Goal: Information Seeking & Learning: Check status

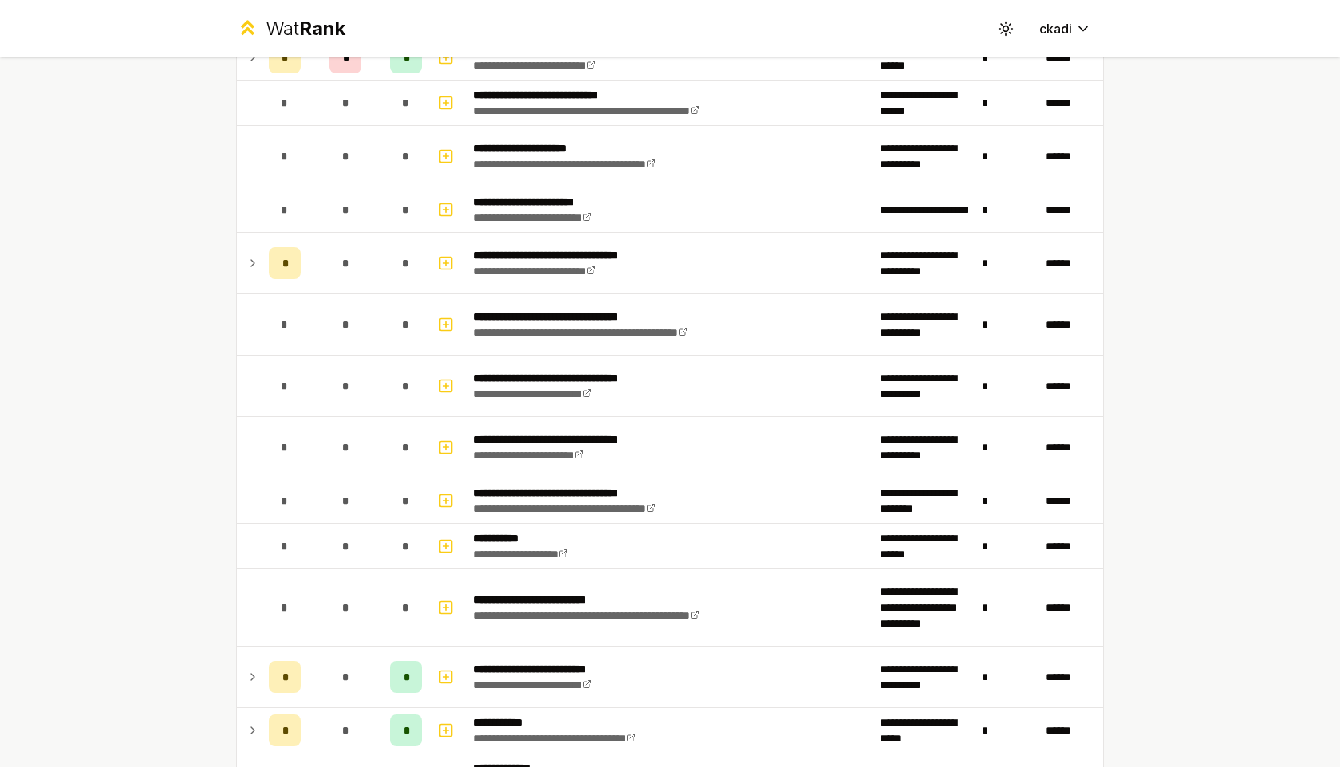
scroll to position [856, 0]
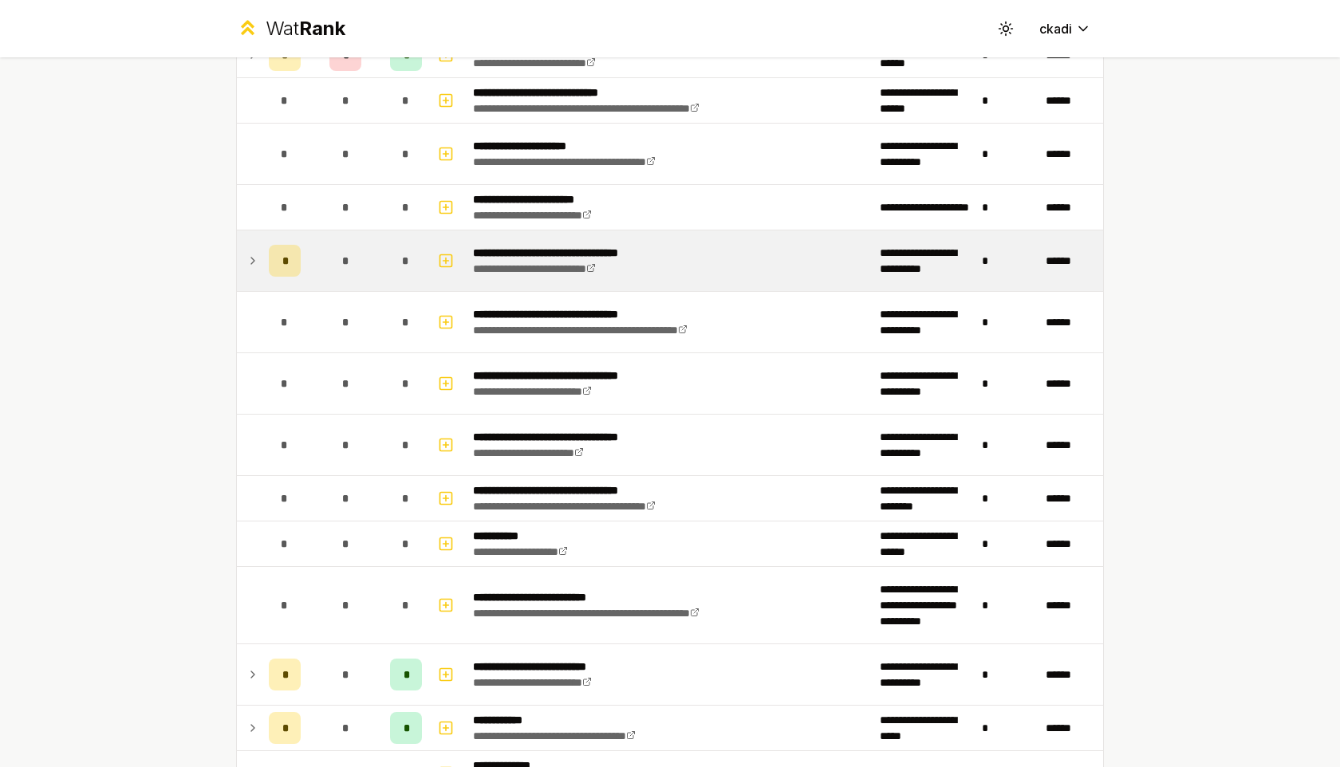
click at [242, 263] on td at bounding box center [250, 260] width 26 height 61
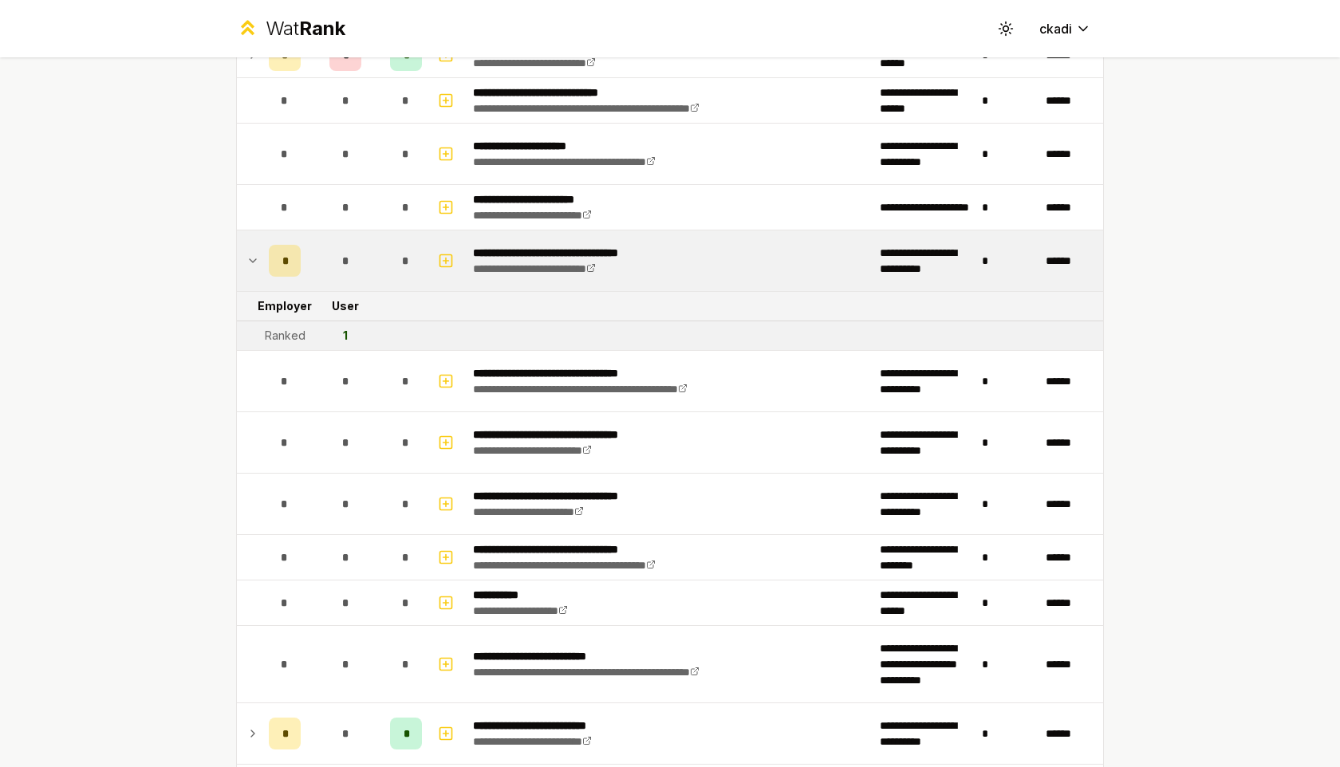
click at [247, 261] on icon at bounding box center [252, 260] width 13 height 19
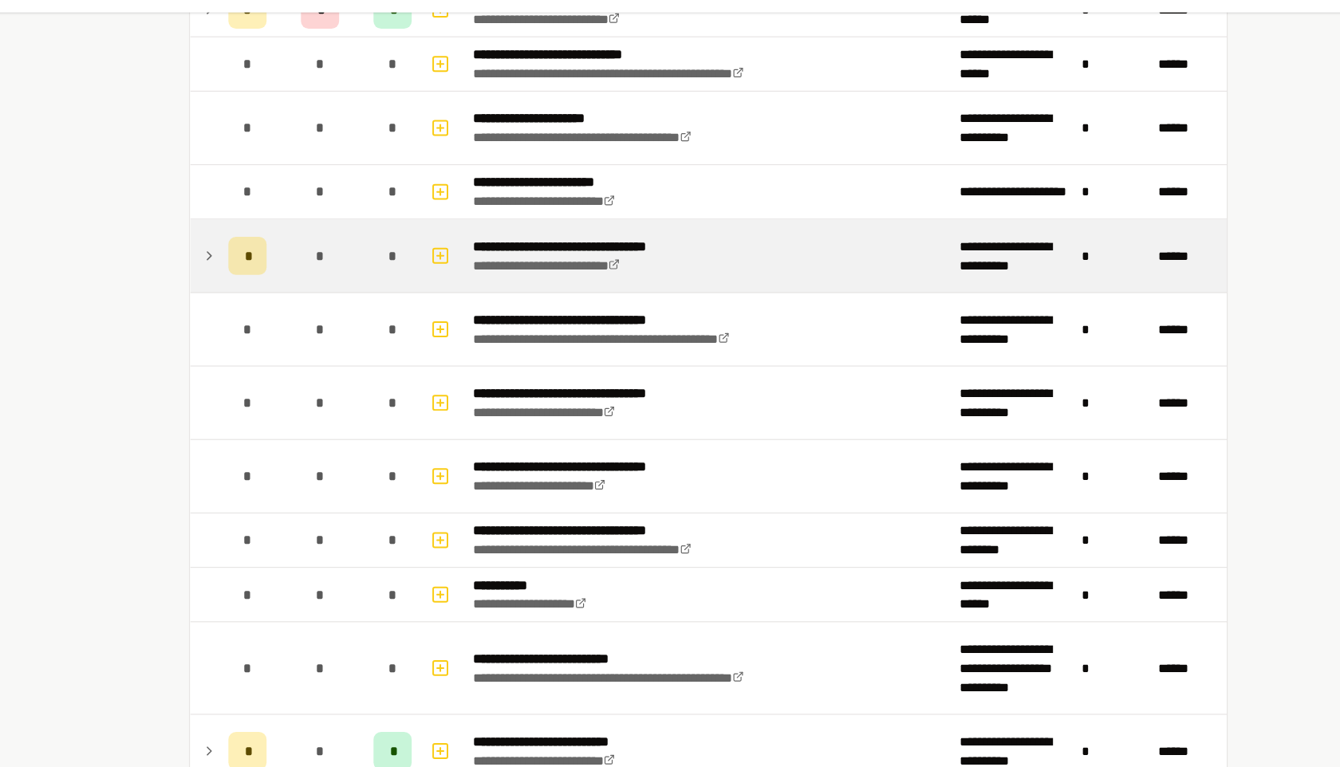
drag, startPoint x: 220, startPoint y: 496, endPoint x: 226, endPoint y: 280, distance: 216.2
click at [226, 280] on div "**********" at bounding box center [670, 439] width 919 height 2476
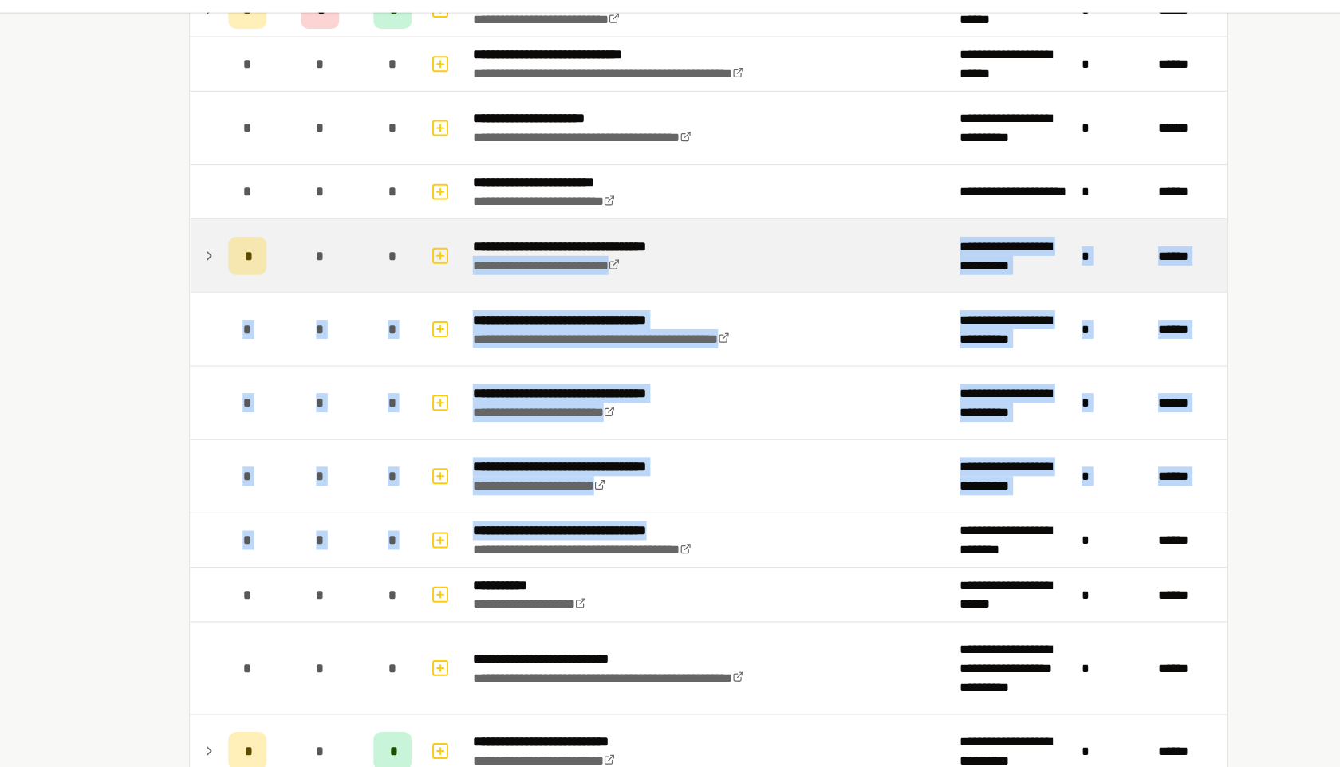
drag, startPoint x: 760, startPoint y: 496, endPoint x: 749, endPoint y: 250, distance: 246.7
click at [749, 250] on tbody "**********" at bounding box center [670, 475] width 866 height 2285
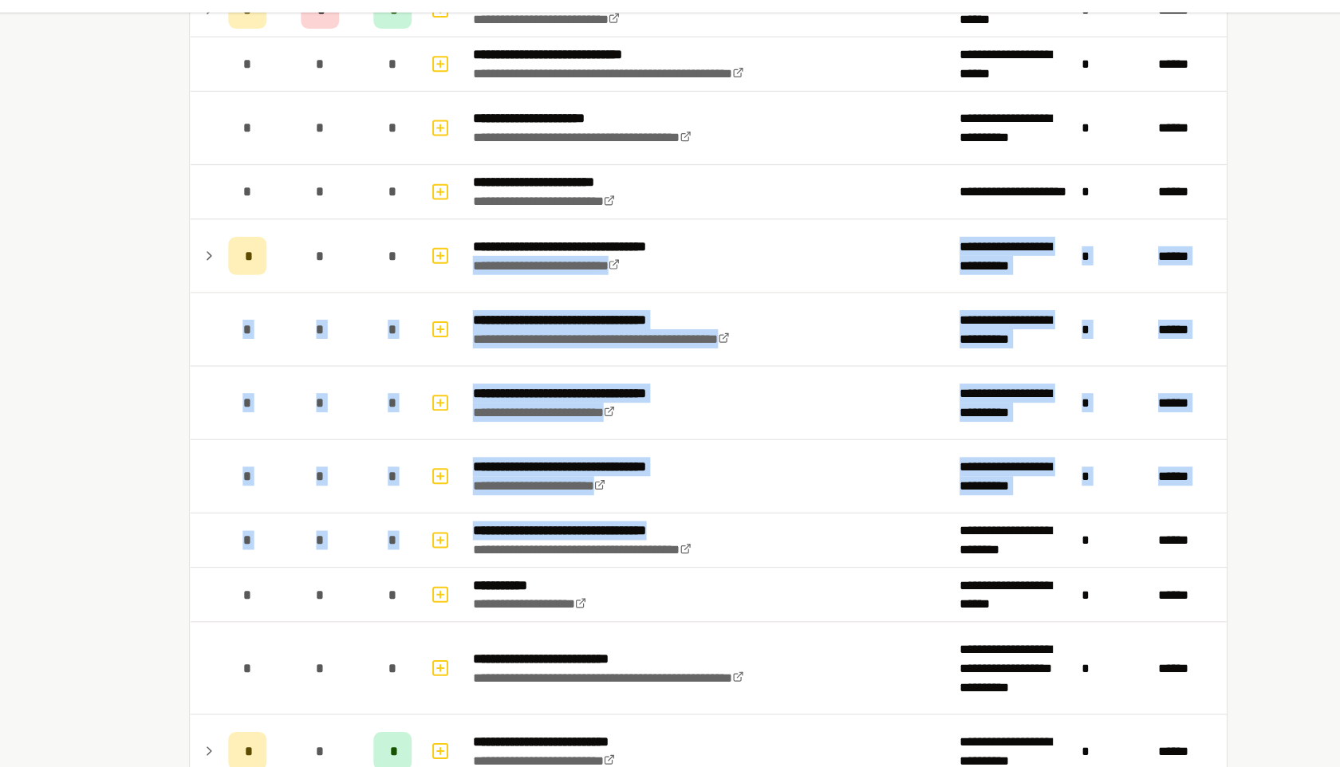
click at [221, 432] on div "**********" at bounding box center [670, 439] width 919 height 2476
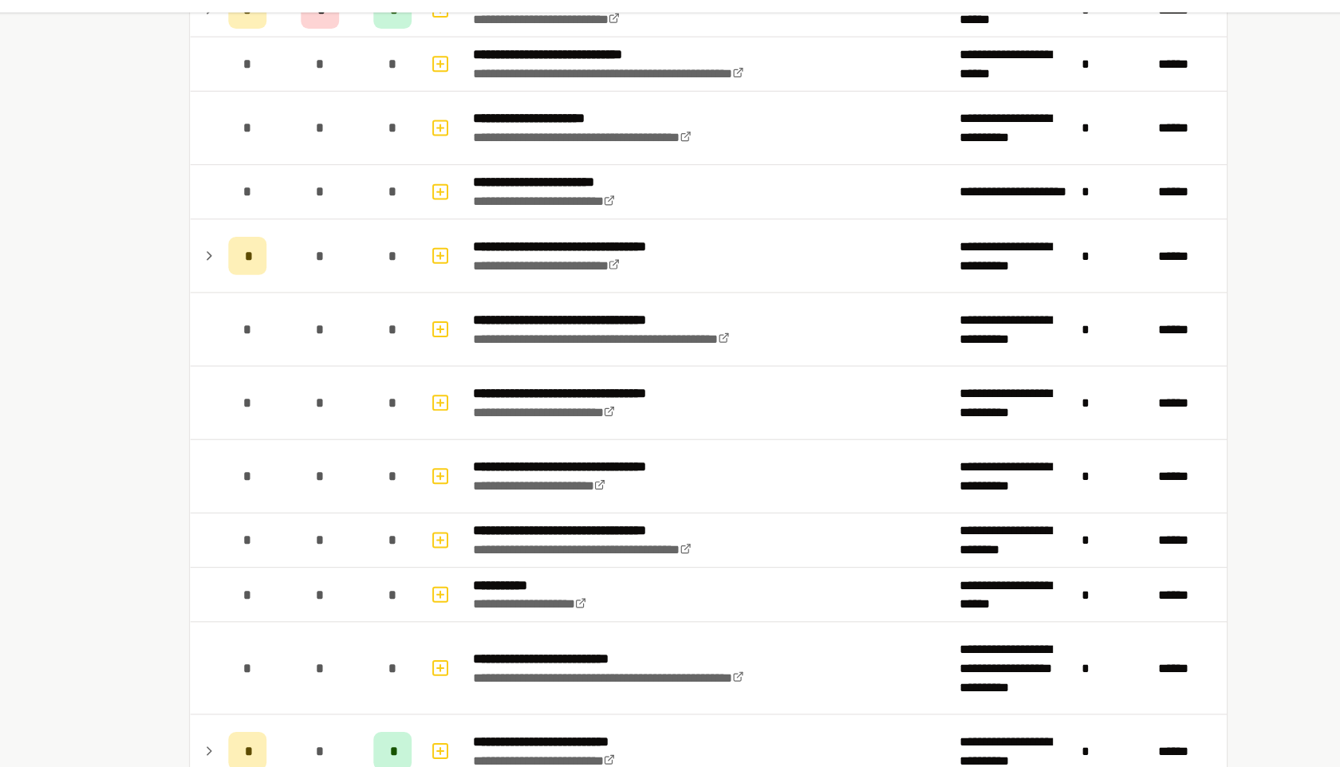
drag, startPoint x: 211, startPoint y: 511, endPoint x: 181, endPoint y: 305, distance: 208.7
click at [181, 305] on div "**********" at bounding box center [670, 383] width 1340 height 767
click at [249, 259] on icon at bounding box center [252, 260] width 13 height 19
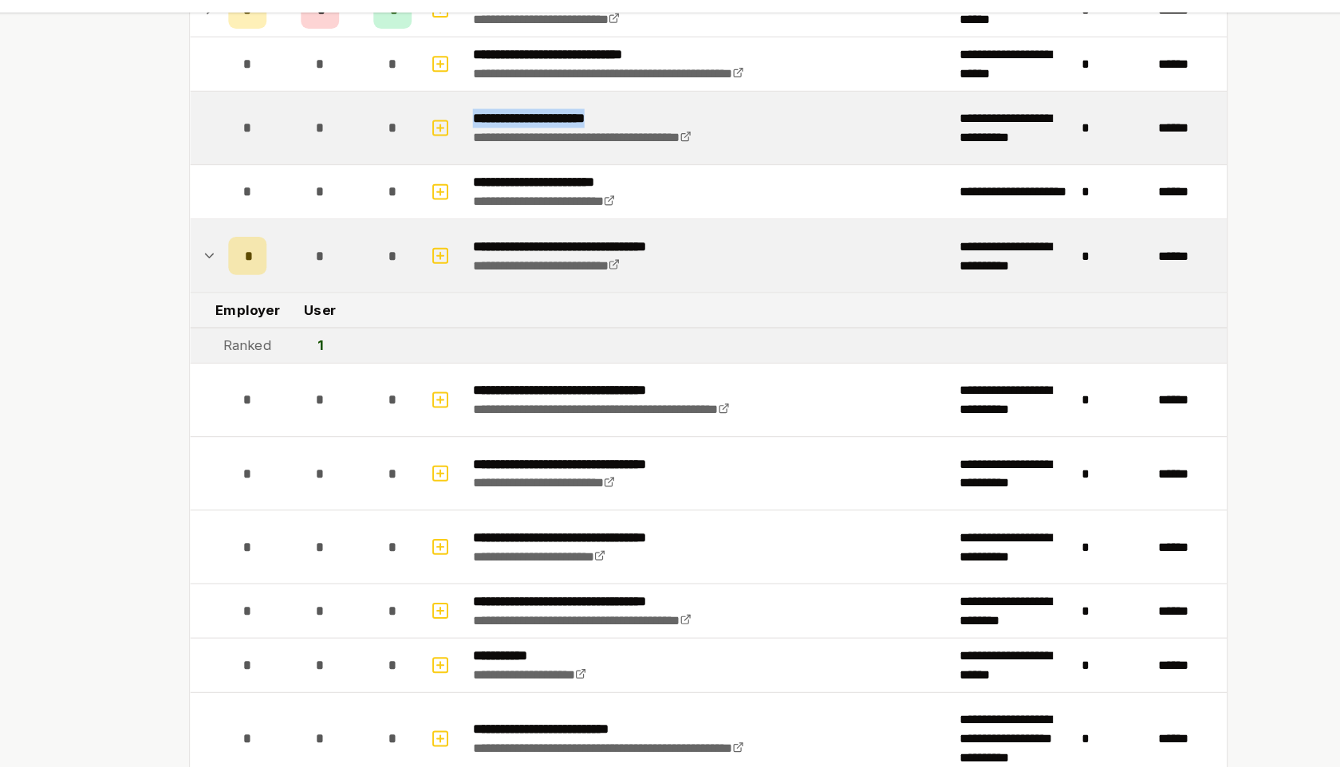
drag, startPoint x: 649, startPoint y: 146, endPoint x: 470, endPoint y: 148, distance: 178.6
click at [470, 148] on td "**********" at bounding box center [669, 154] width 407 height 61
copy p "**********"
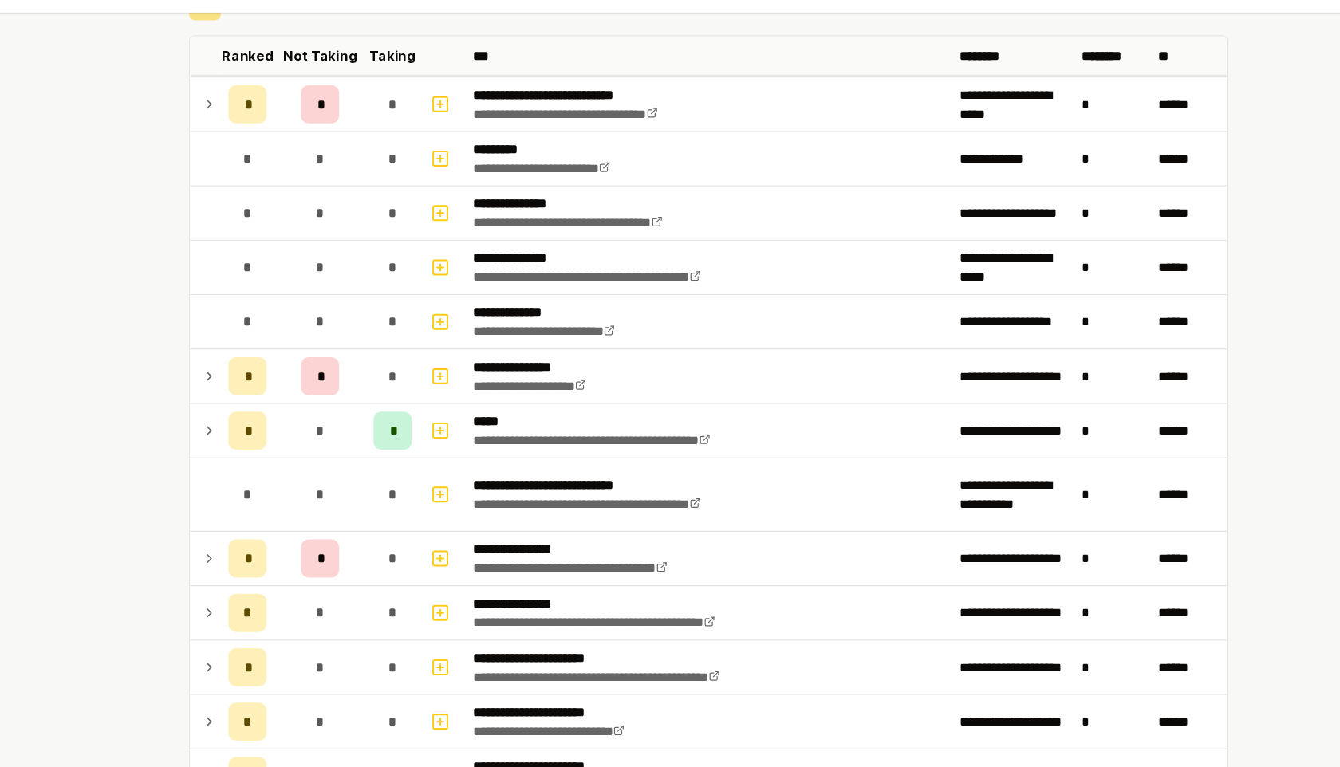
scroll to position [0, 0]
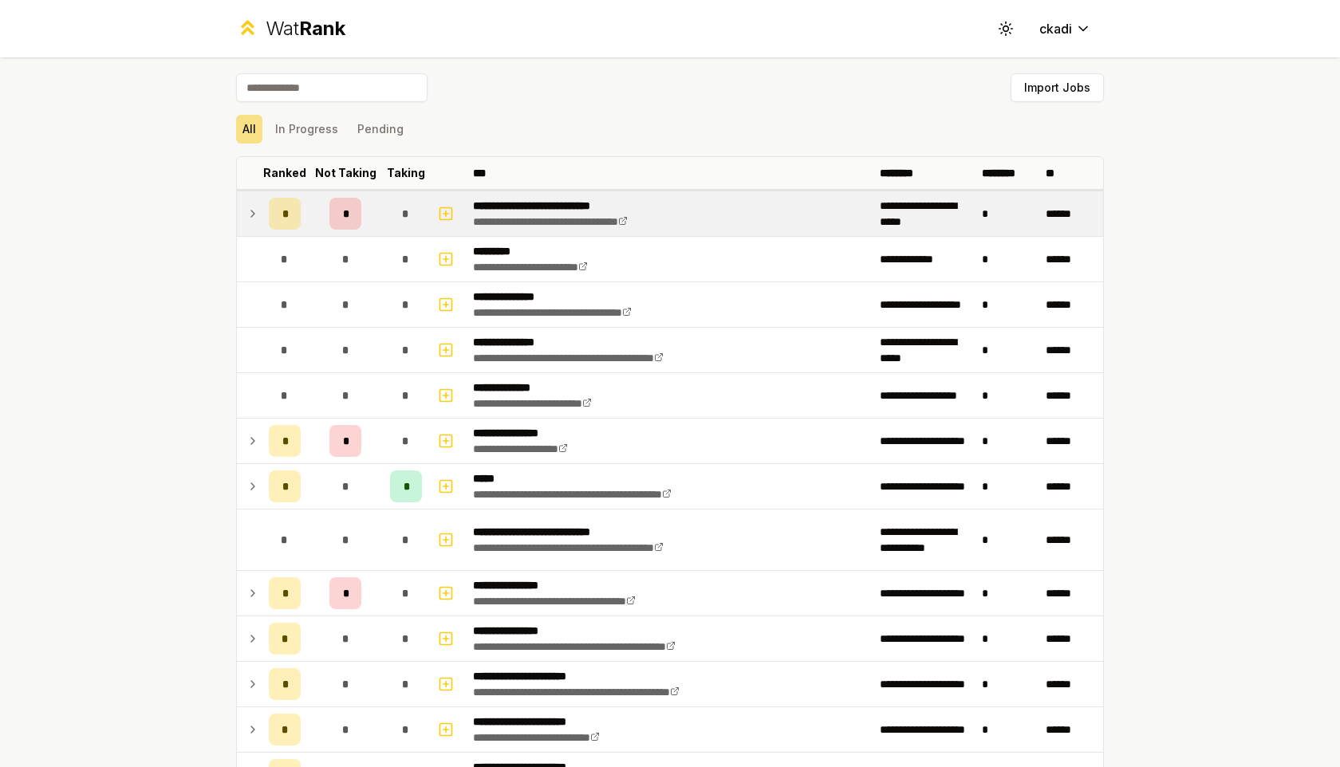
click at [249, 213] on icon at bounding box center [252, 213] width 13 height 19
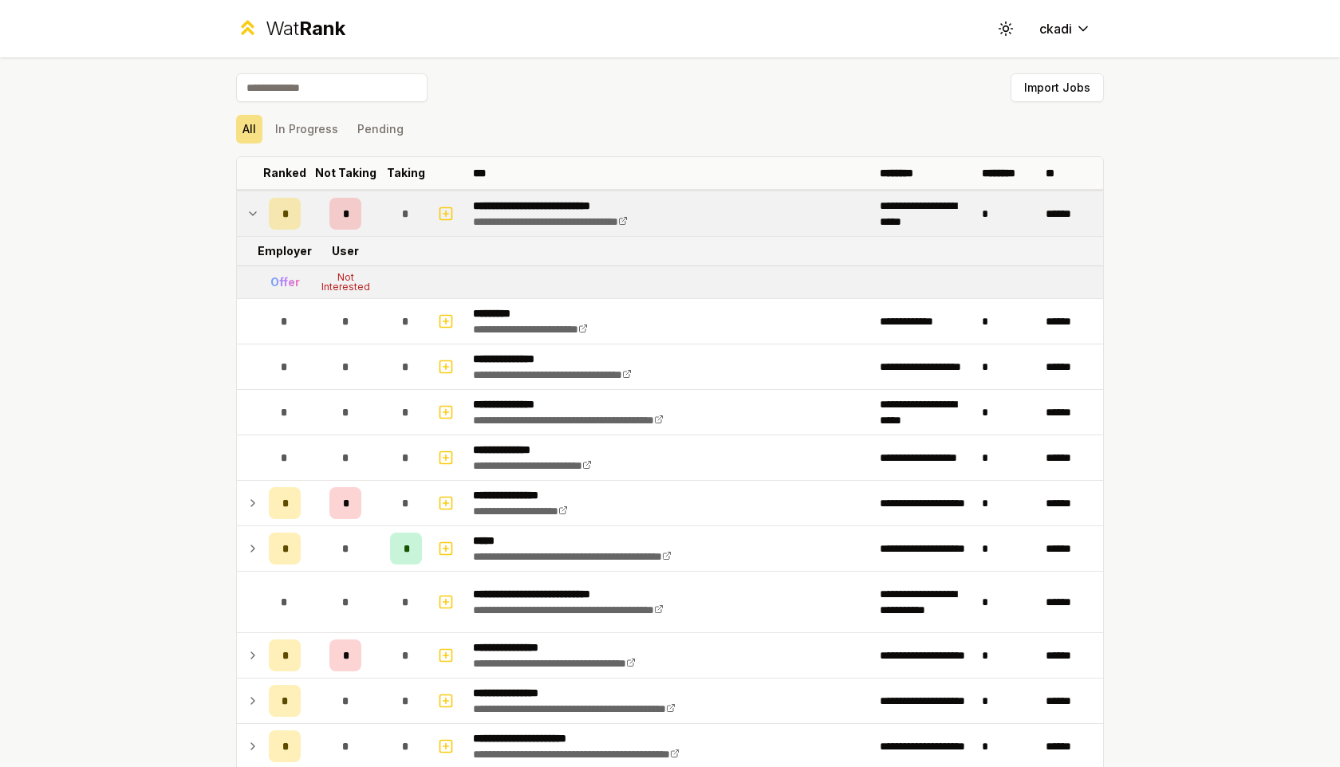
click at [249, 213] on icon at bounding box center [252, 213] width 13 height 19
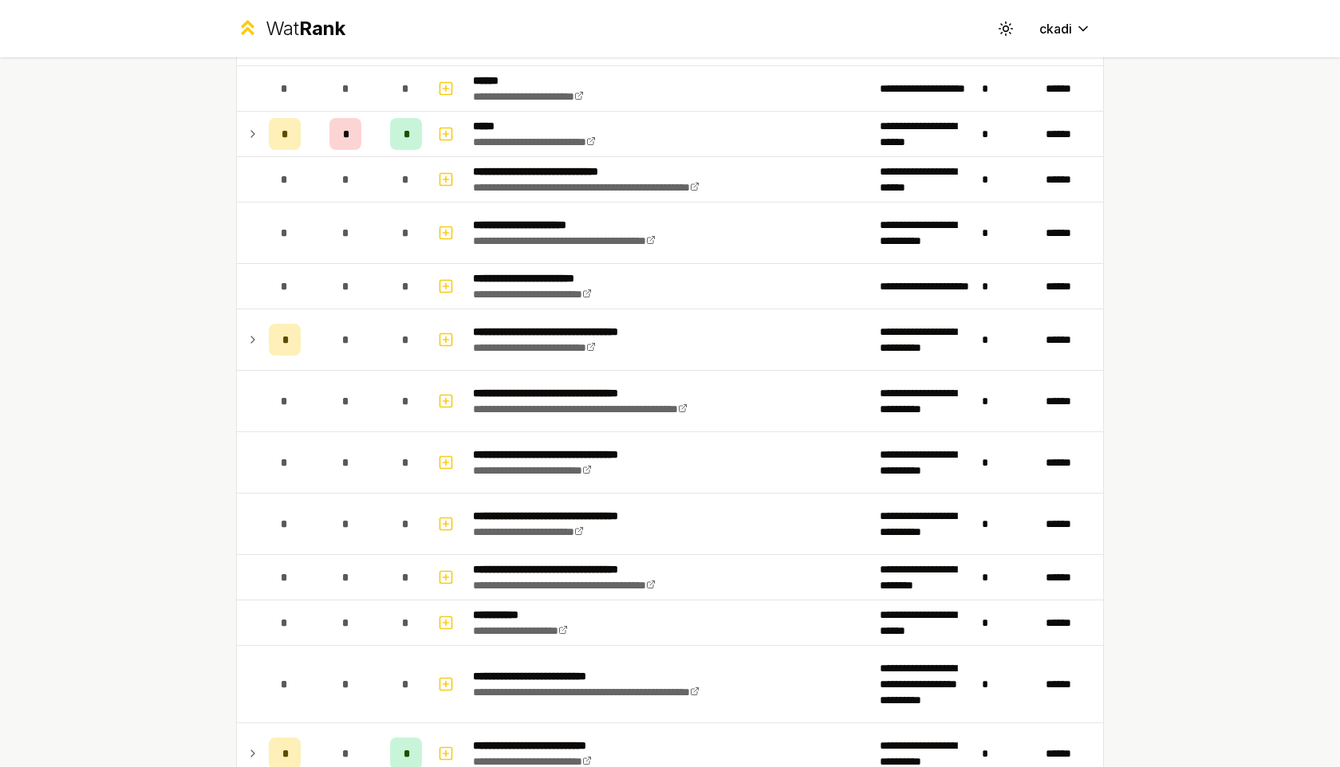
scroll to position [779, 0]
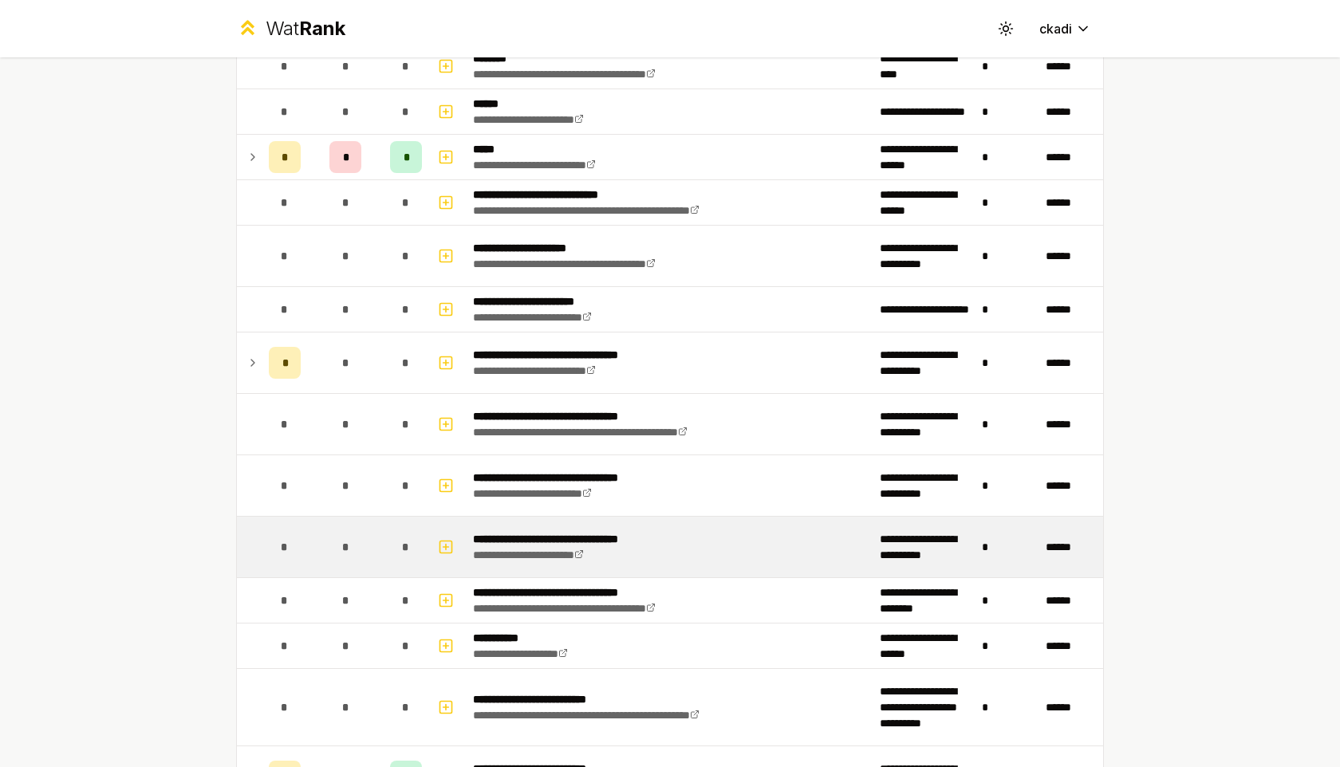
scroll to position [754, 0]
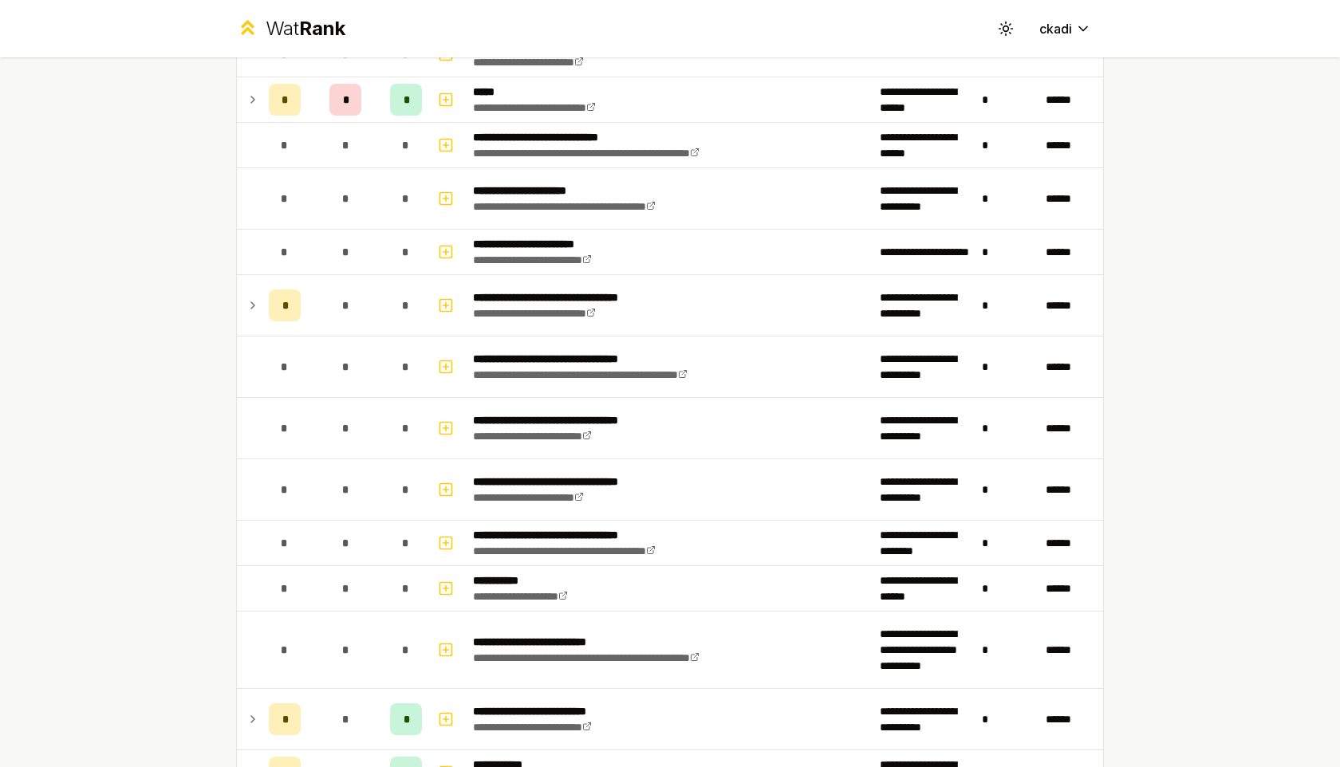
scroll to position [815, 0]
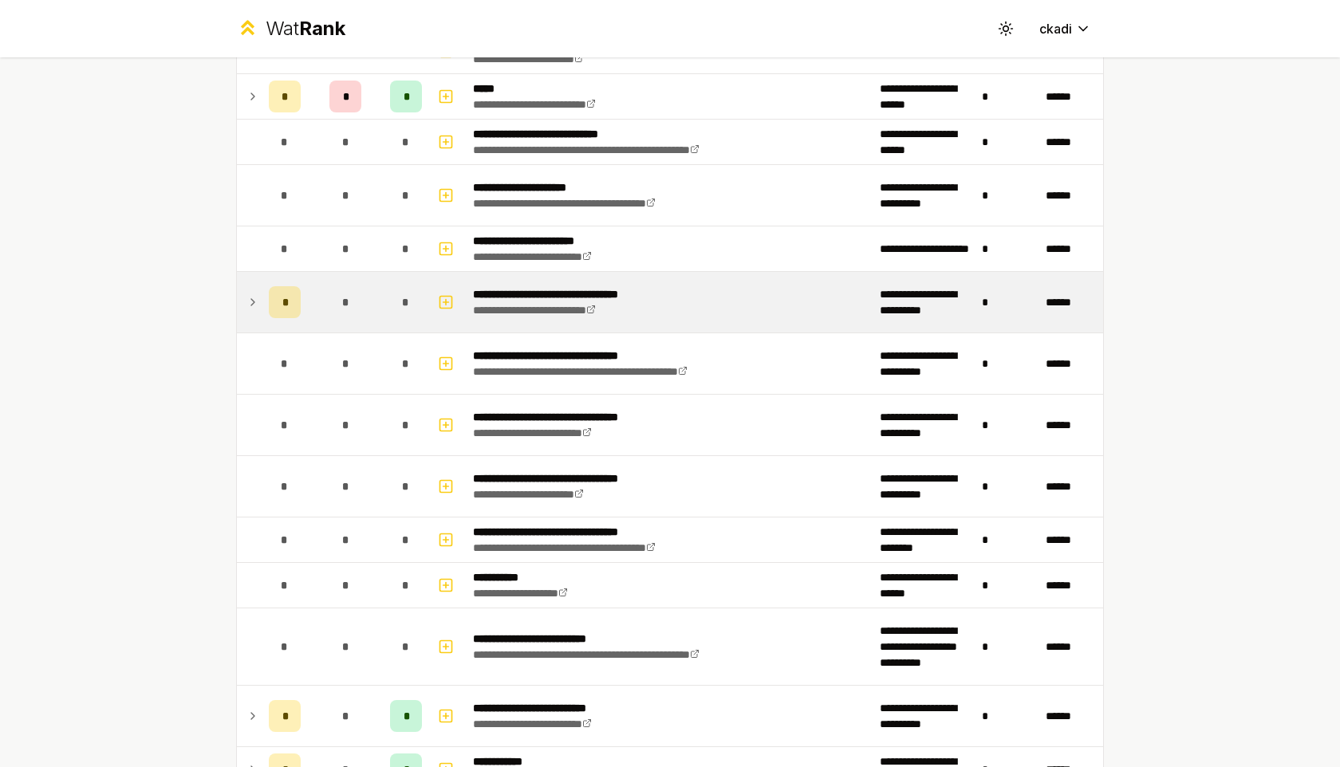
click at [254, 303] on icon at bounding box center [252, 302] width 13 height 19
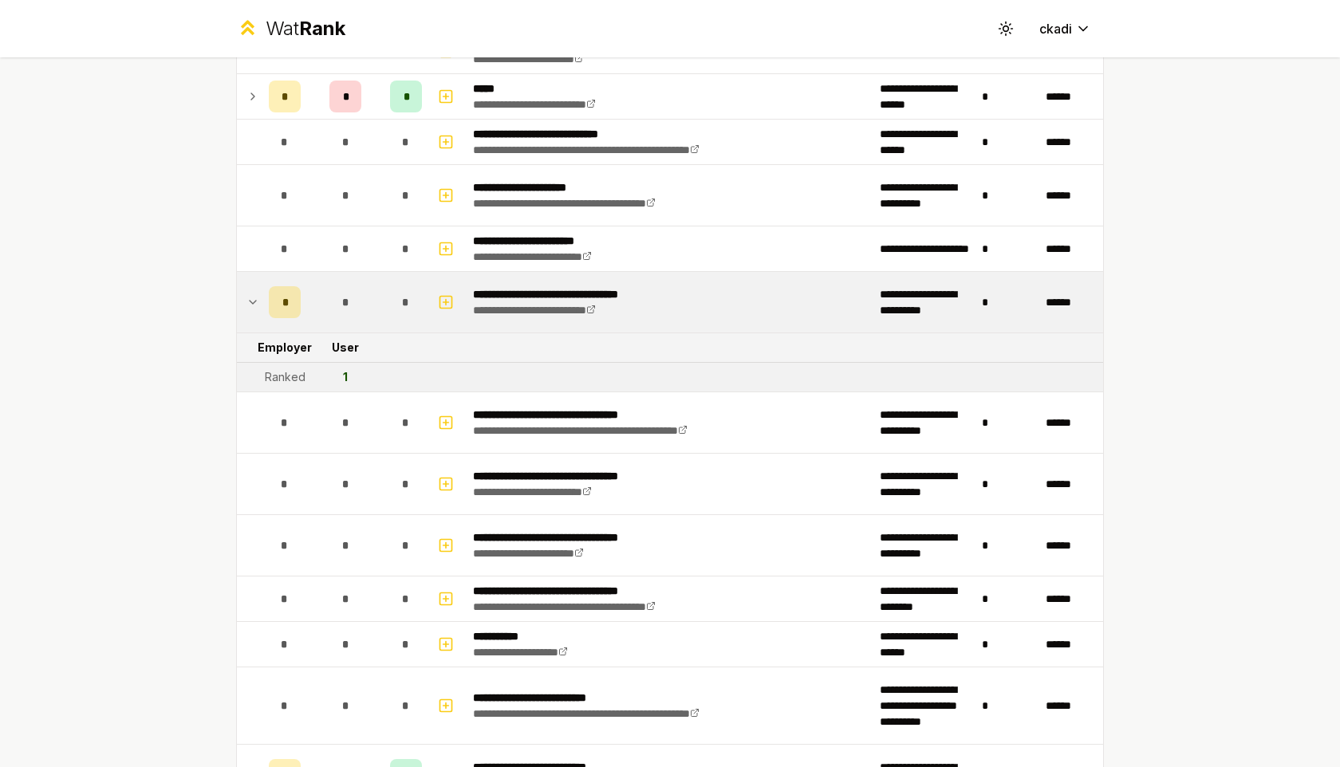
click at [254, 303] on icon at bounding box center [252, 302] width 13 height 19
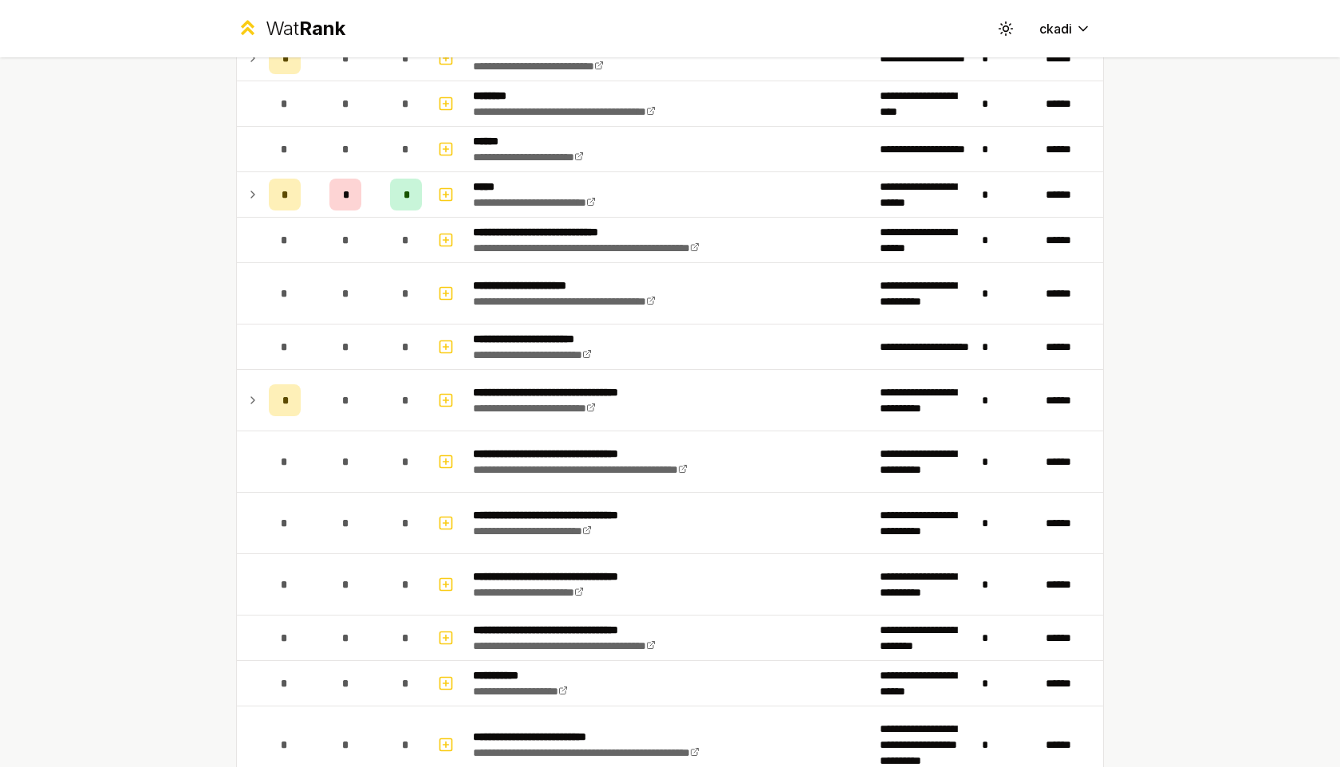
scroll to position [781, 0]
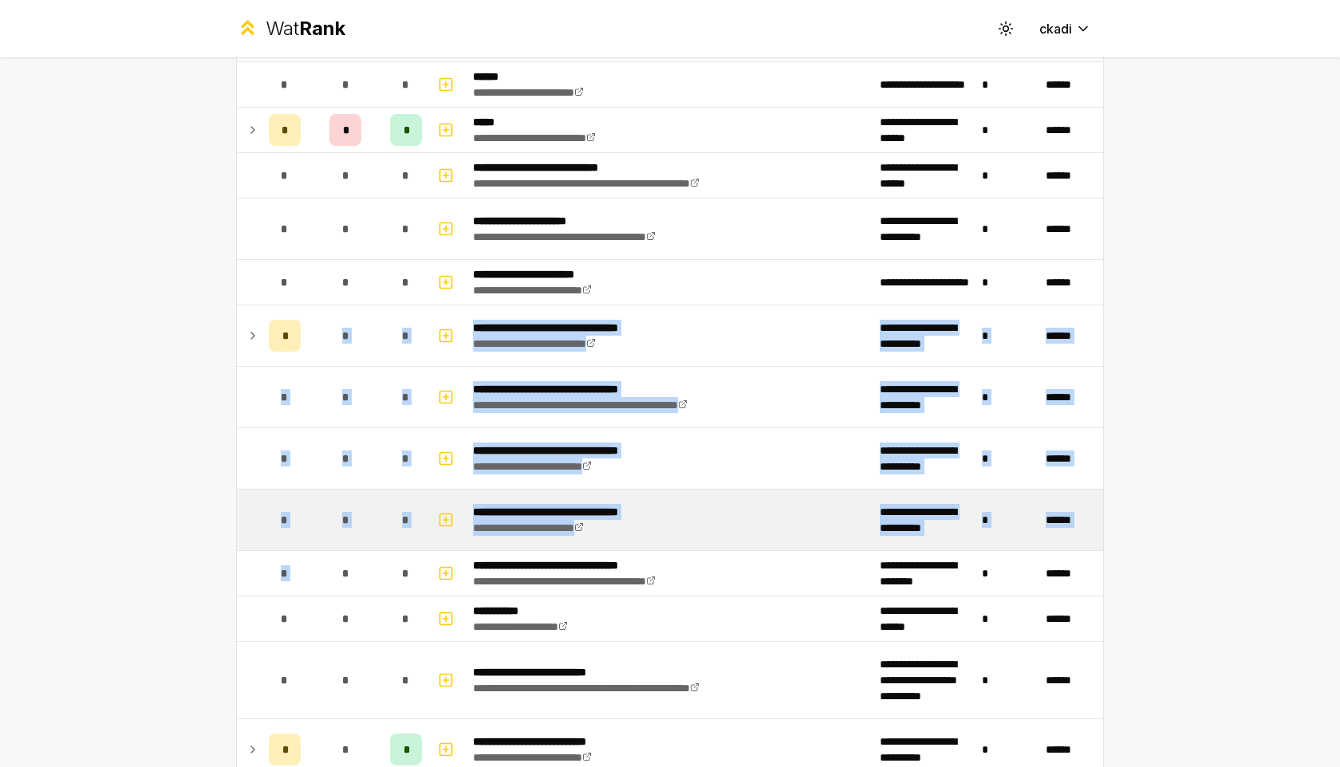
drag, startPoint x: 321, startPoint y: 340, endPoint x: 346, endPoint y: 545, distance: 207.2
click at [355, 549] on tbody "**********" at bounding box center [670, 550] width 866 height 2285
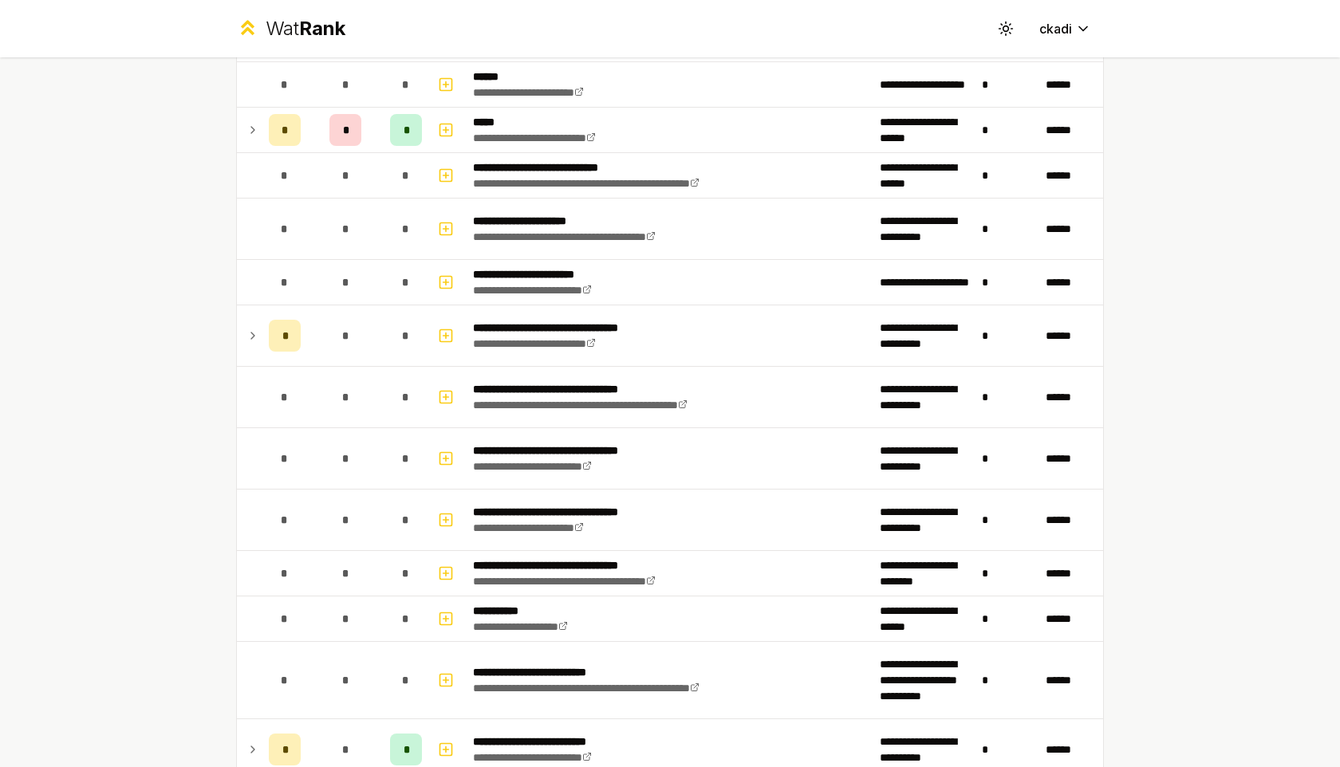
click at [210, 535] on div "**********" at bounding box center [670, 383] width 1340 height 767
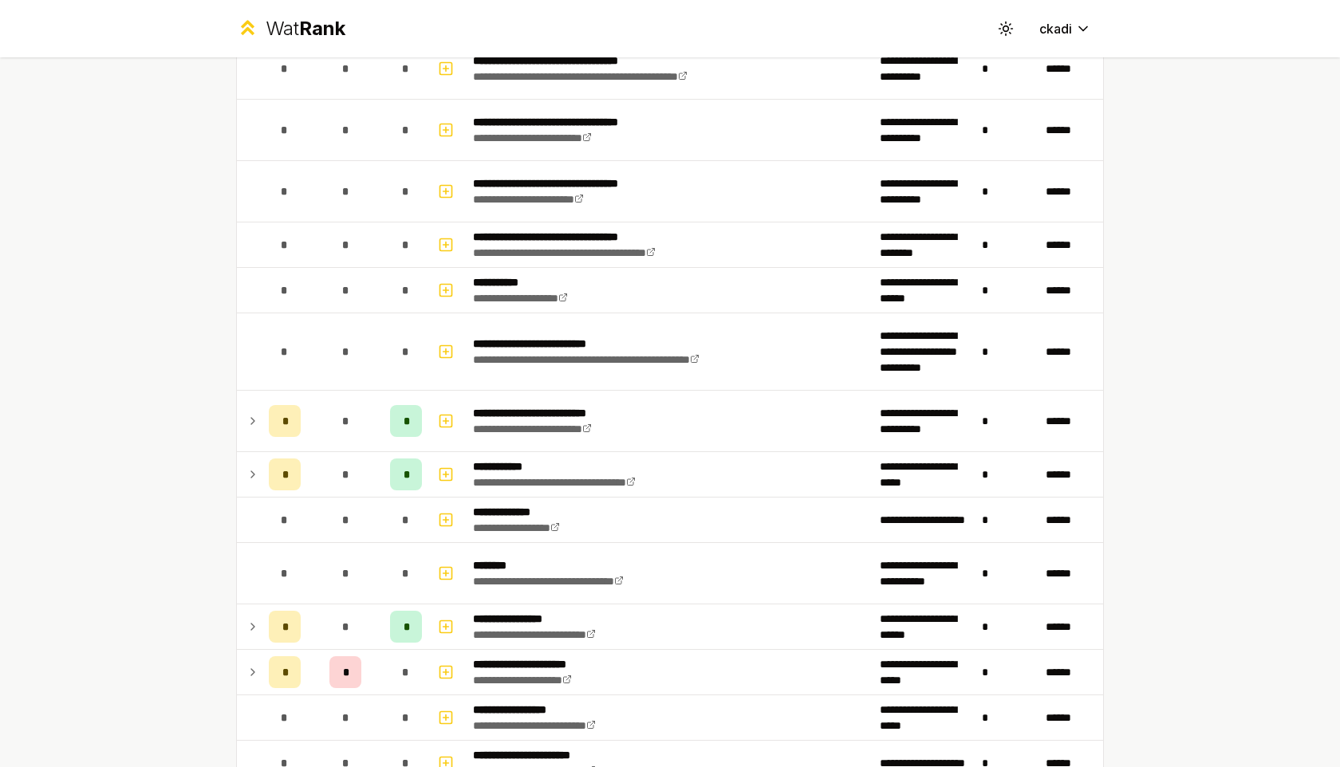
scroll to position [1120, 0]
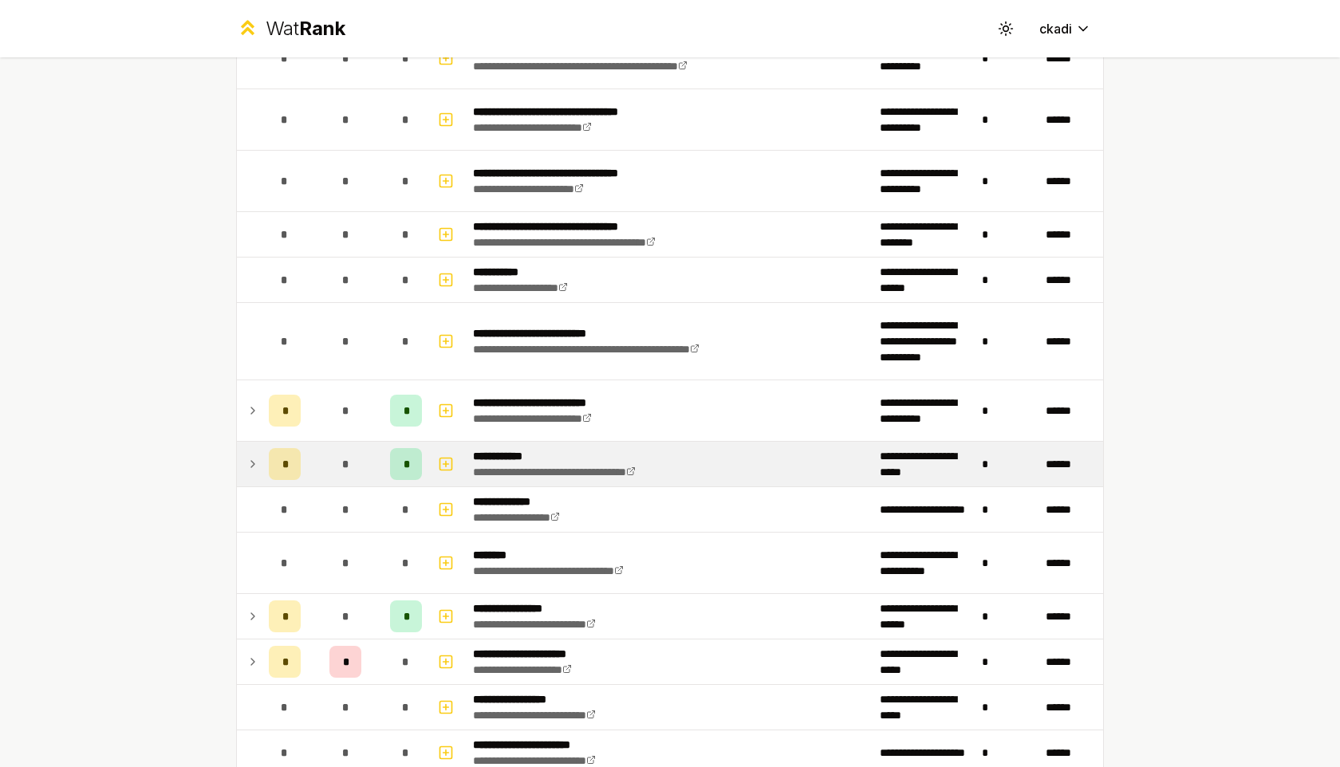
click at [243, 467] on td at bounding box center [250, 464] width 26 height 45
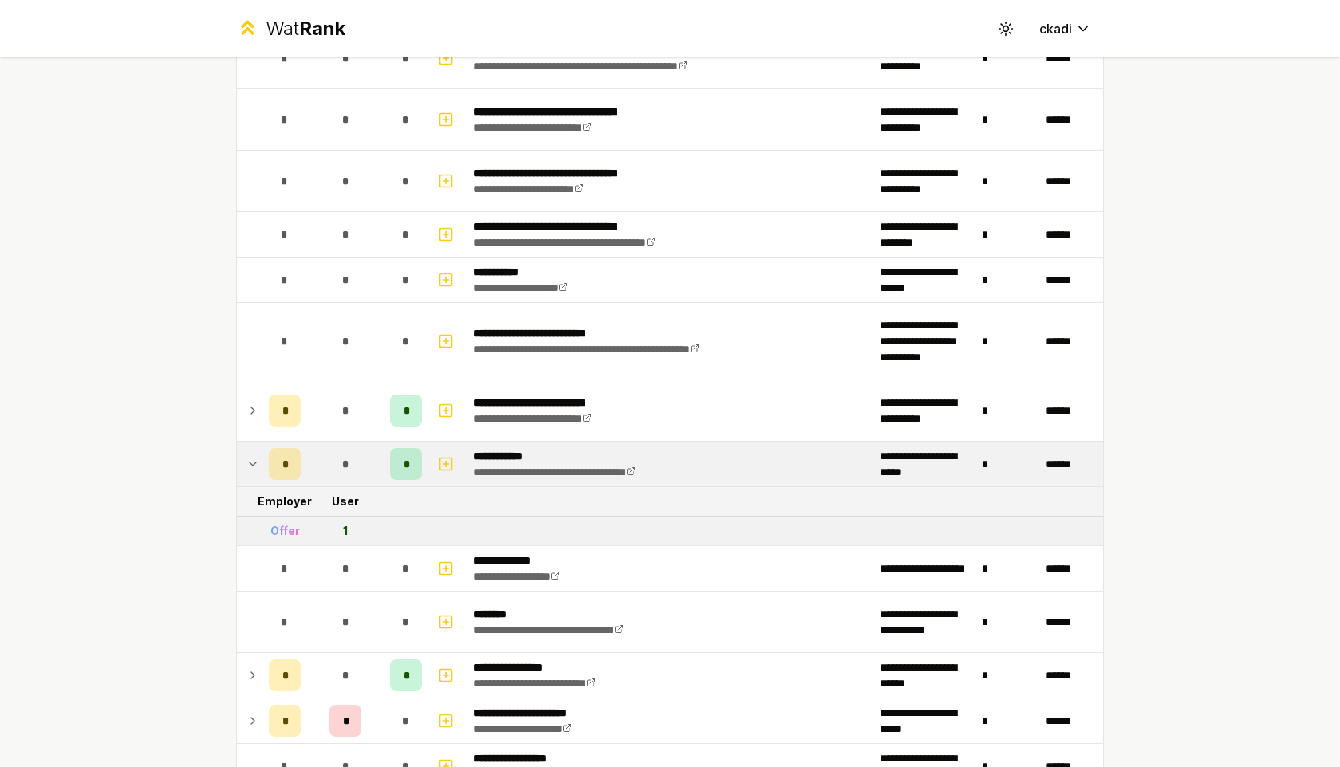
click at [243, 467] on td at bounding box center [250, 464] width 26 height 45
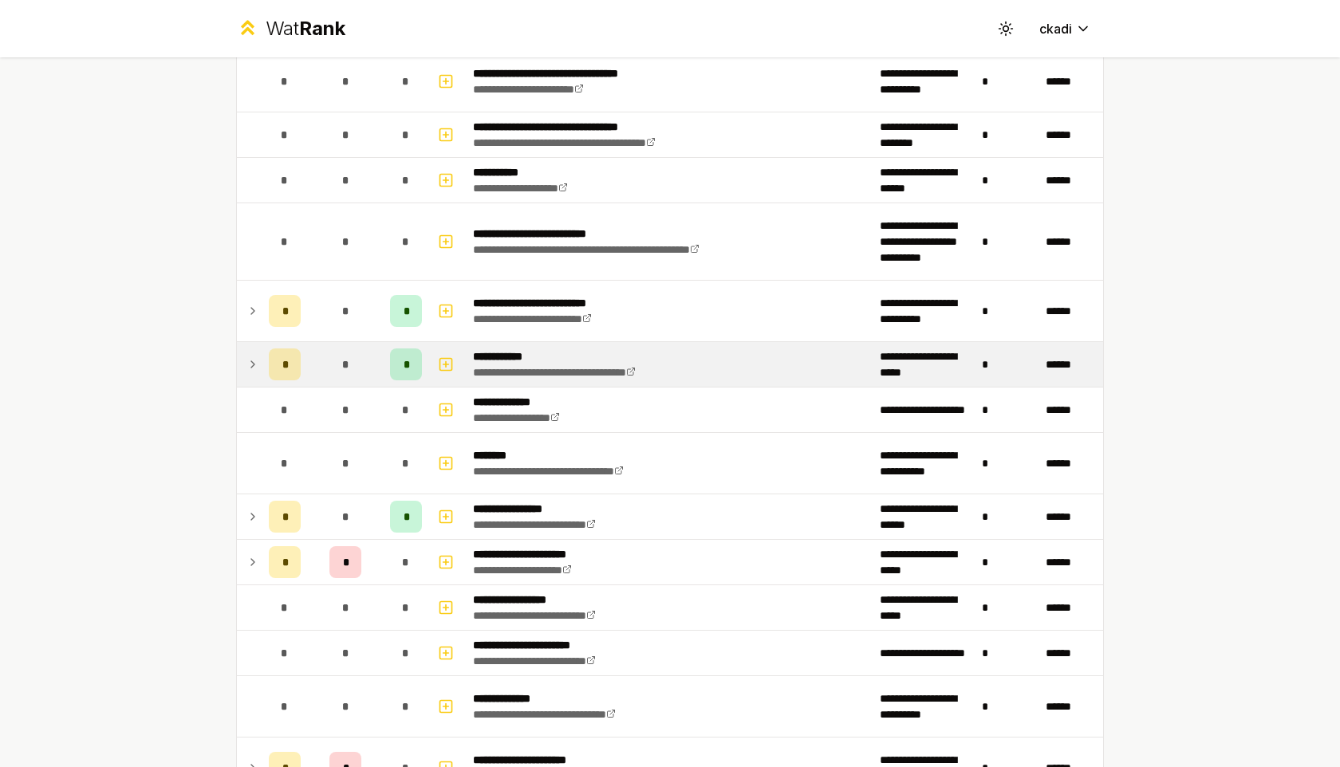
click at [243, 467] on td at bounding box center [250, 463] width 26 height 61
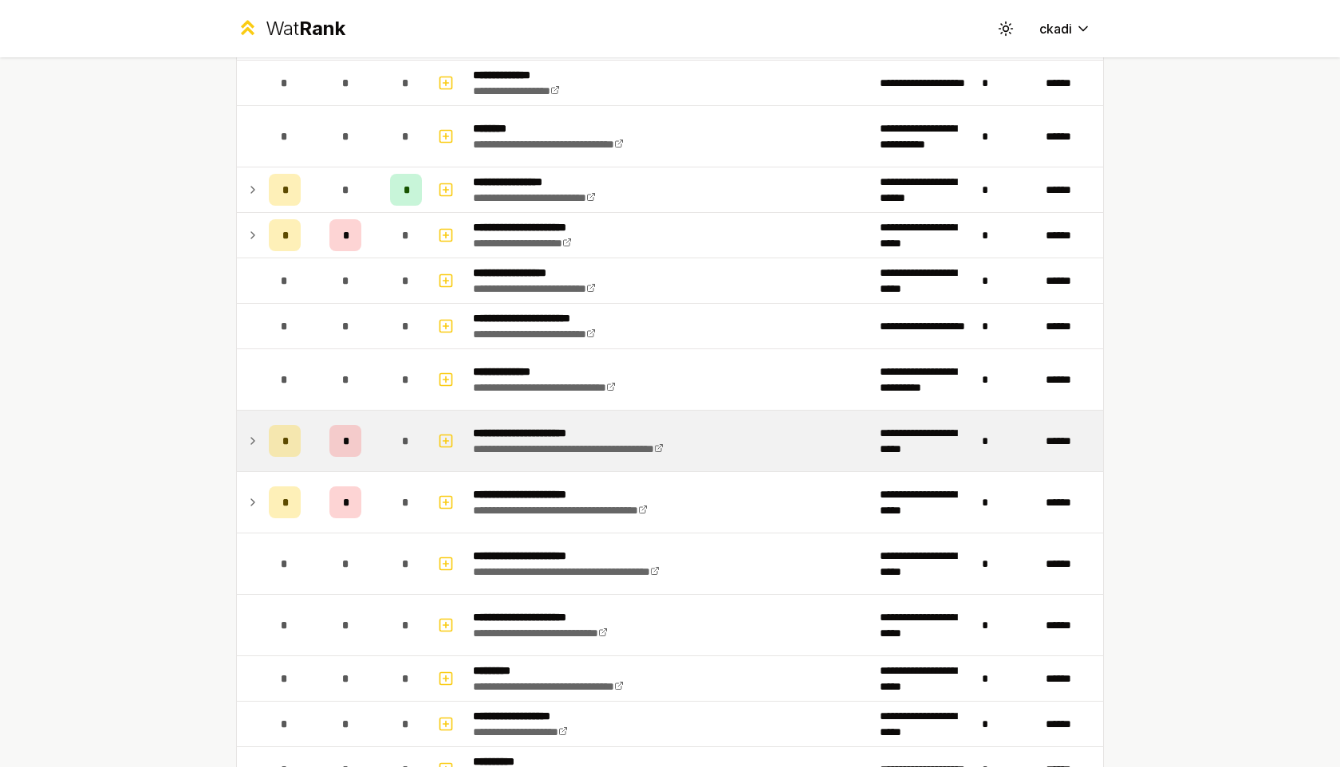
scroll to position [1540, 0]
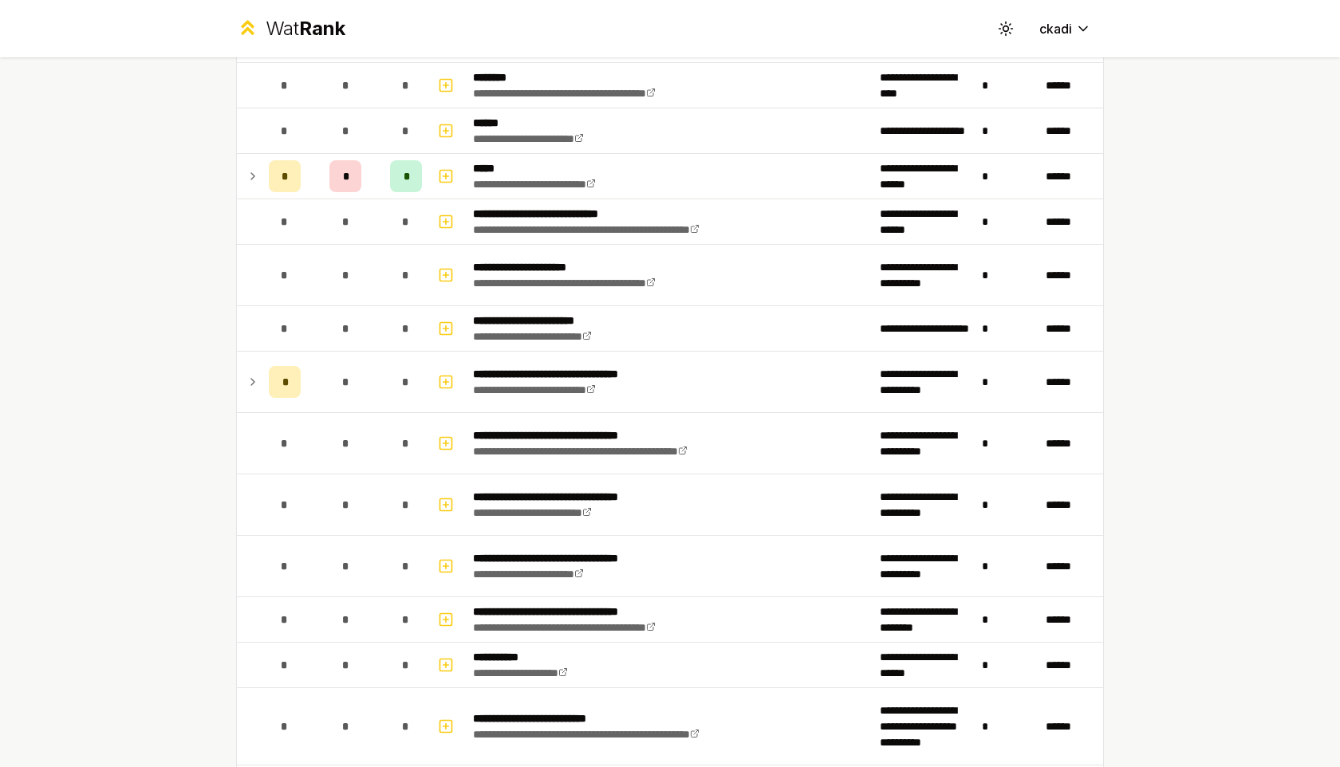
scroll to position [741, 0]
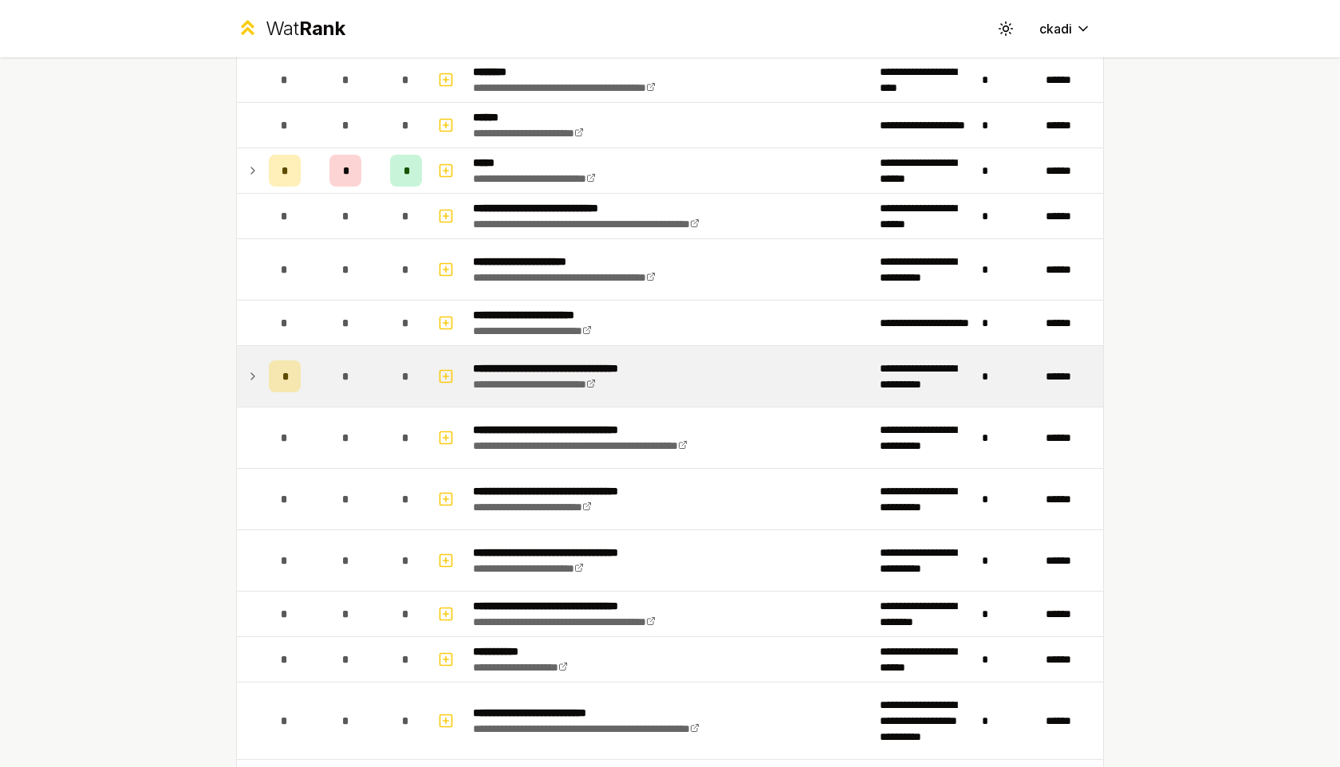
click at [255, 370] on icon at bounding box center [252, 376] width 13 height 19
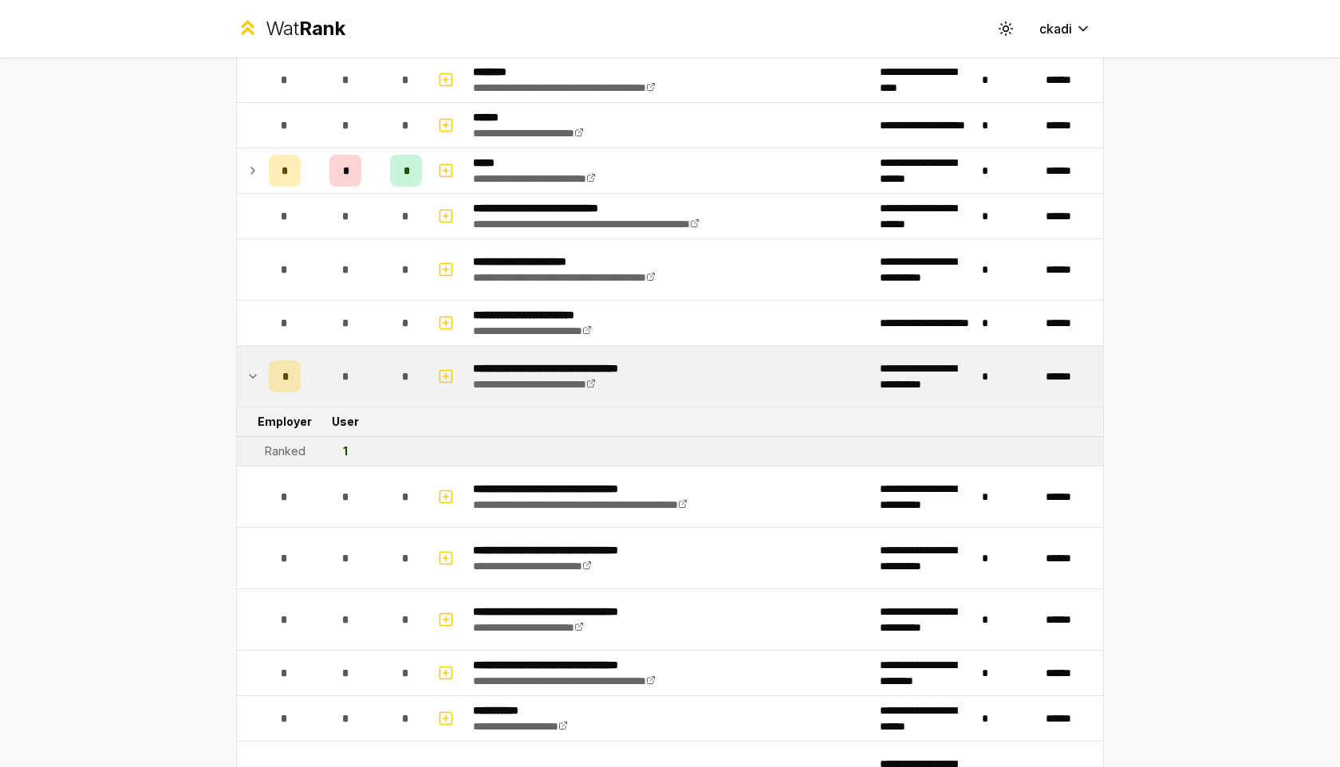
click at [255, 371] on icon at bounding box center [252, 376] width 13 height 19
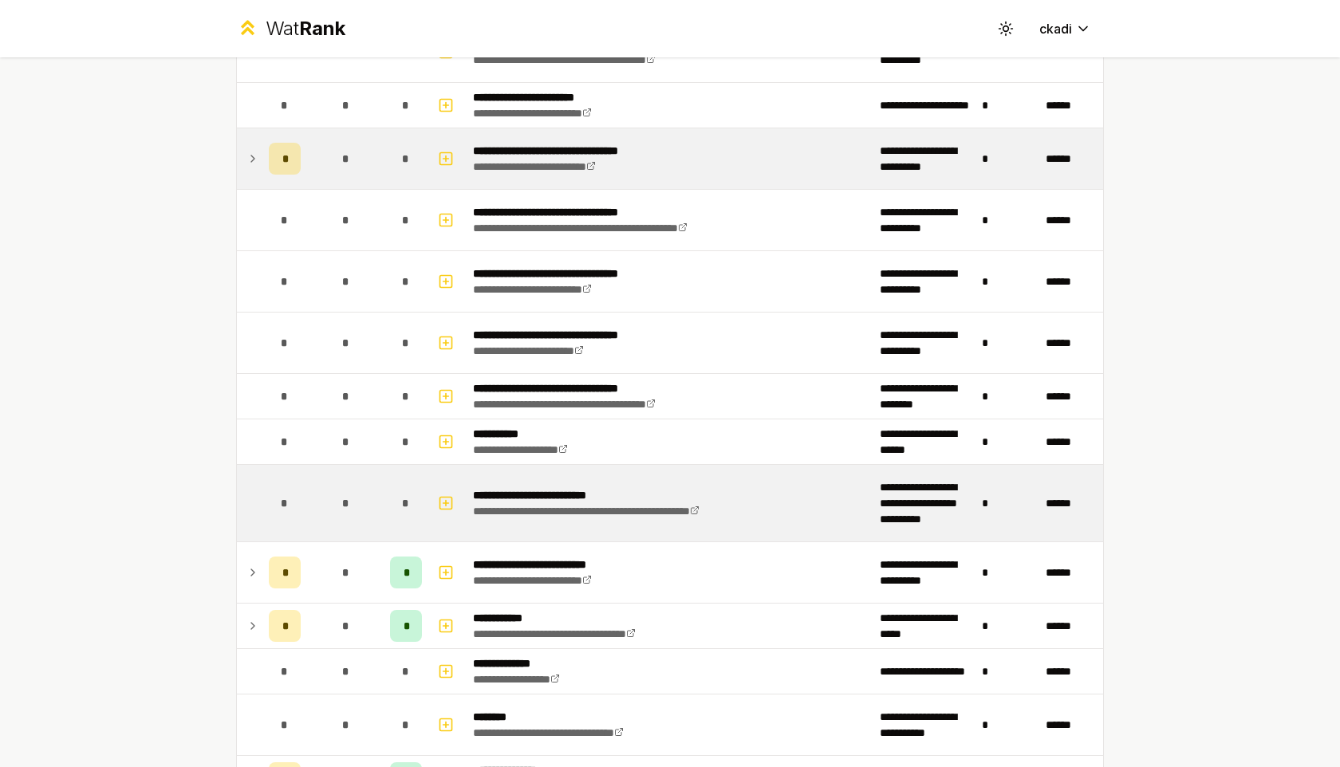
scroll to position [966, 0]
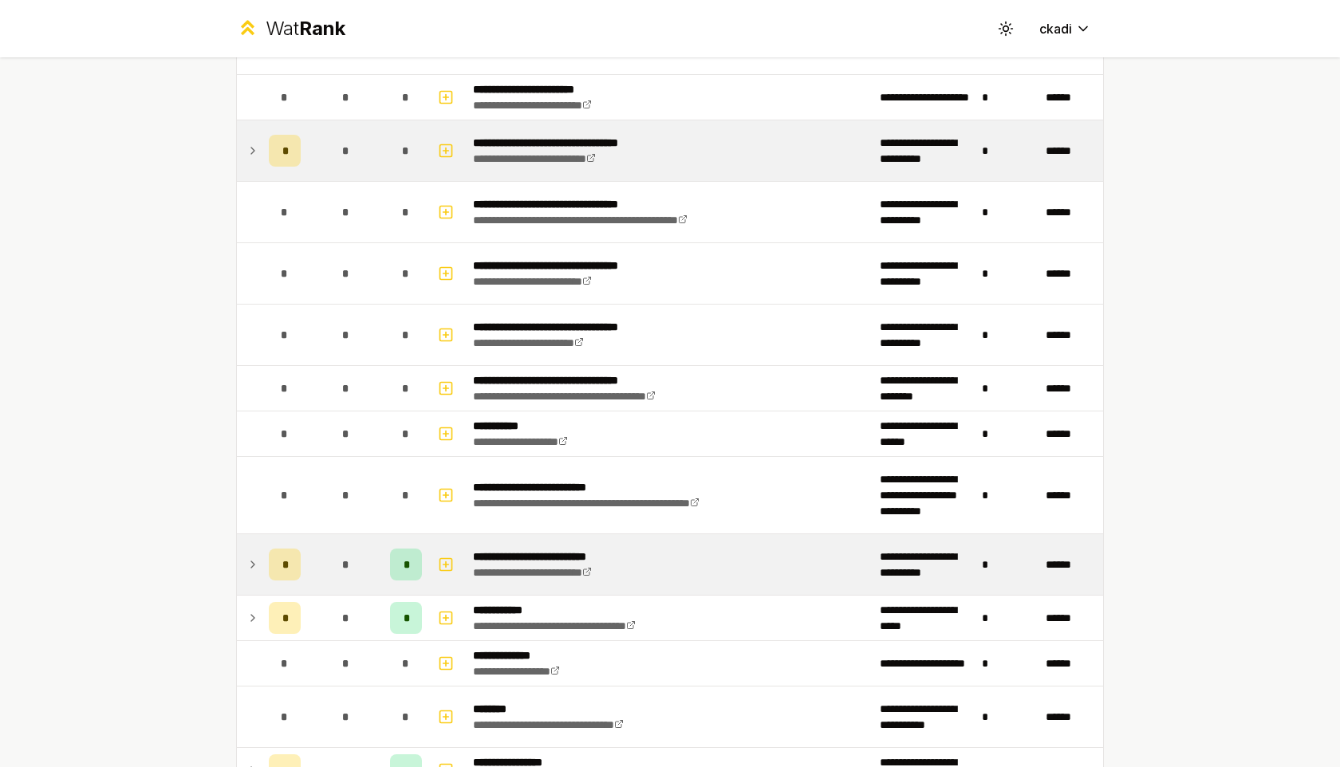
click at [245, 567] on td at bounding box center [250, 564] width 26 height 61
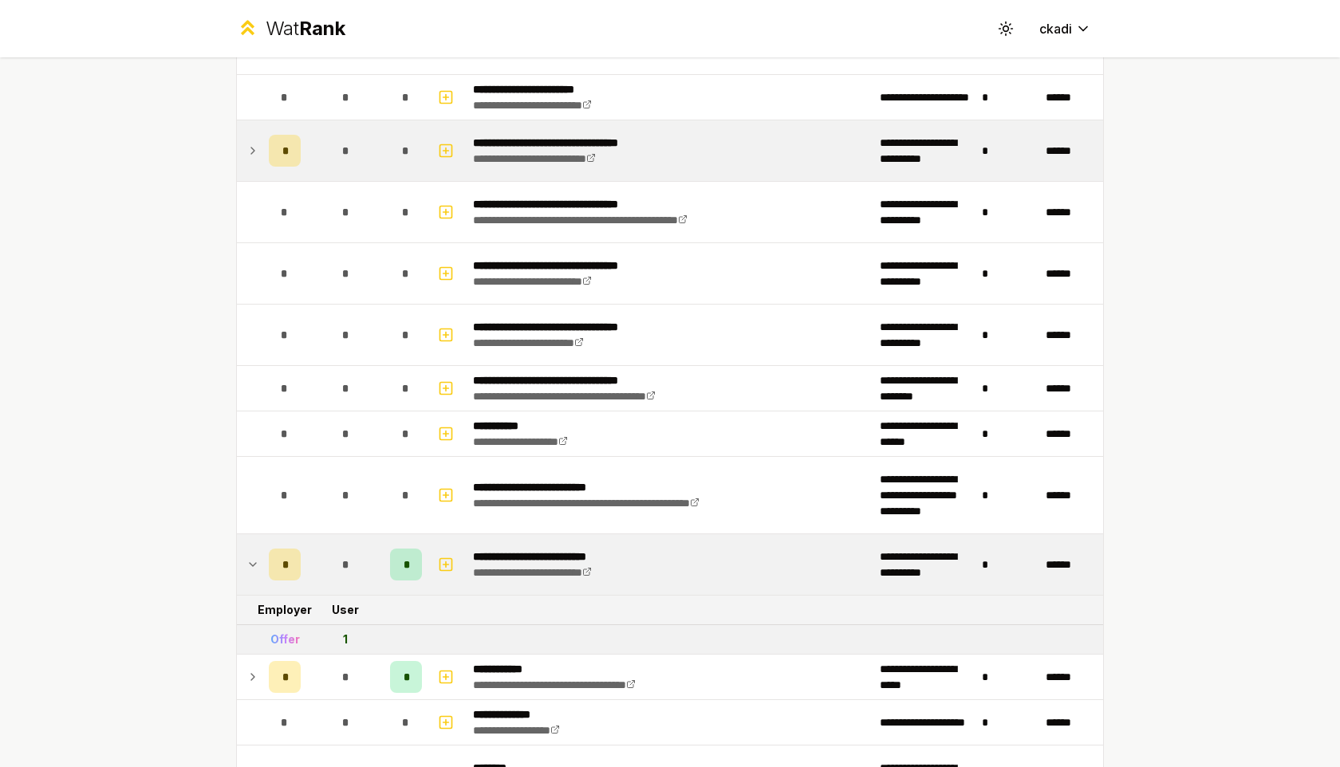
click at [245, 567] on td at bounding box center [250, 564] width 26 height 61
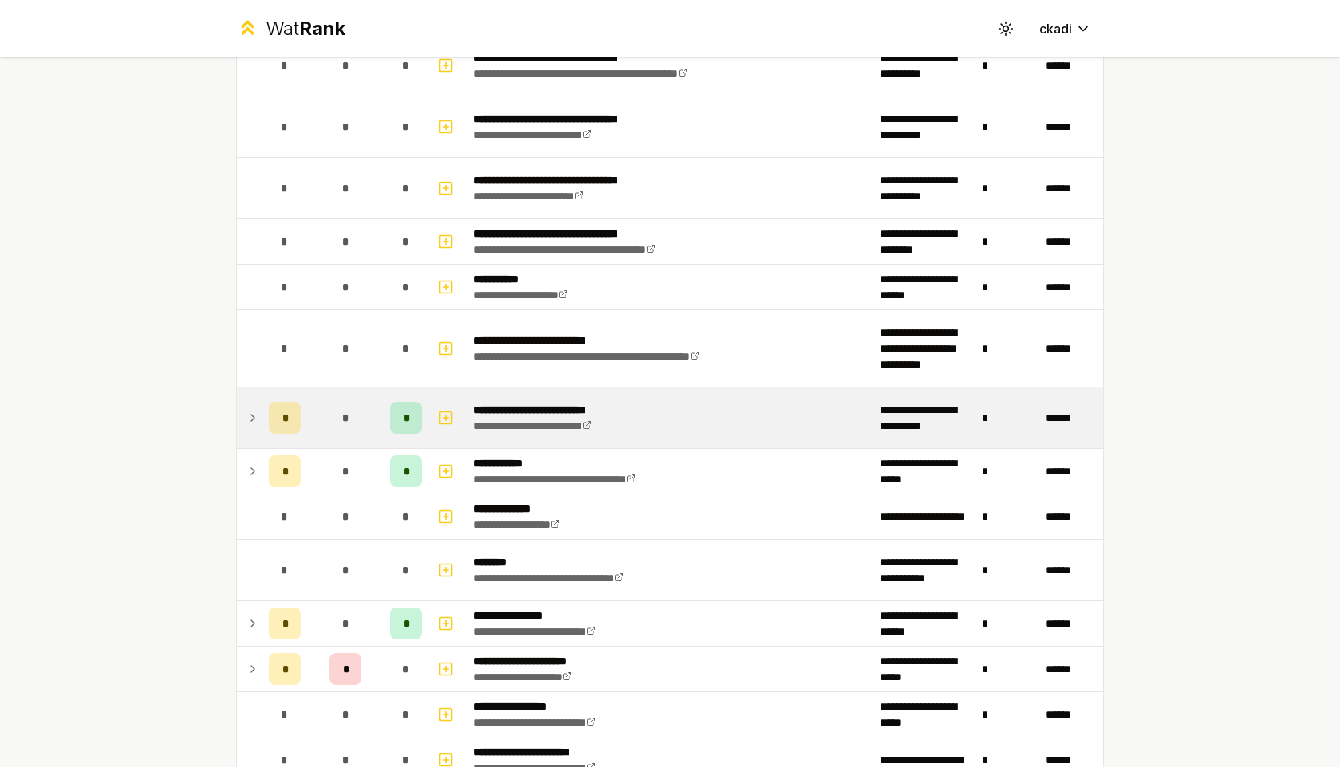
scroll to position [1147, 0]
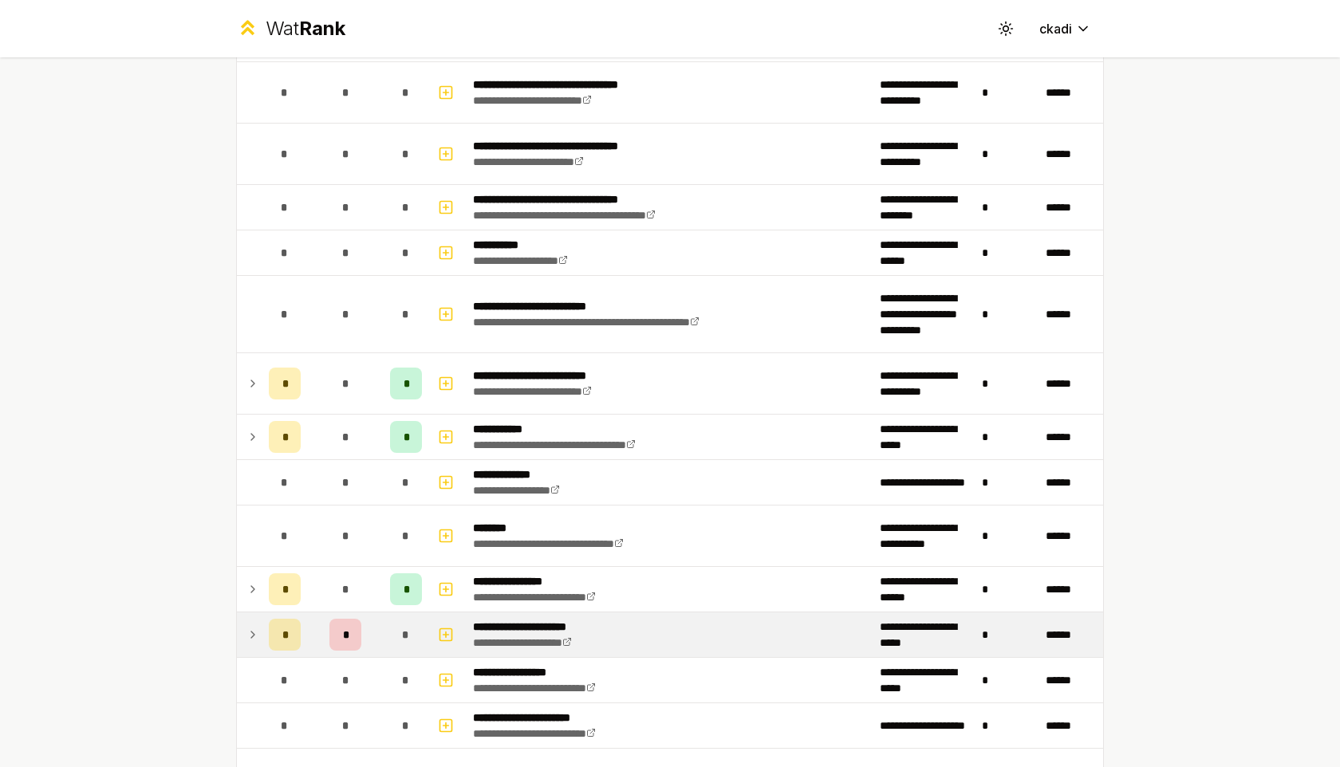
click at [266, 628] on td "*" at bounding box center [284, 634] width 45 height 45
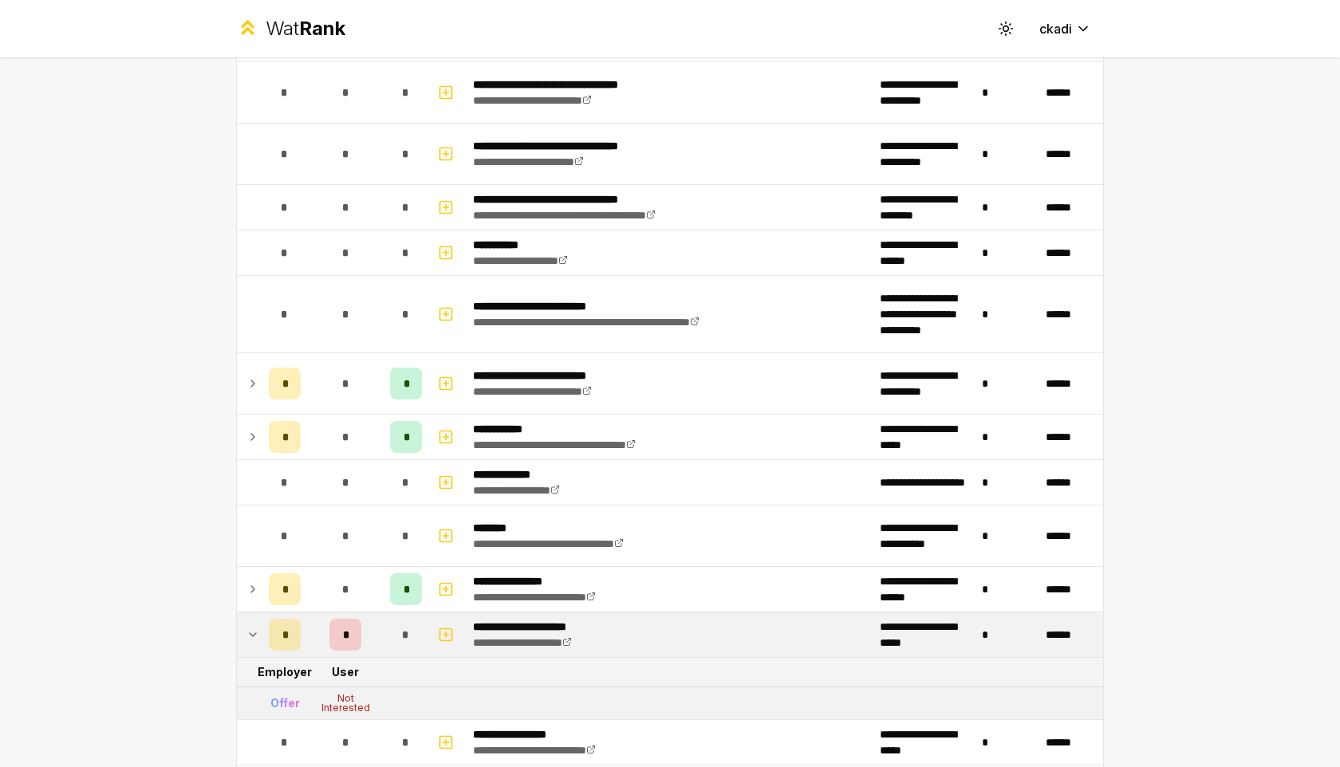
click at [266, 628] on td "*" at bounding box center [284, 634] width 45 height 45
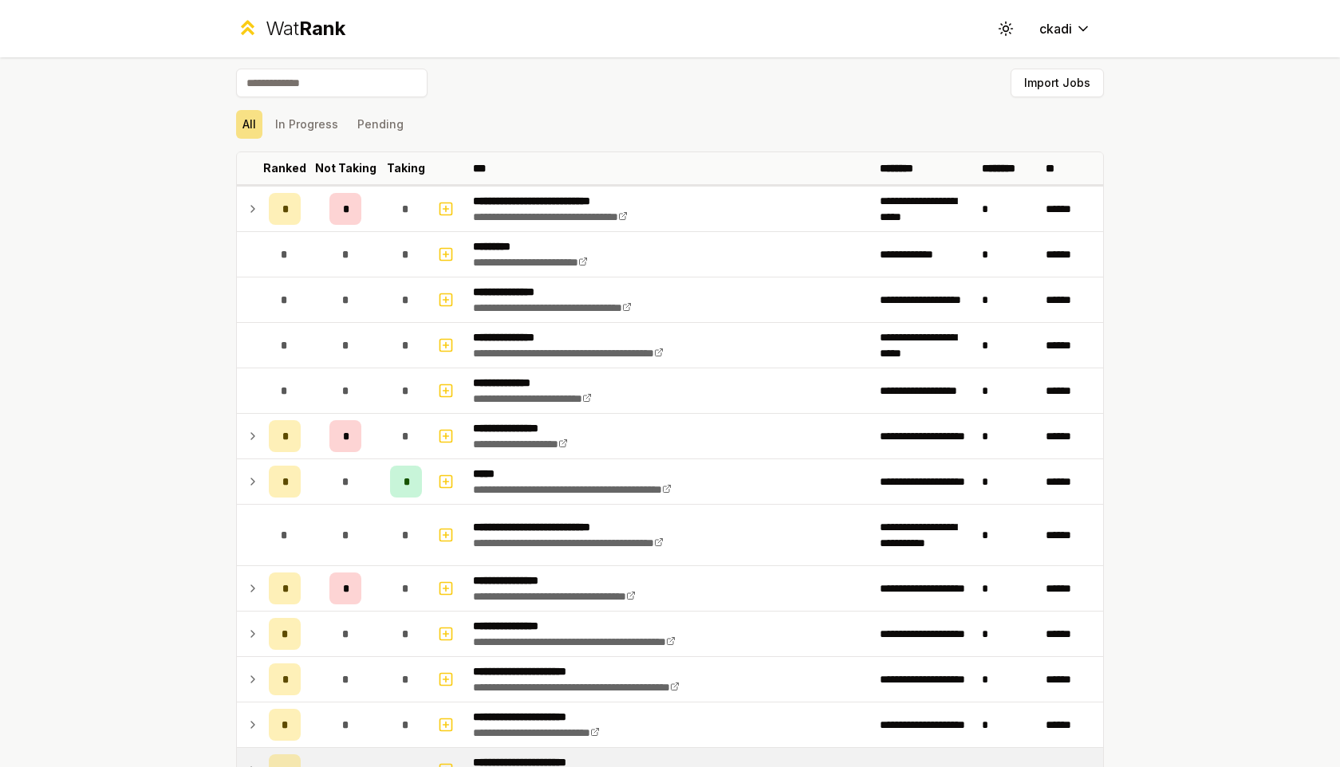
scroll to position [0, 0]
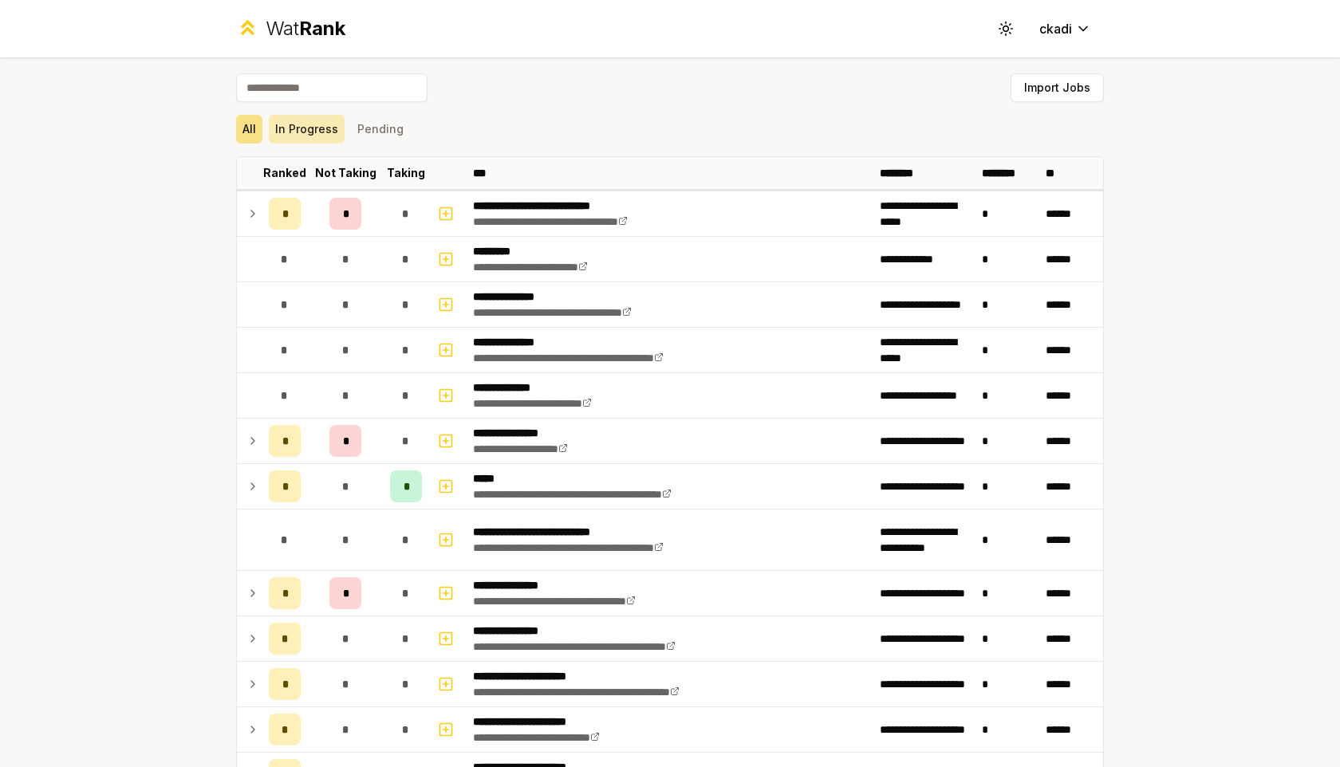
click at [338, 130] on button "In Progress" at bounding box center [307, 129] width 76 height 29
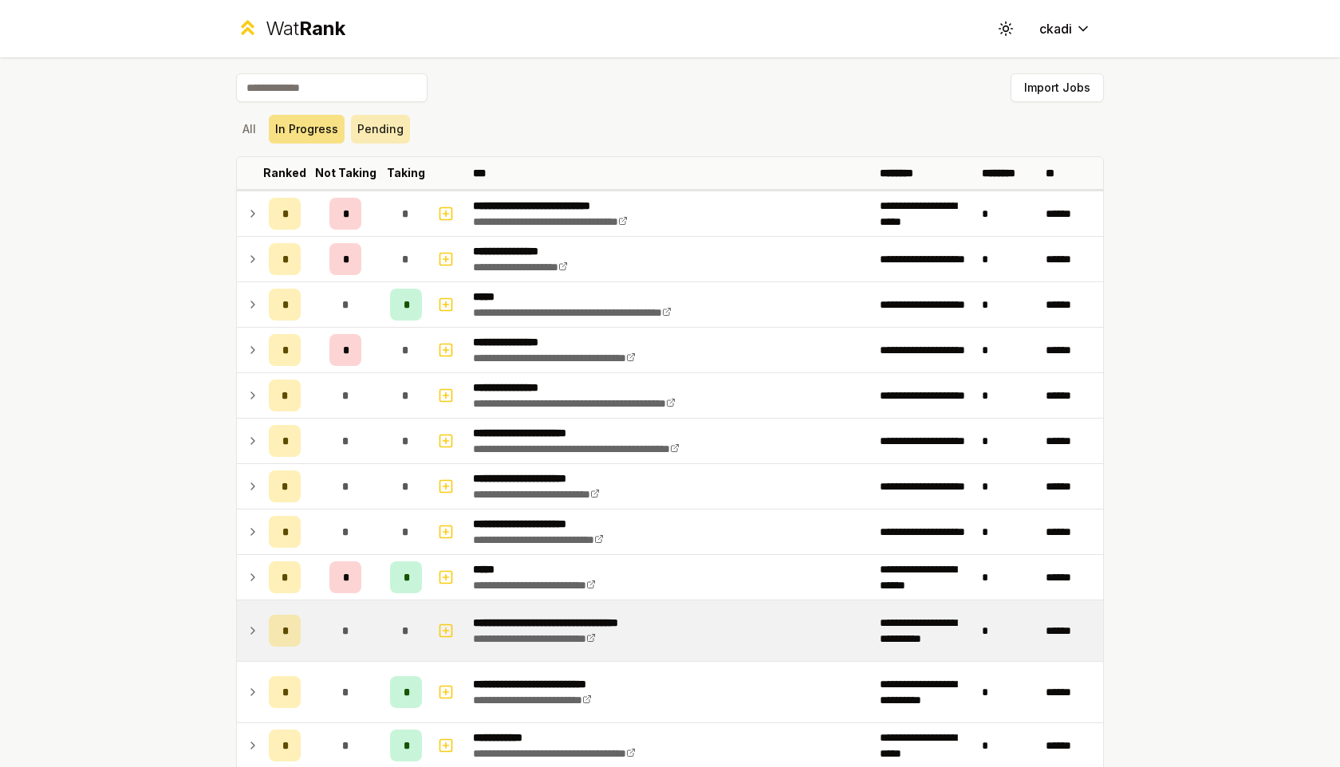
click at [384, 137] on button "Pending" at bounding box center [380, 129] width 59 height 29
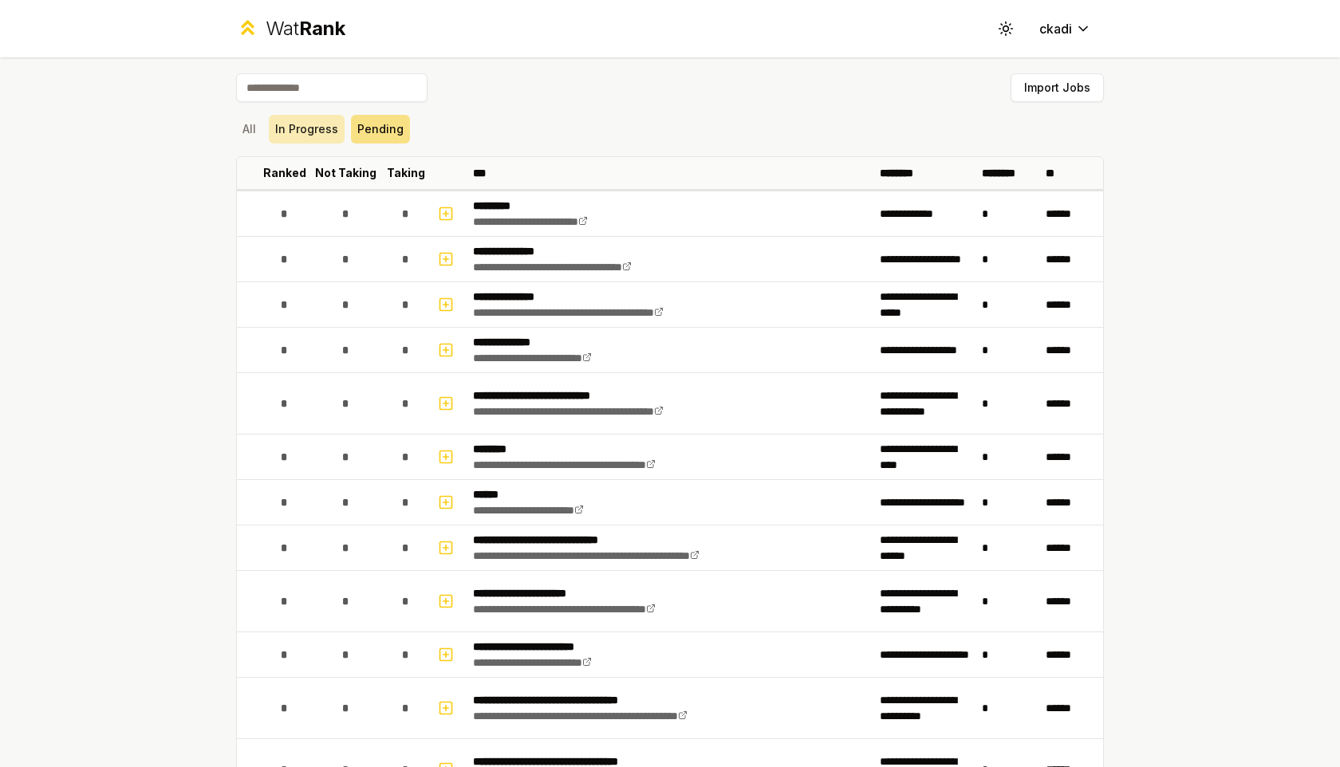
click at [326, 126] on button "In Progress" at bounding box center [307, 129] width 76 height 29
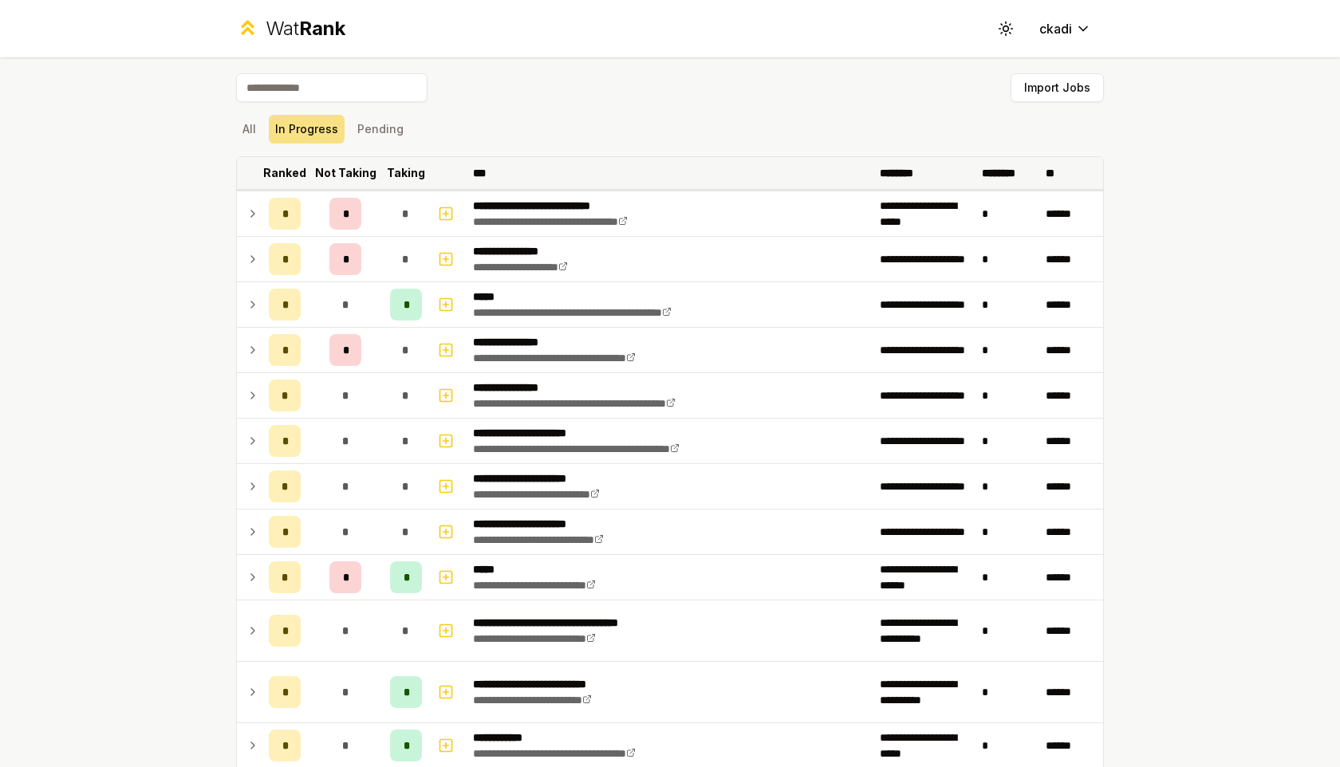
click at [396, 179] on p "Taking" at bounding box center [406, 173] width 38 height 16
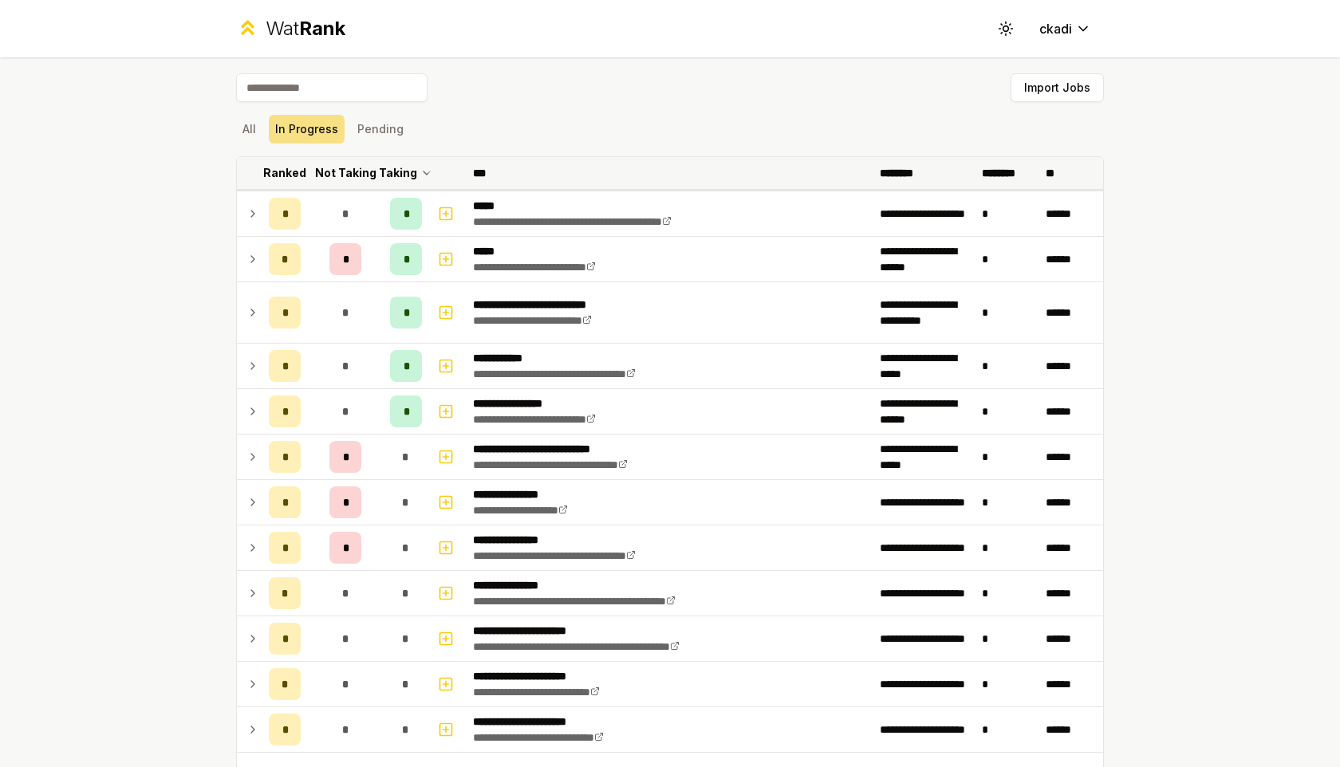
click at [352, 172] on p "Not Taking" at bounding box center [345, 173] width 61 height 16
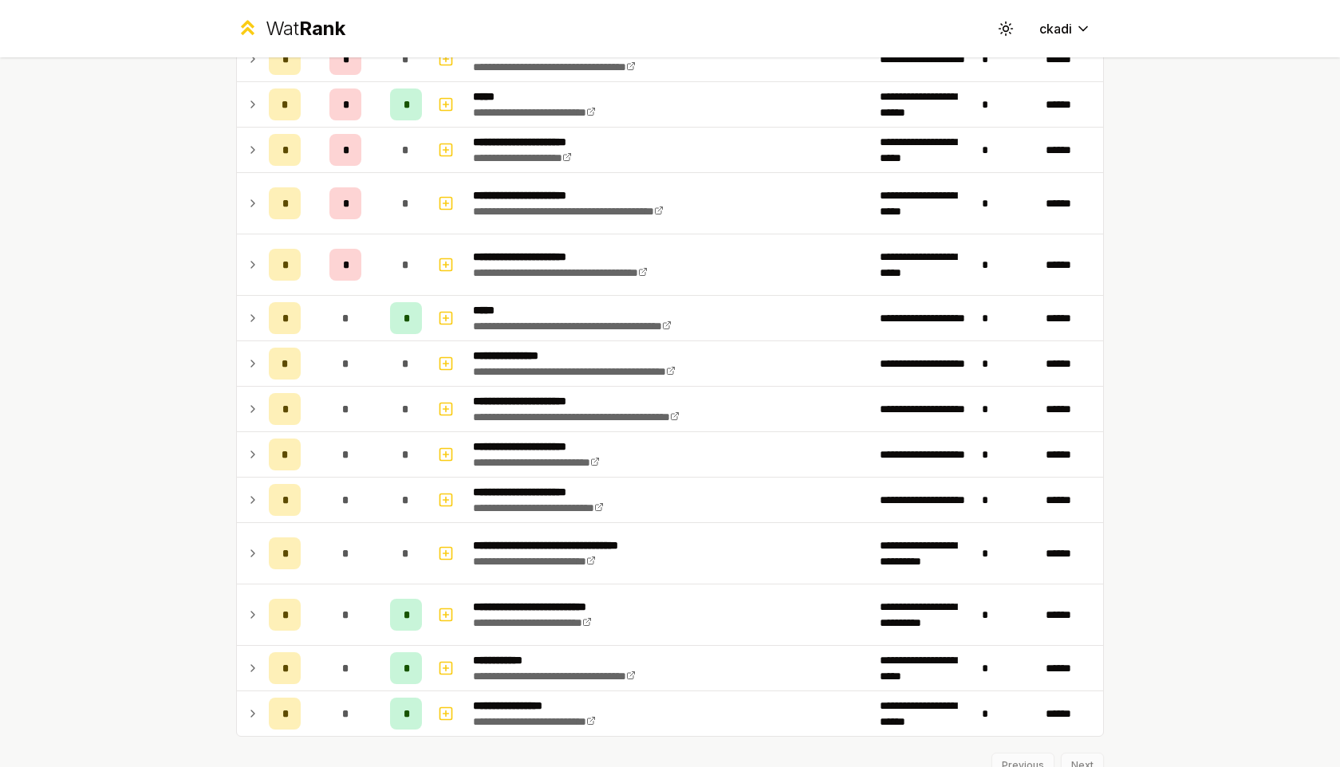
scroll to position [247, 0]
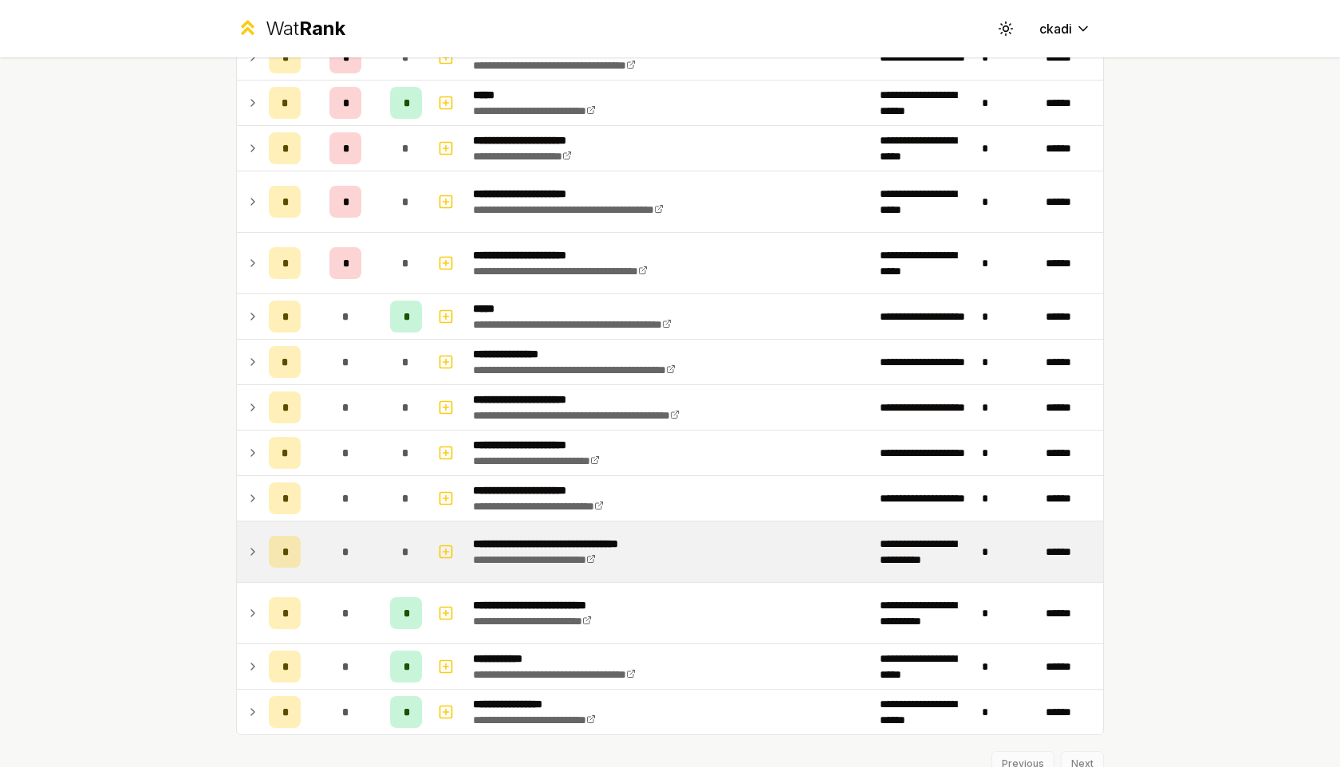
click at [246, 552] on icon at bounding box center [252, 551] width 13 height 19
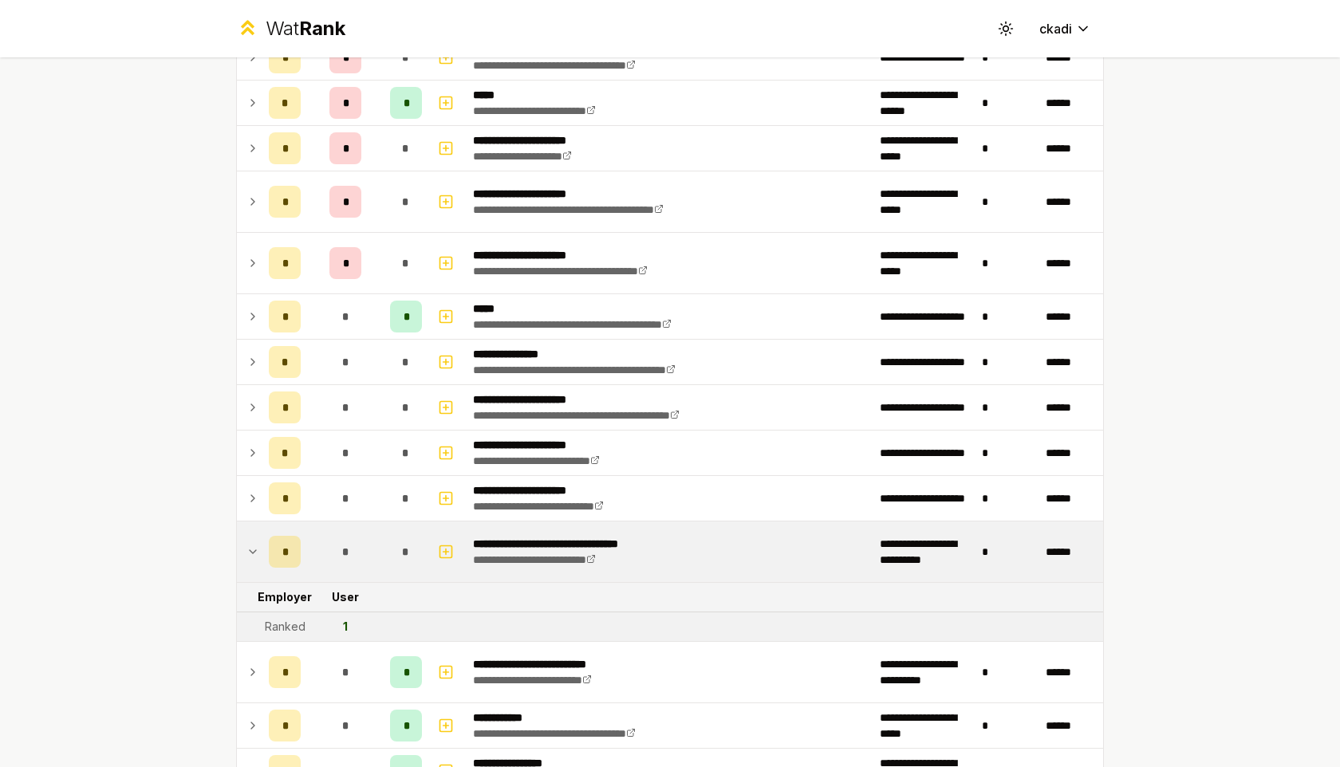
click at [246, 552] on icon at bounding box center [252, 551] width 13 height 19
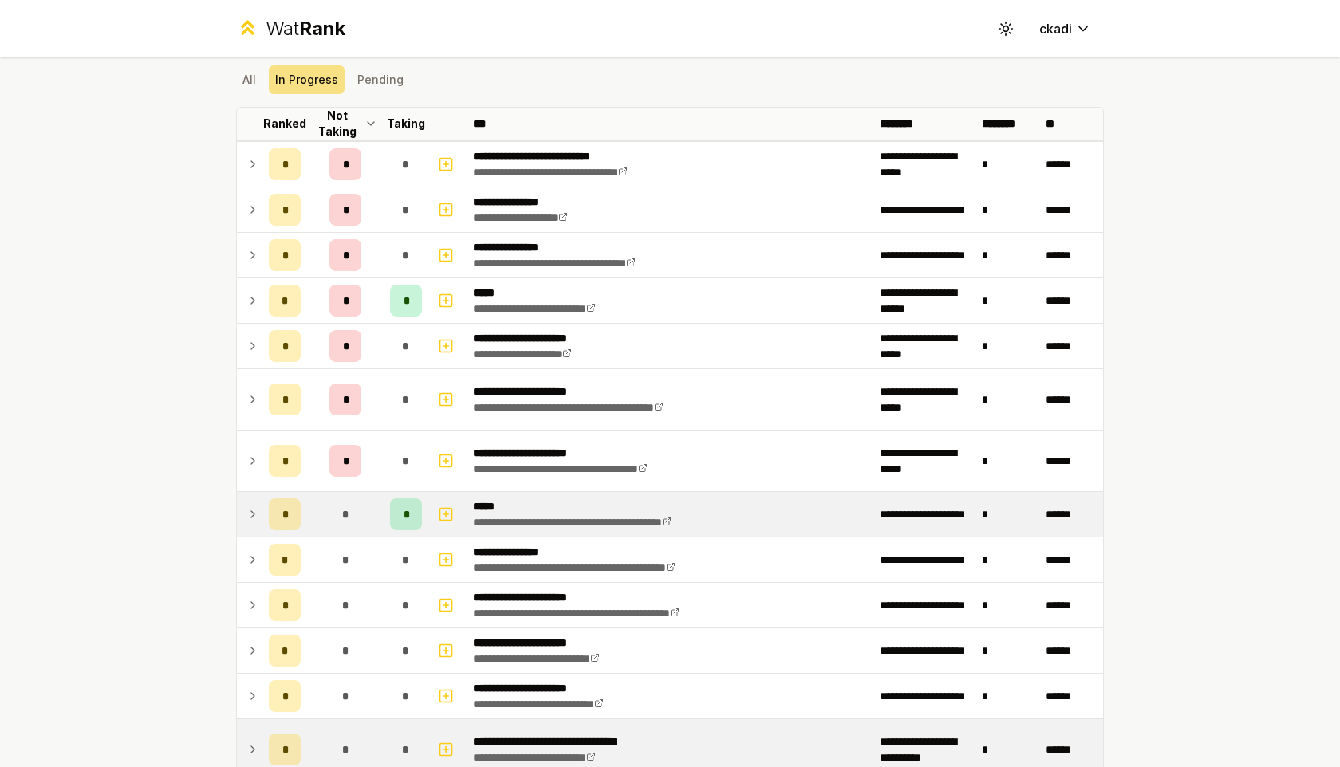
scroll to position [0, 0]
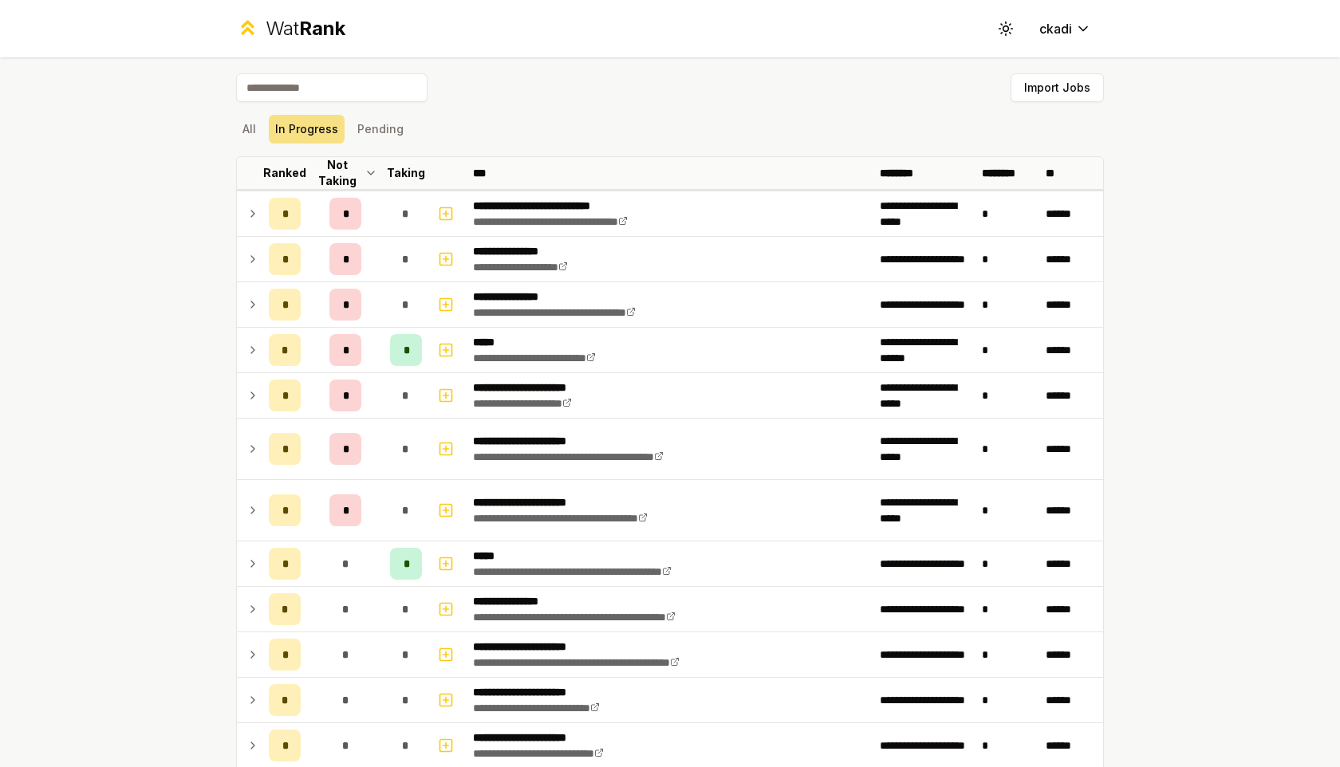
click at [388, 82] on input at bounding box center [331, 87] width 191 height 29
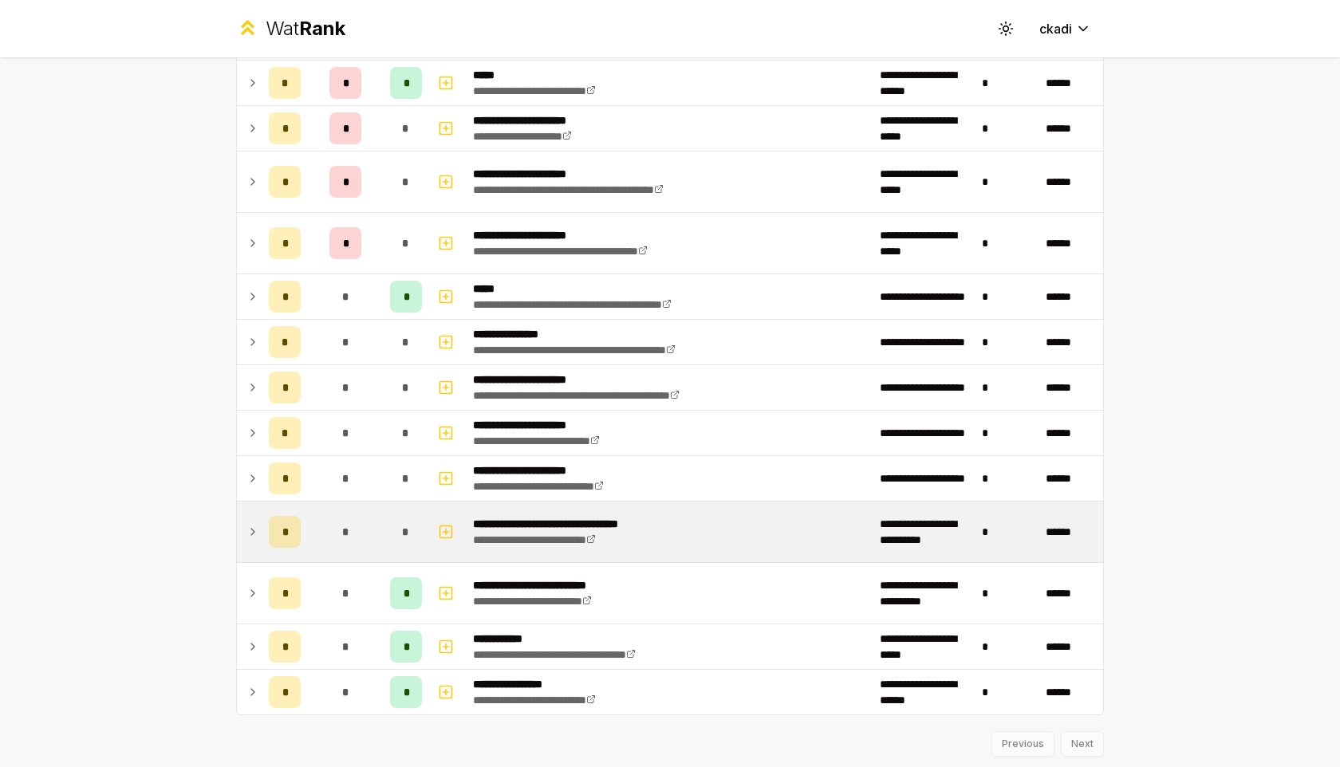
scroll to position [314, 0]
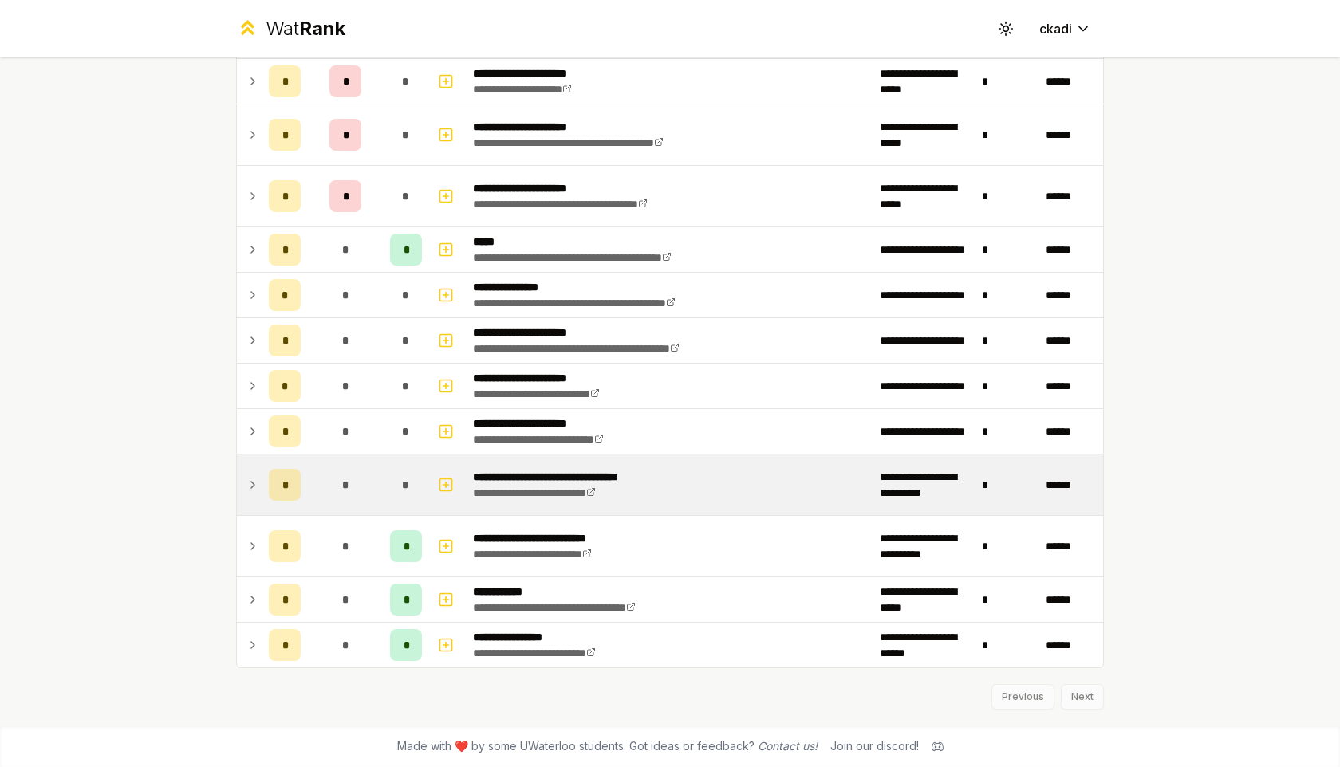
click at [262, 481] on td at bounding box center [250, 485] width 26 height 61
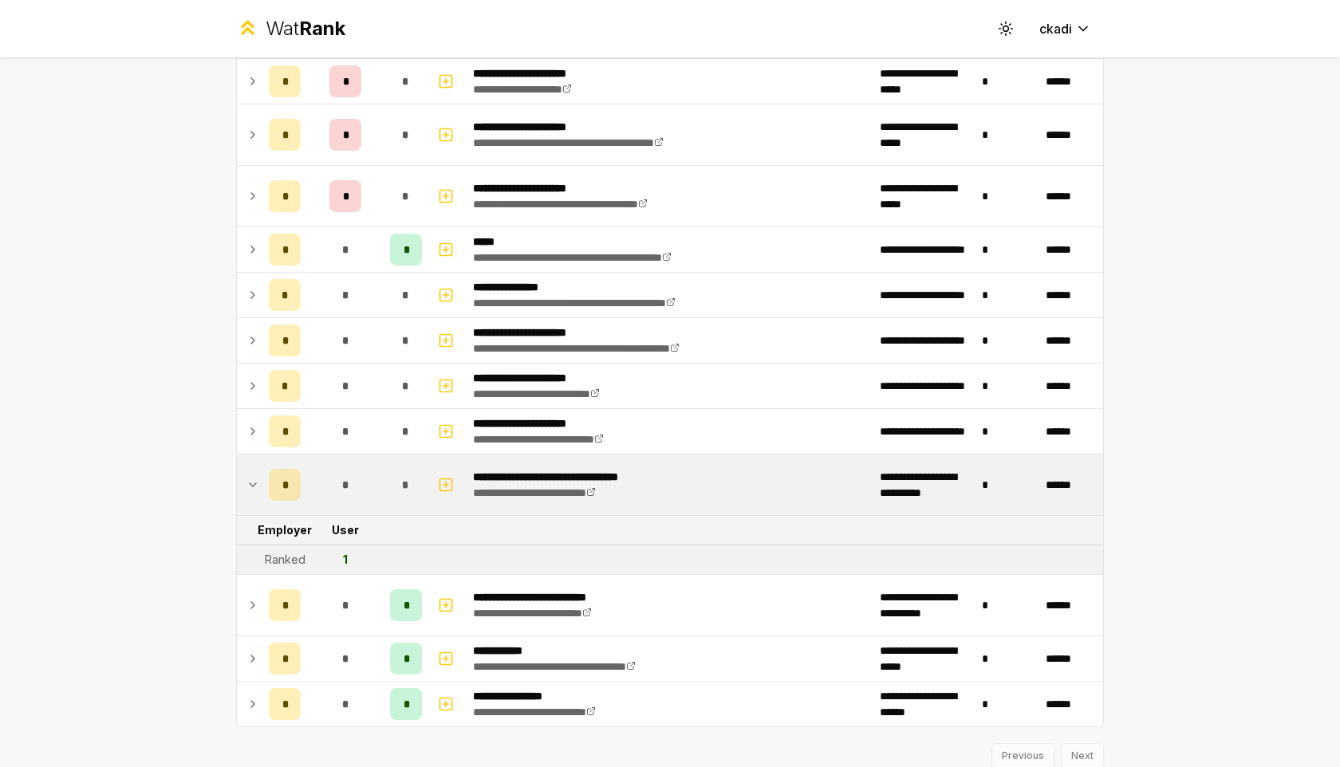
click at [257, 484] on icon at bounding box center [252, 484] width 13 height 19
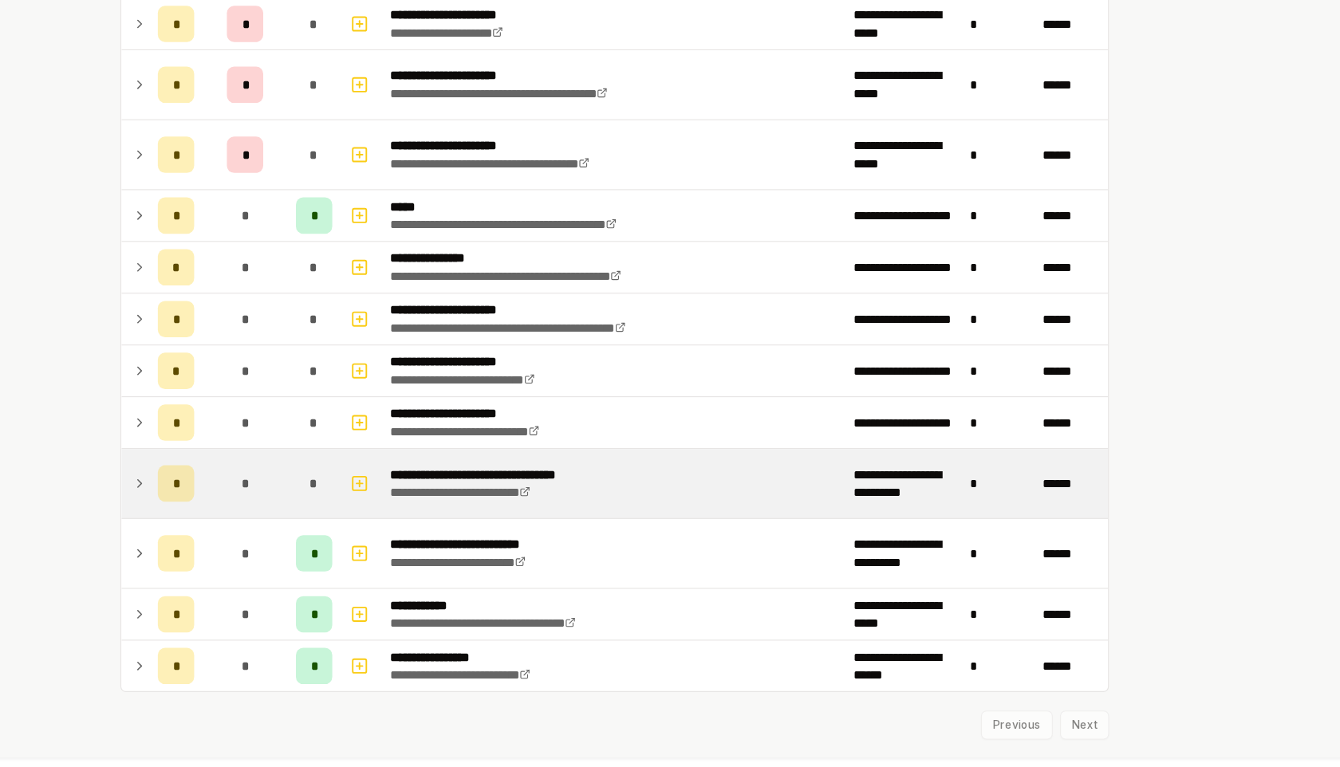
click at [1066, 489] on td "******" at bounding box center [1071, 485] width 64 height 61
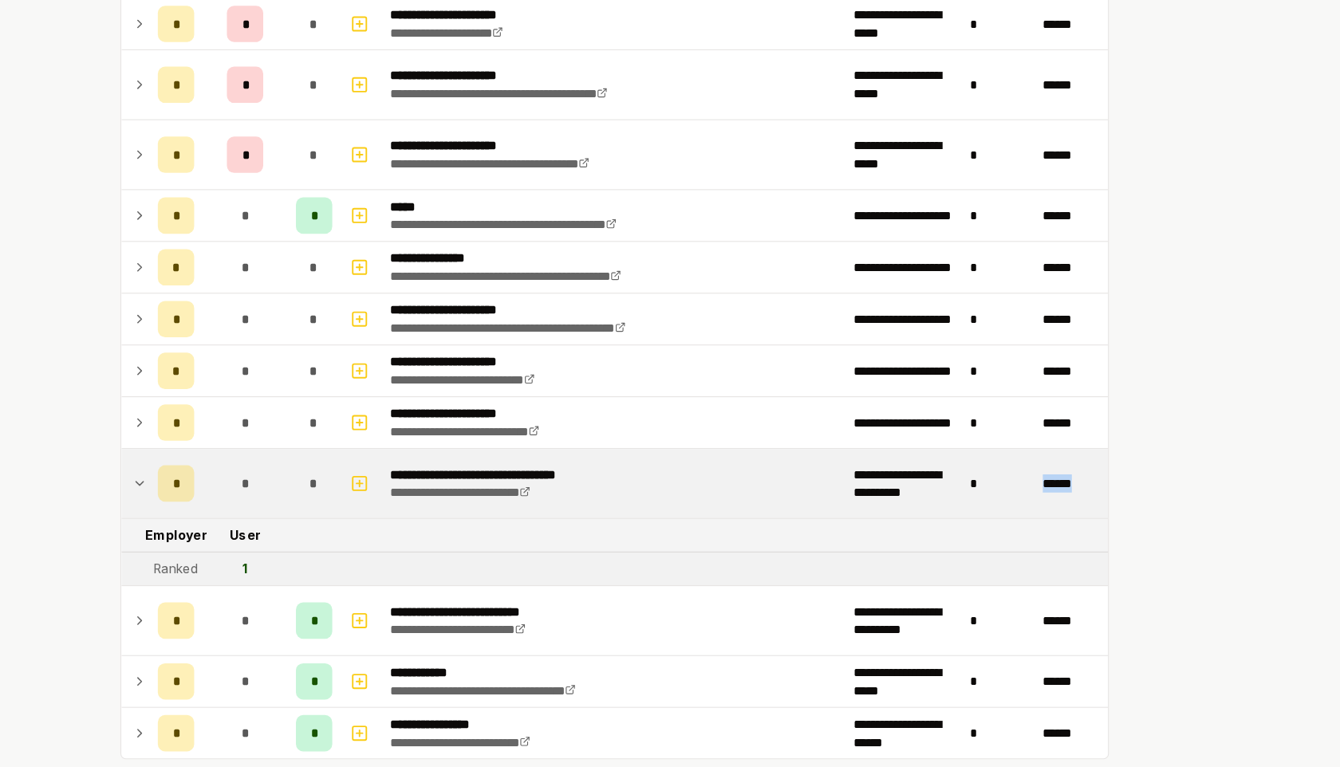
click at [1066, 489] on td "******" at bounding box center [1071, 485] width 64 height 61
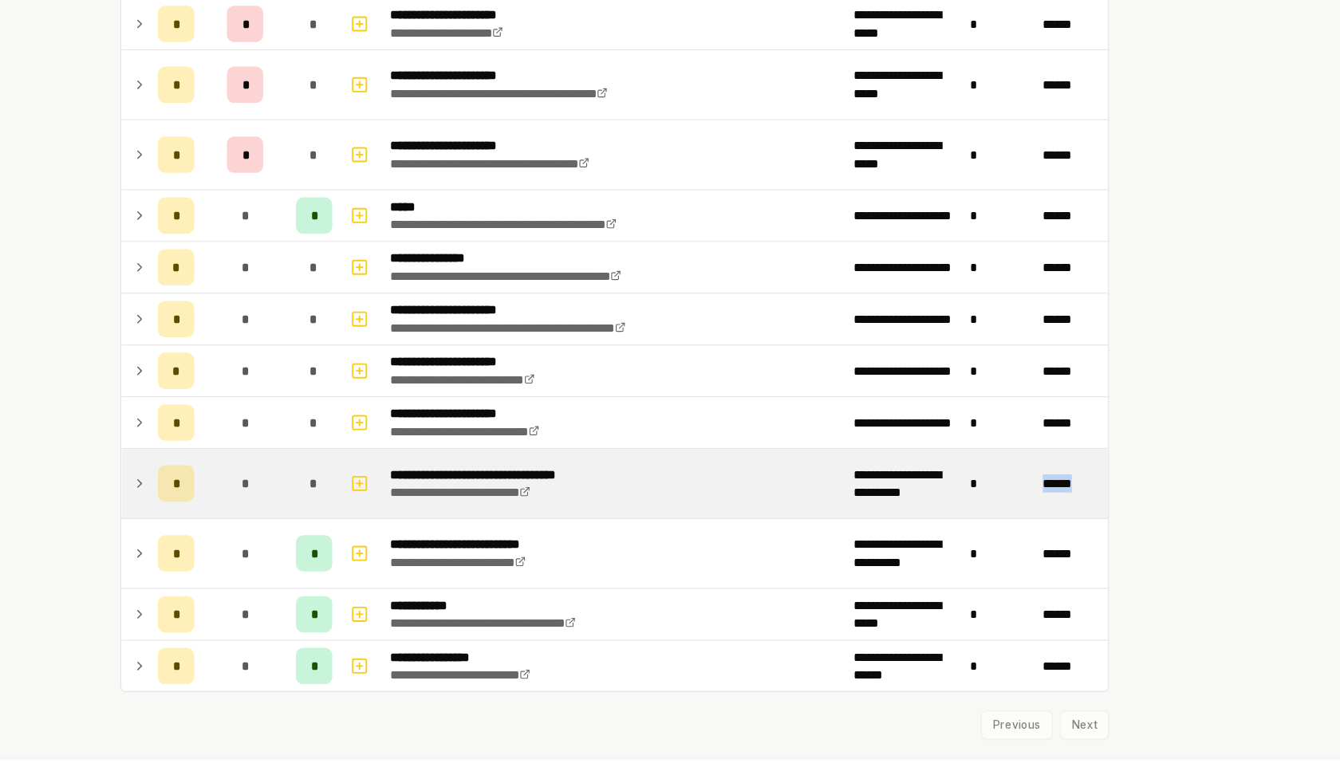
copy td "******"
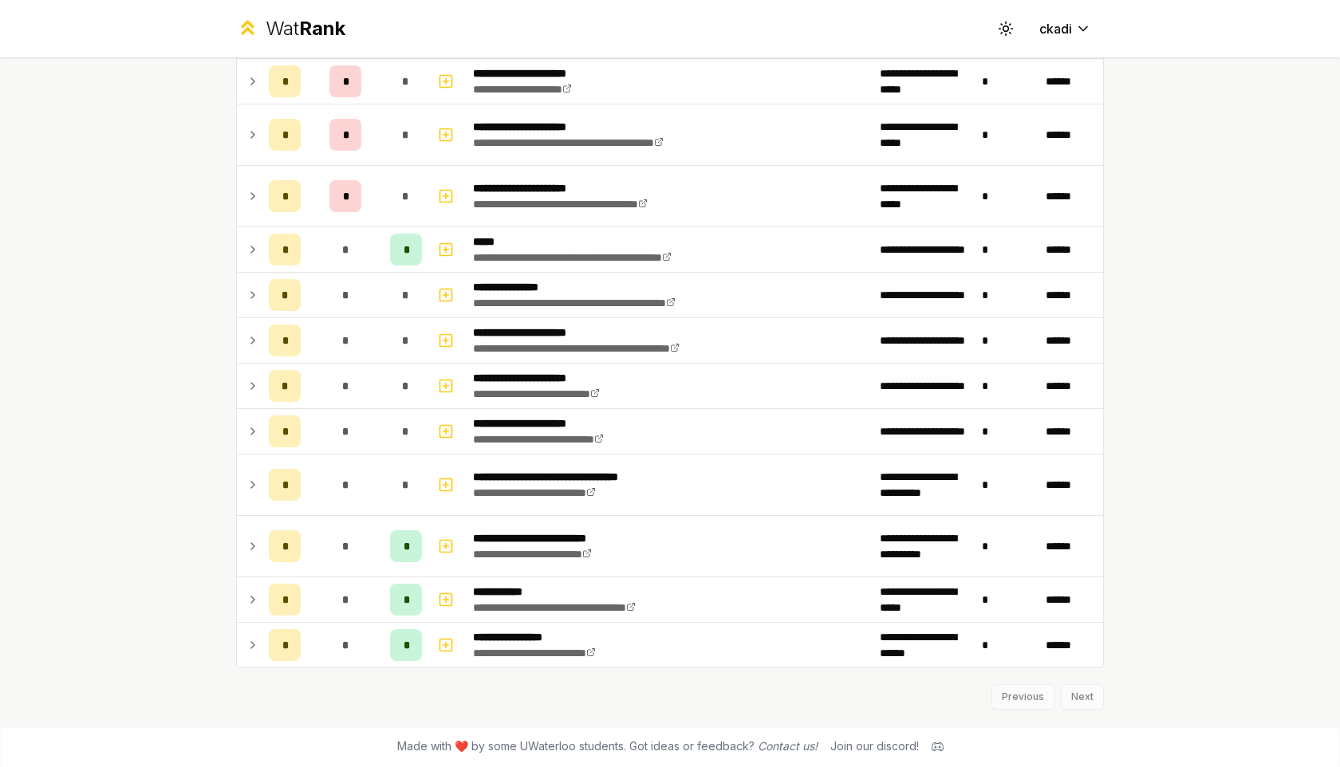
click at [1031, 701] on div "Previous Next" at bounding box center [670, 688] width 868 height 41
click at [1025, 689] on div "Previous Next" at bounding box center [670, 688] width 868 height 41
click at [1067, 692] on div "Previous Next" at bounding box center [670, 688] width 868 height 41
click at [1076, 692] on div "Previous Next" at bounding box center [670, 688] width 868 height 41
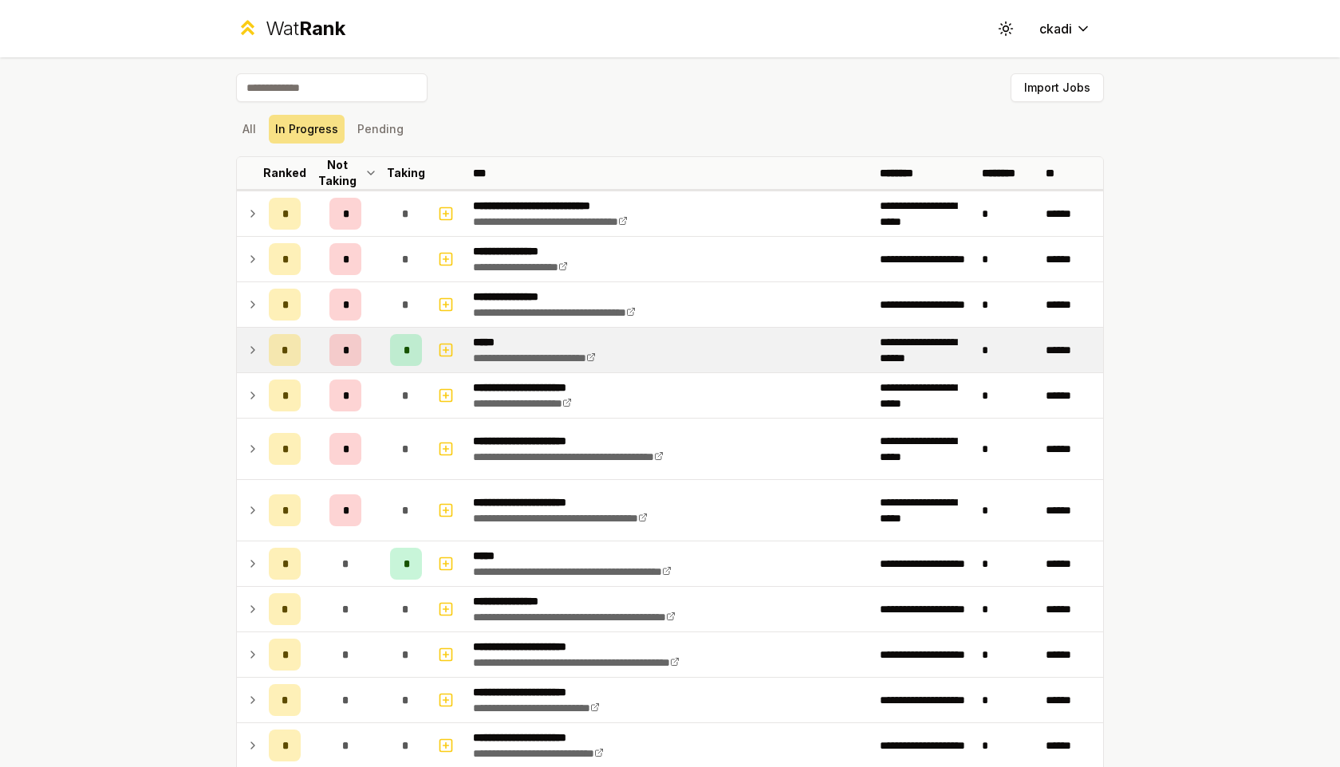
click at [250, 341] on icon at bounding box center [252, 349] width 13 height 19
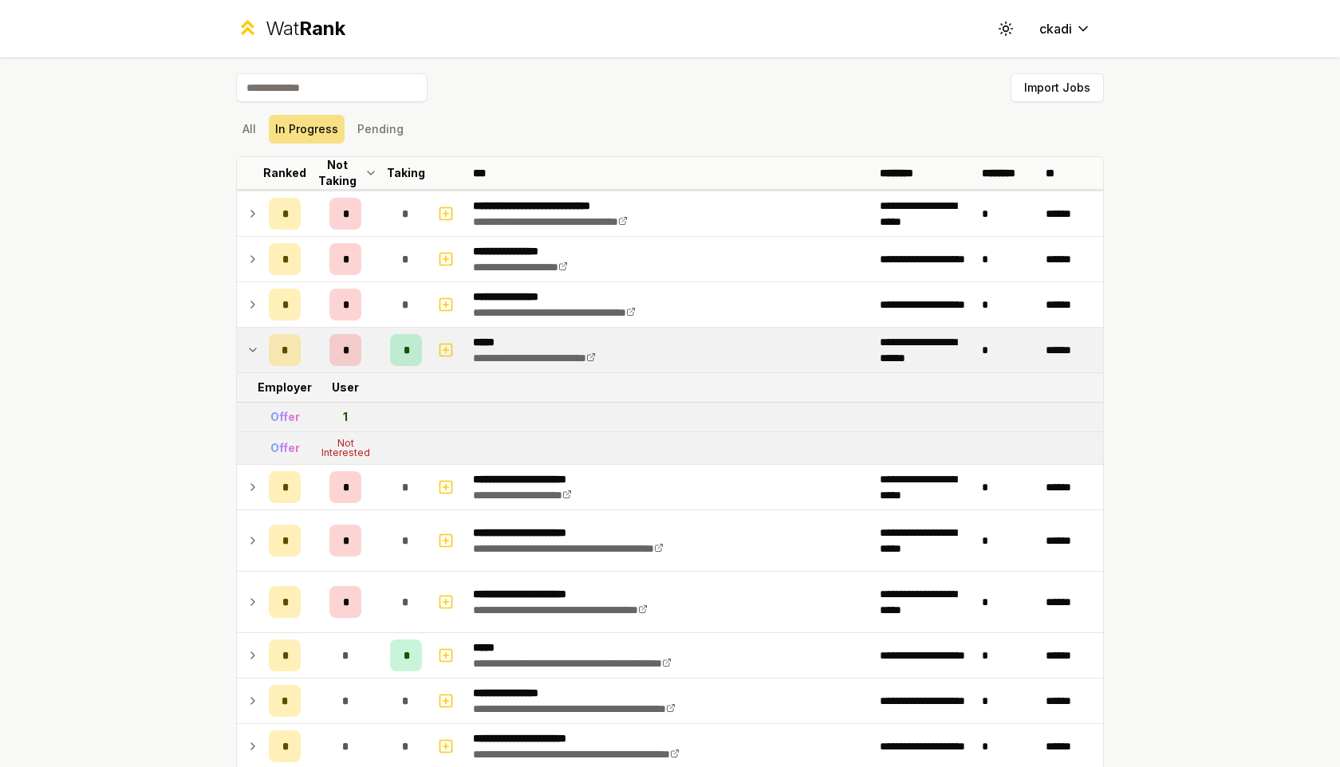
click at [250, 349] on icon at bounding box center [252, 349] width 13 height 19
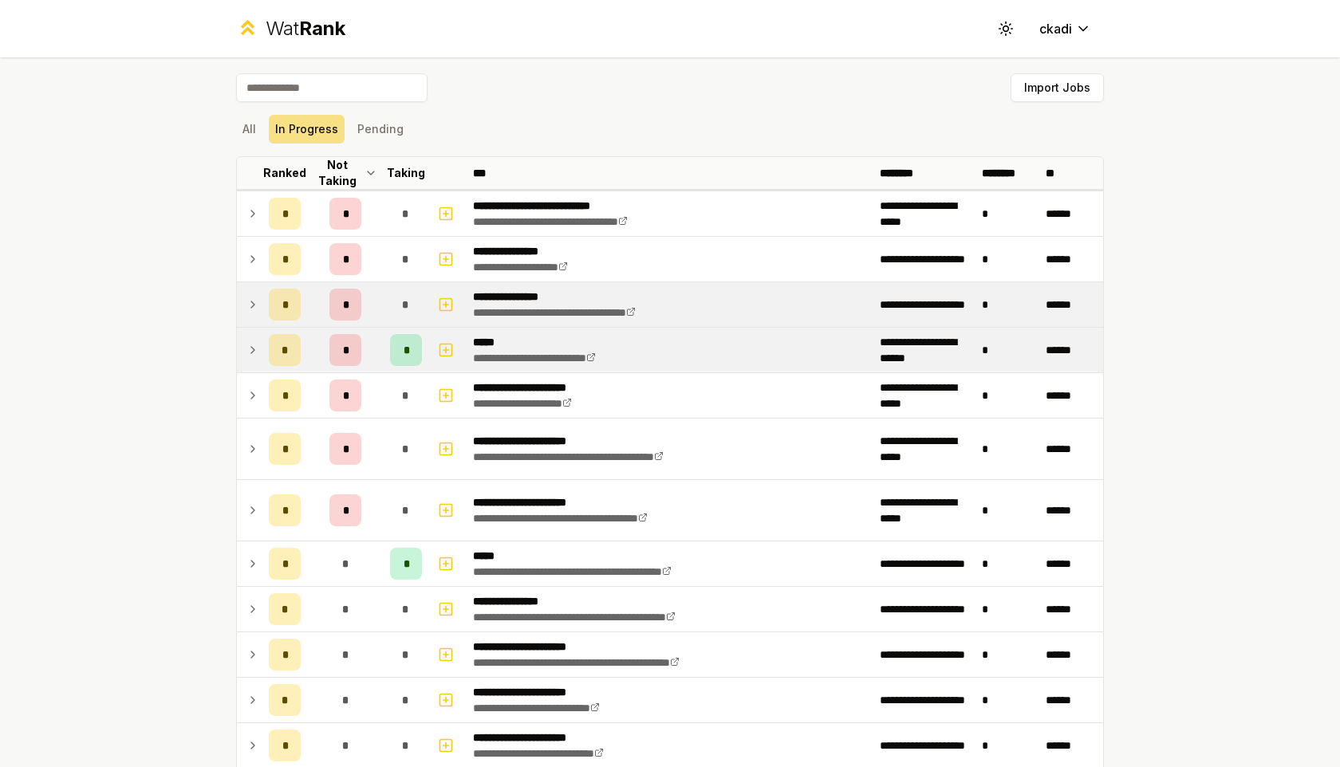
scroll to position [314, 0]
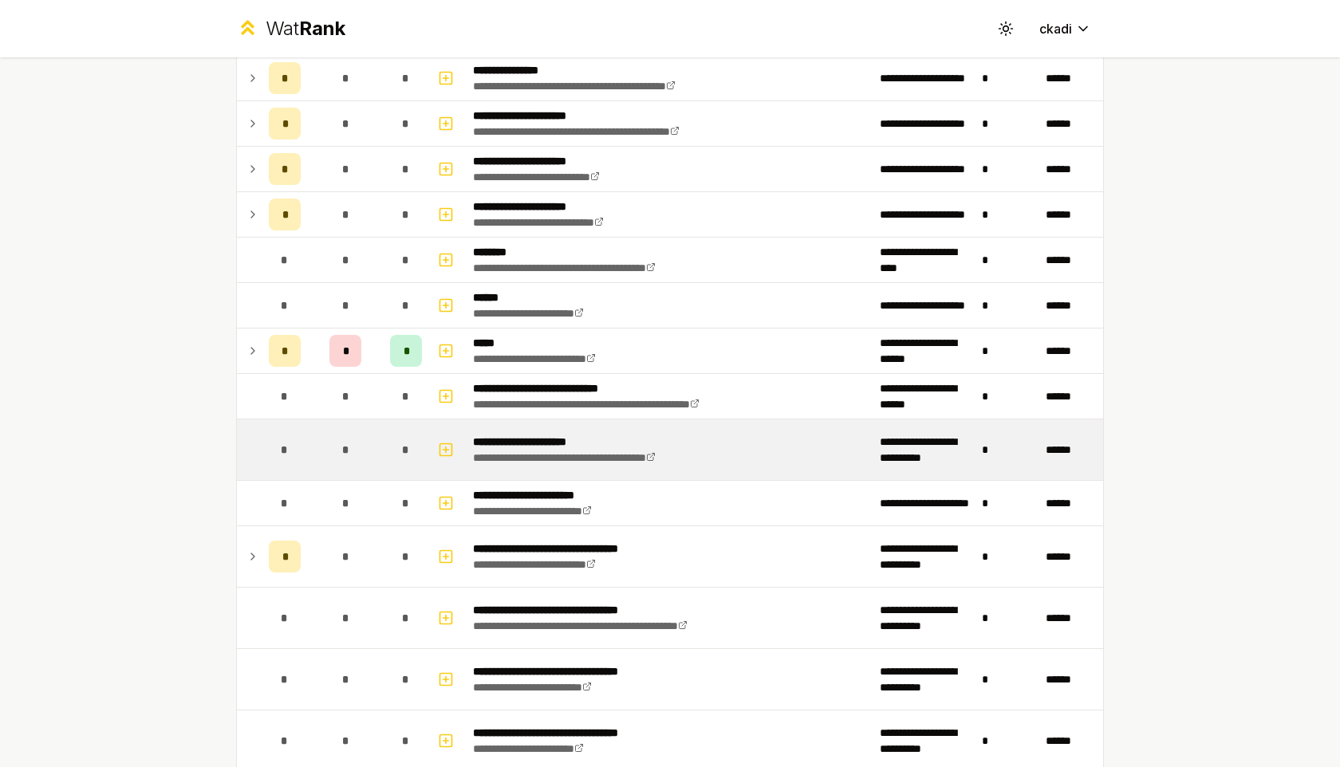
scroll to position [611, 0]
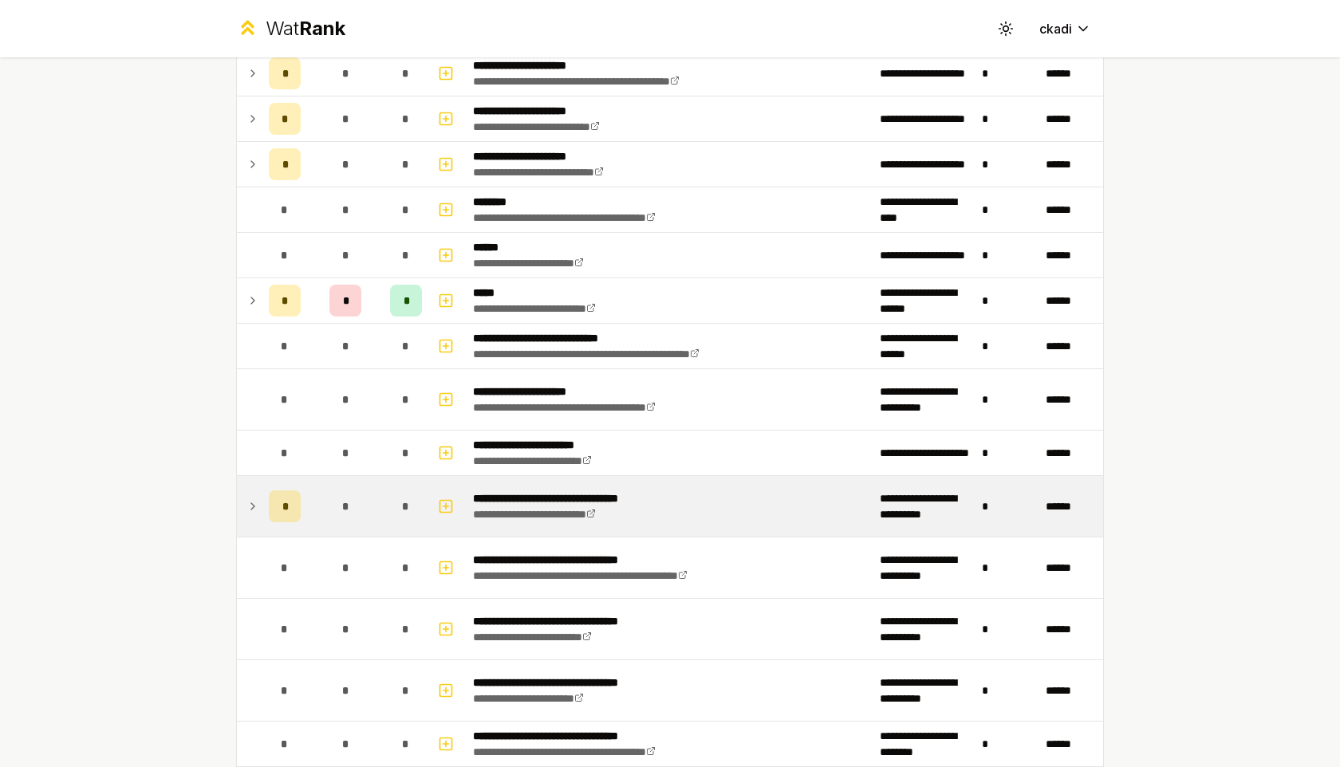
click at [251, 502] on icon at bounding box center [252, 506] width 13 height 19
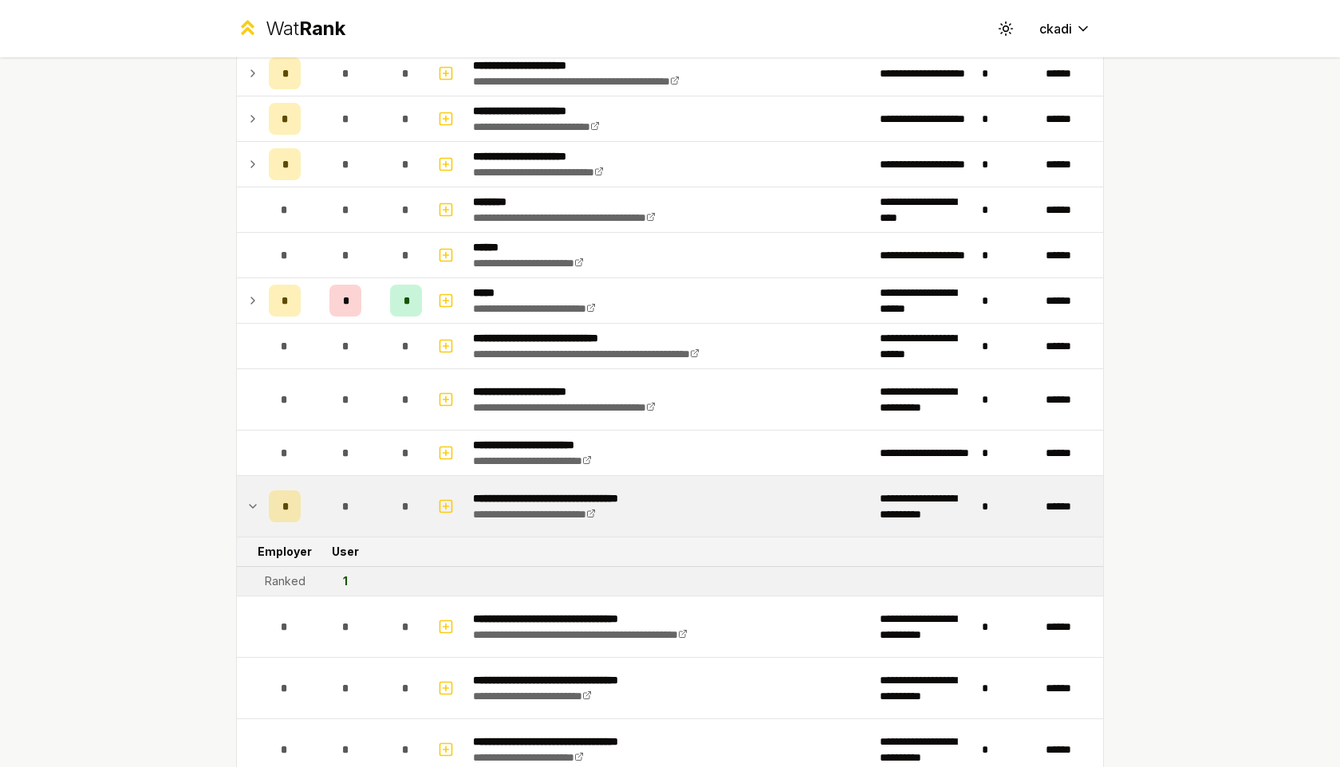
click at [252, 502] on icon at bounding box center [252, 506] width 13 height 19
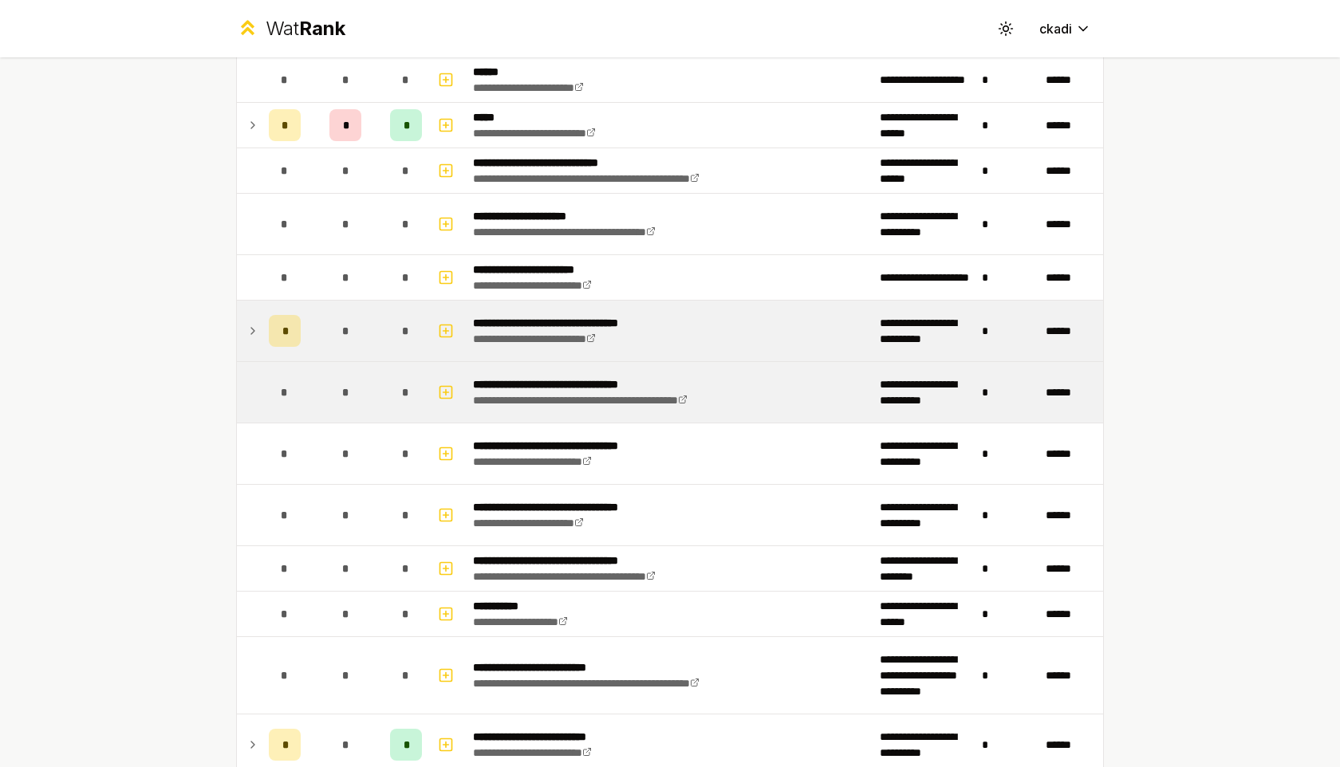
scroll to position [789, 0]
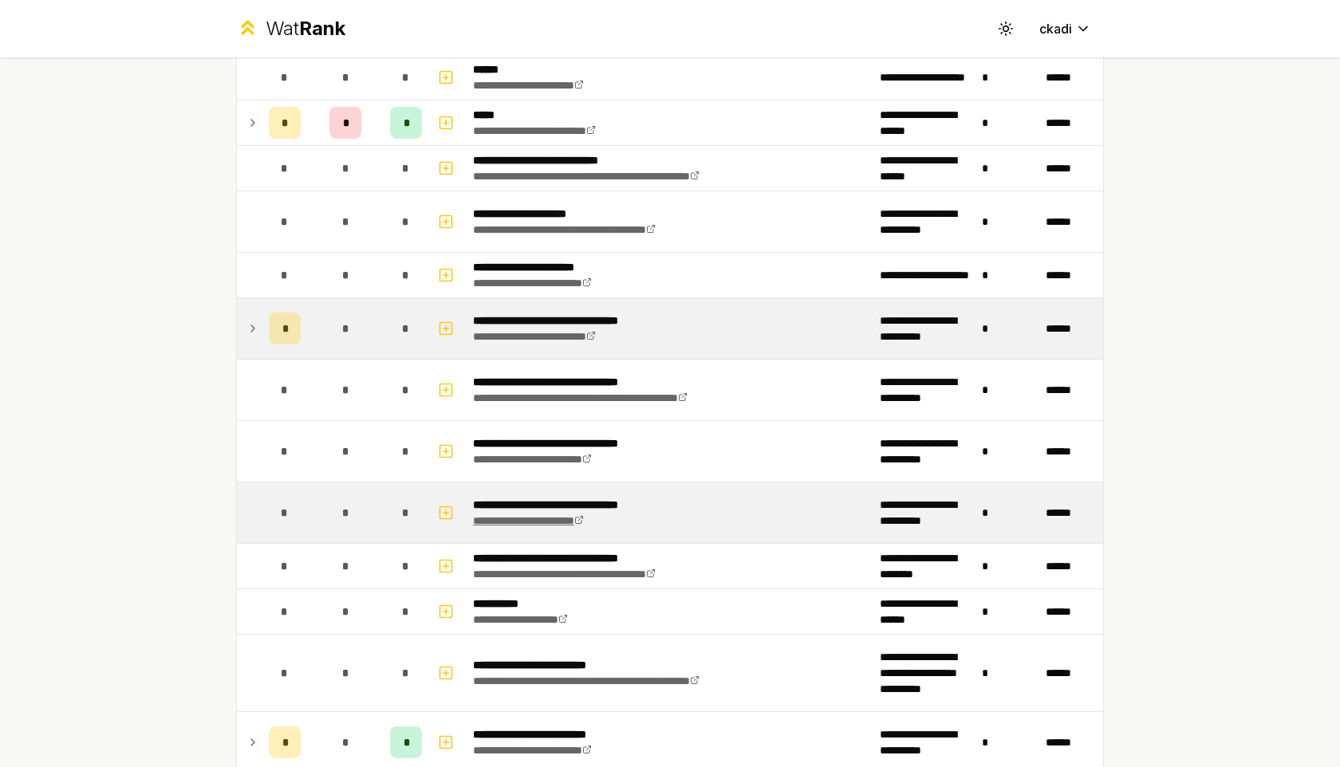
click at [522, 522] on link "**********" at bounding box center [528, 520] width 111 height 11
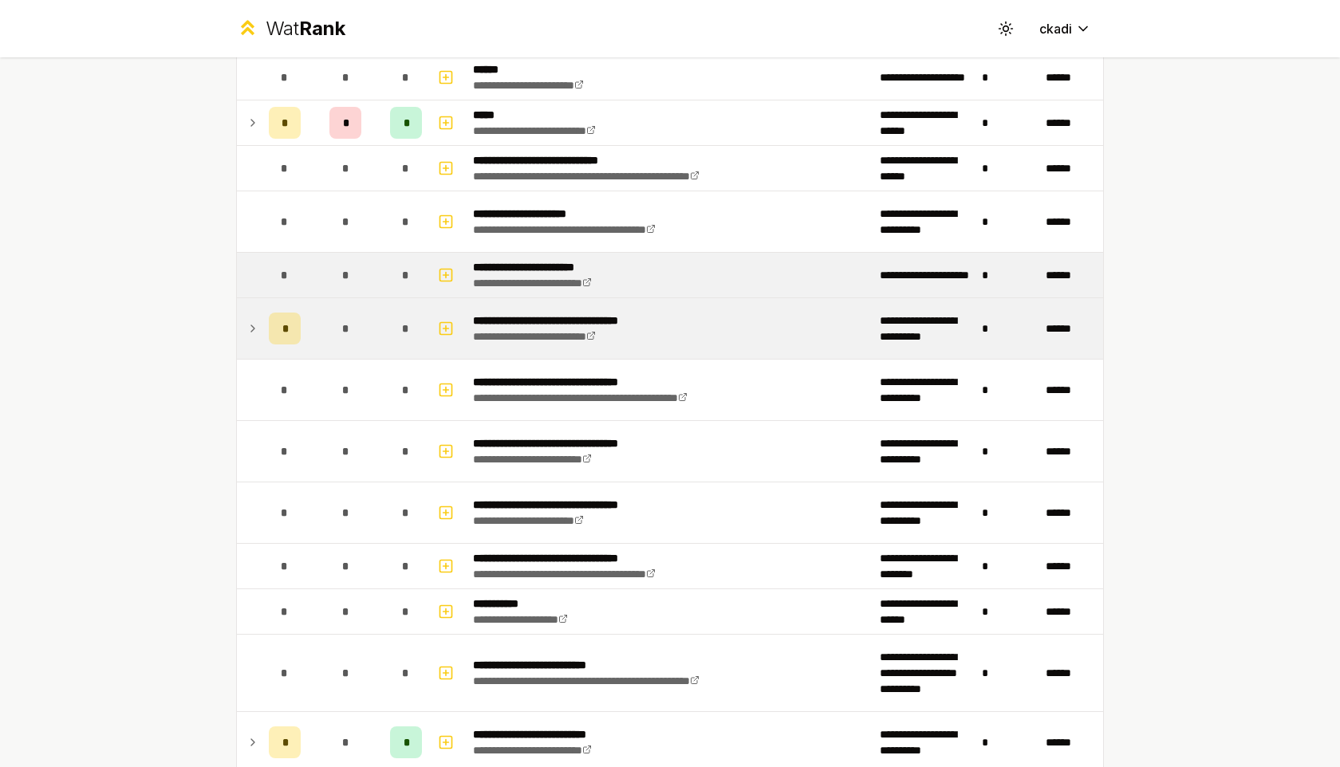
scroll to position [805, 0]
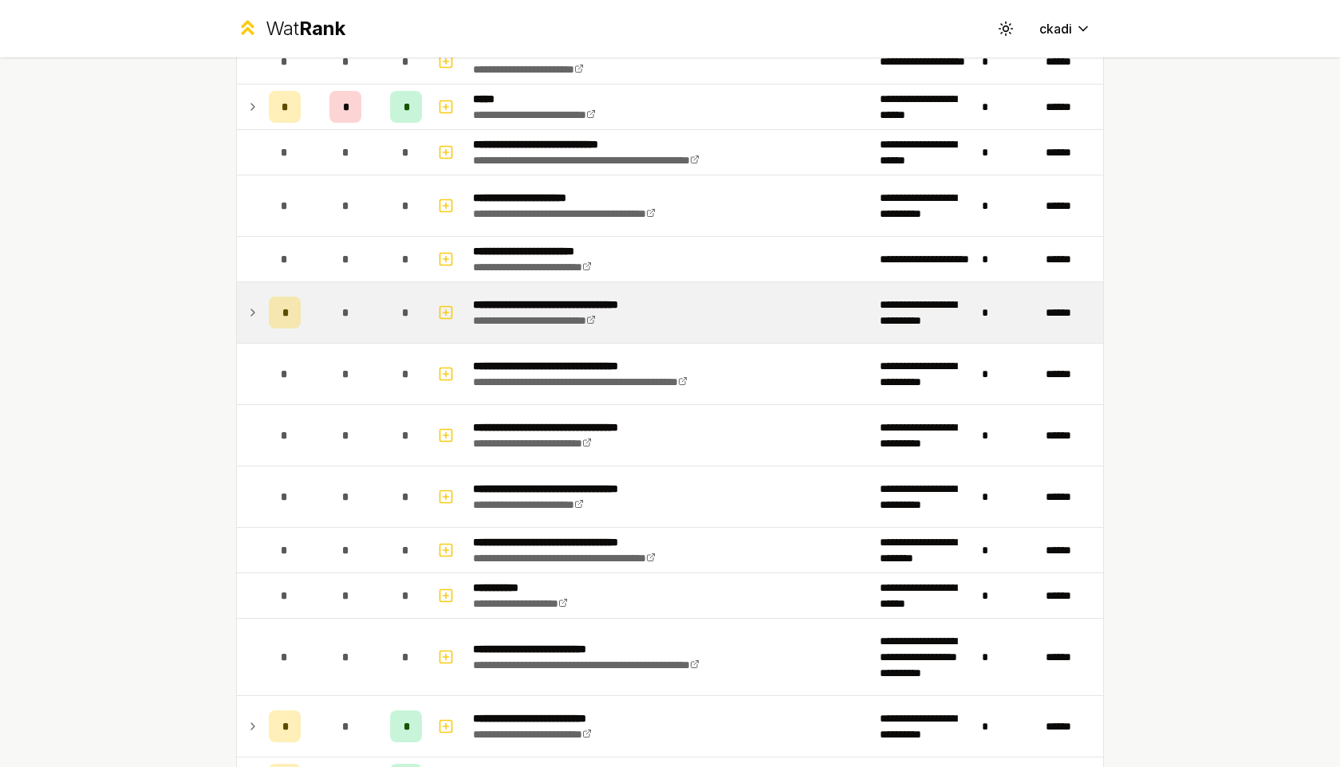
click at [260, 315] on td at bounding box center [250, 312] width 26 height 61
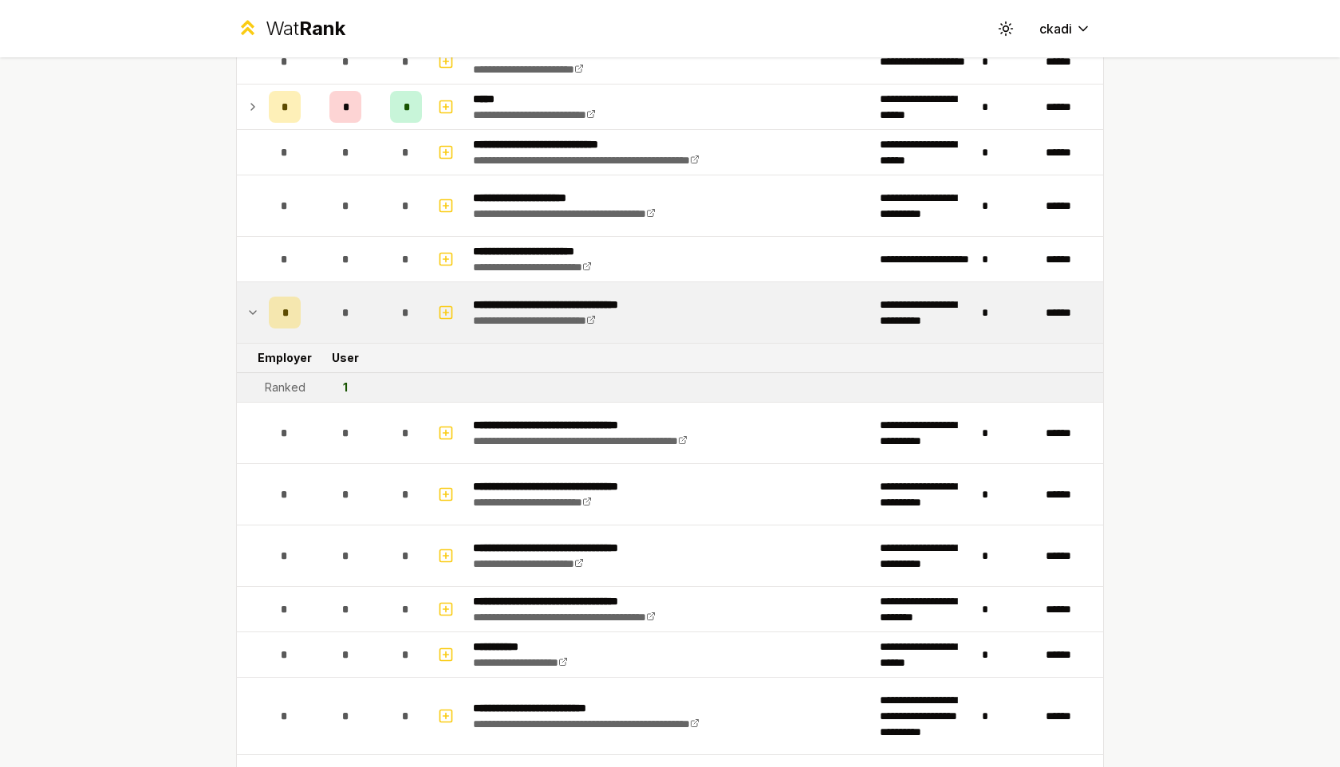
click at [260, 315] on td at bounding box center [250, 312] width 26 height 61
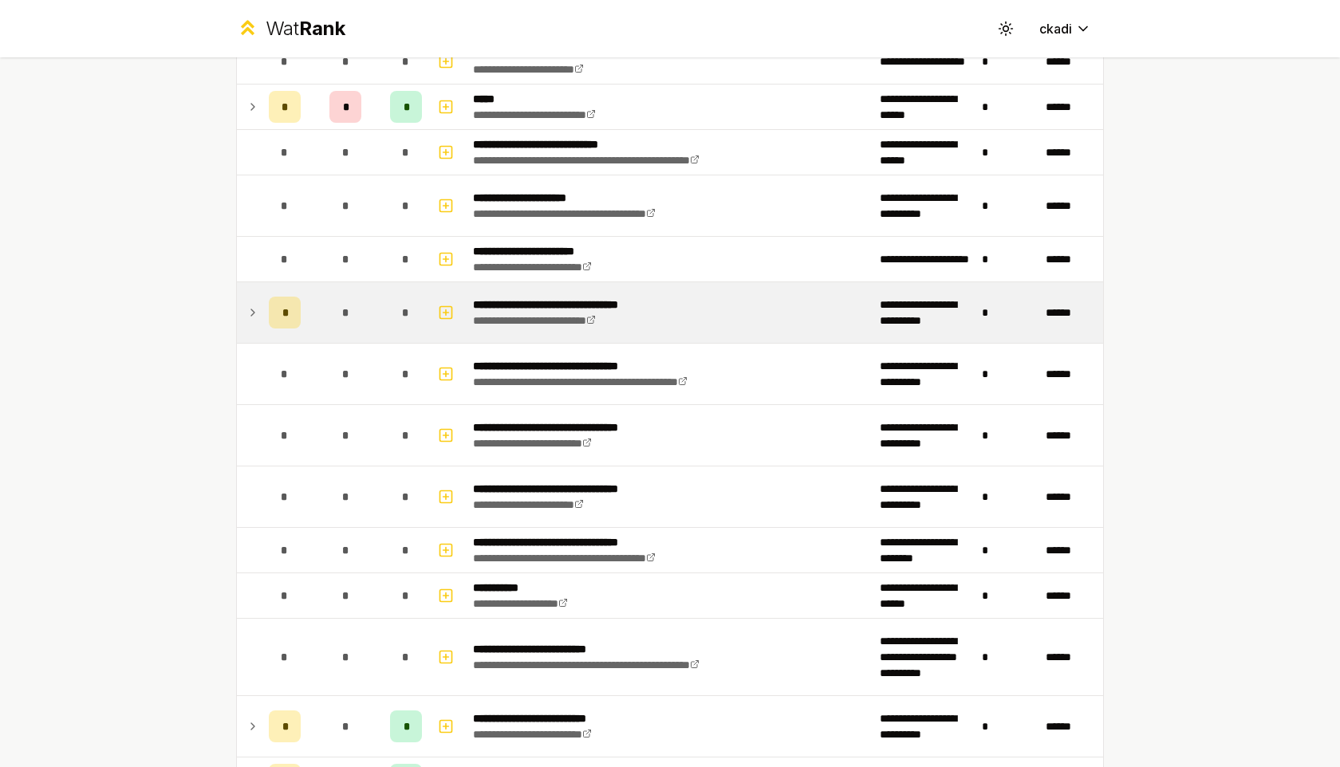
scroll to position [811, 0]
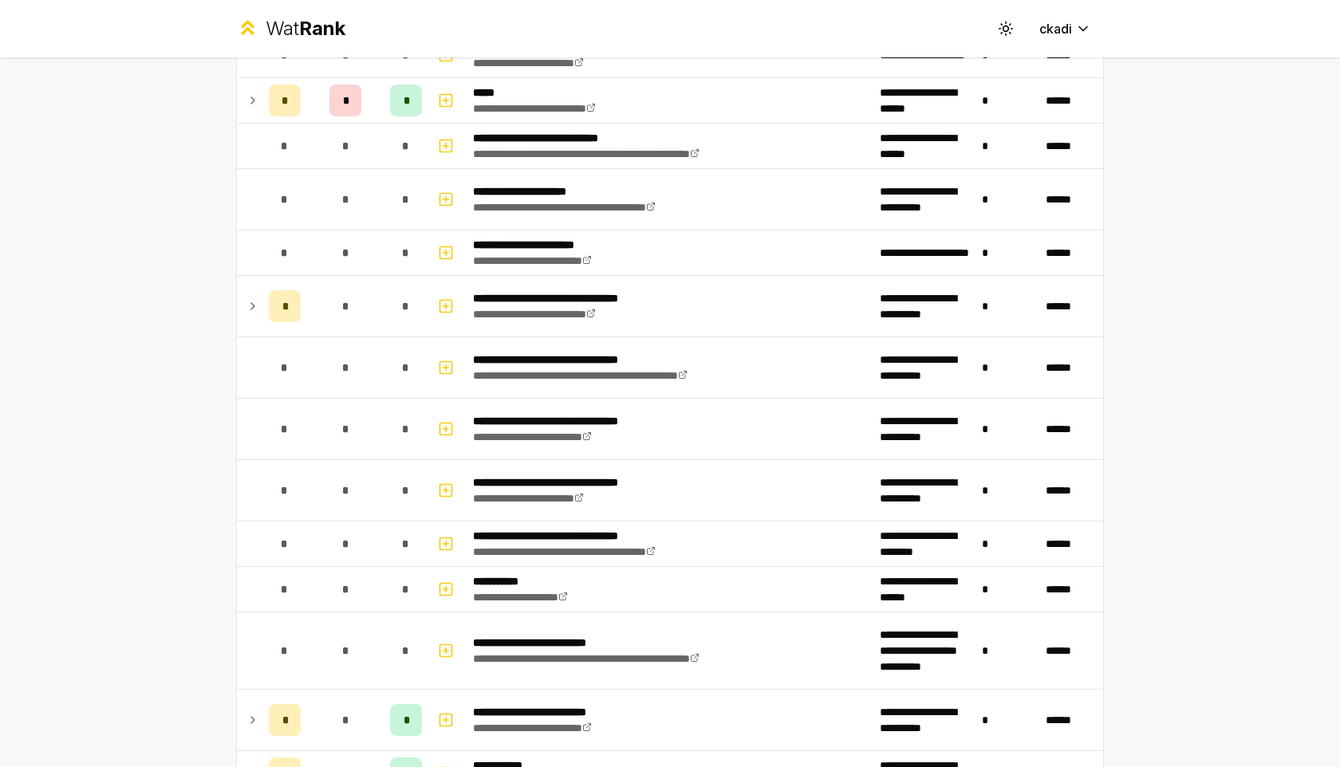
click at [246, 310] on icon at bounding box center [252, 306] width 13 height 19
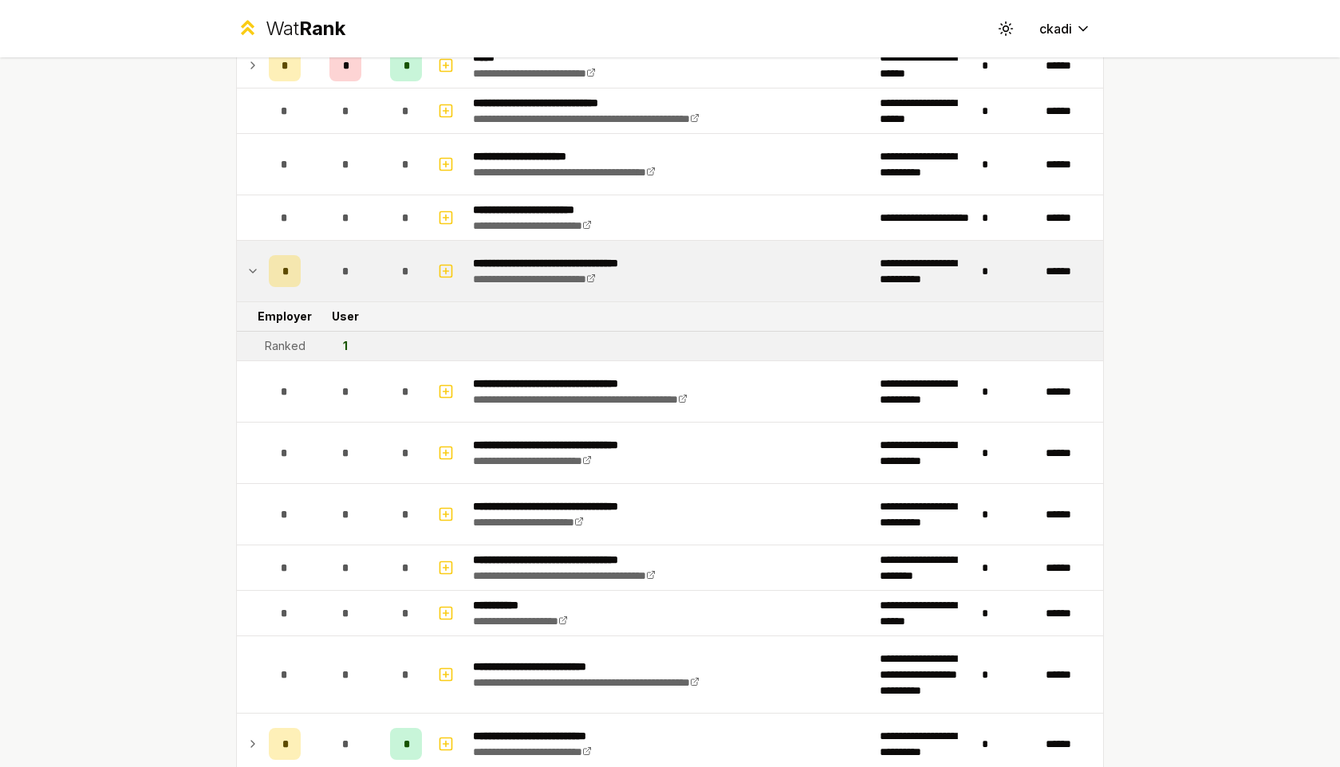
scroll to position [858, 0]
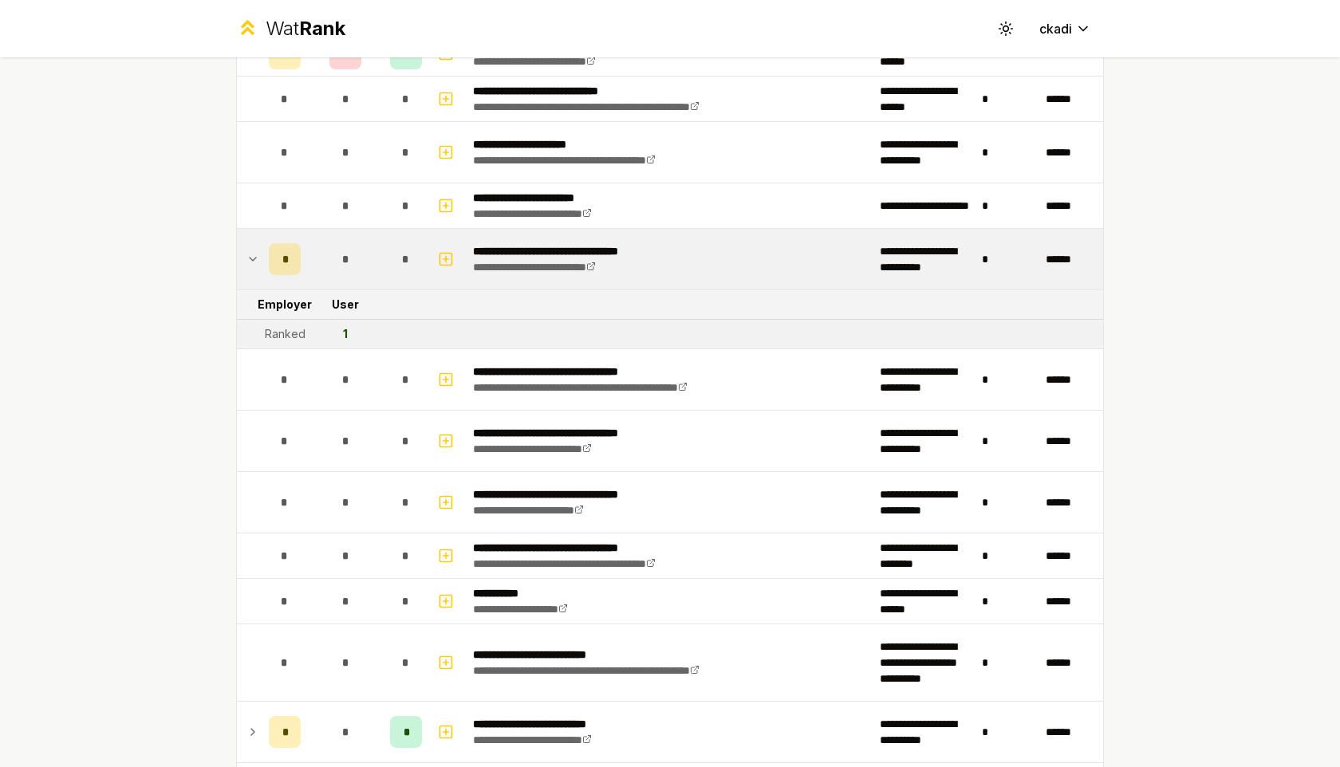
click at [250, 256] on icon at bounding box center [252, 259] width 13 height 19
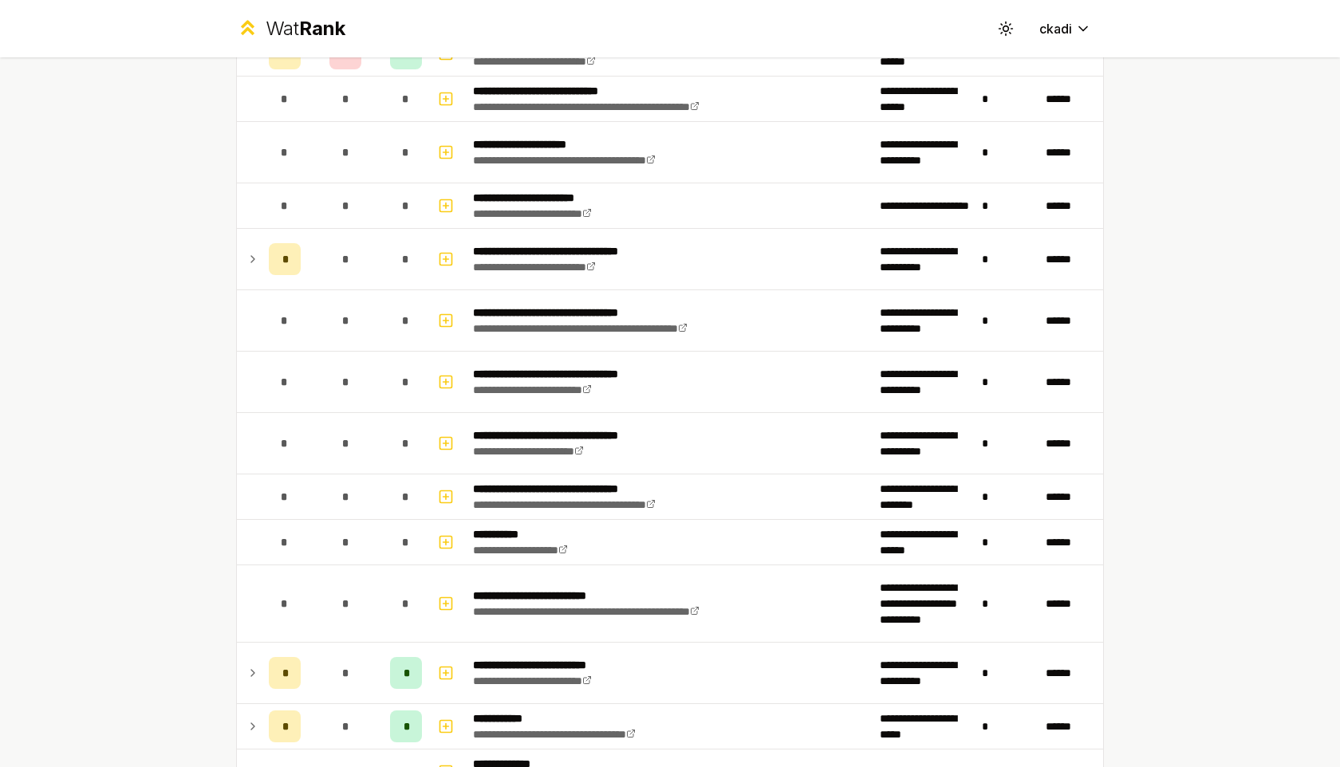
click at [250, 256] on icon at bounding box center [252, 259] width 13 height 19
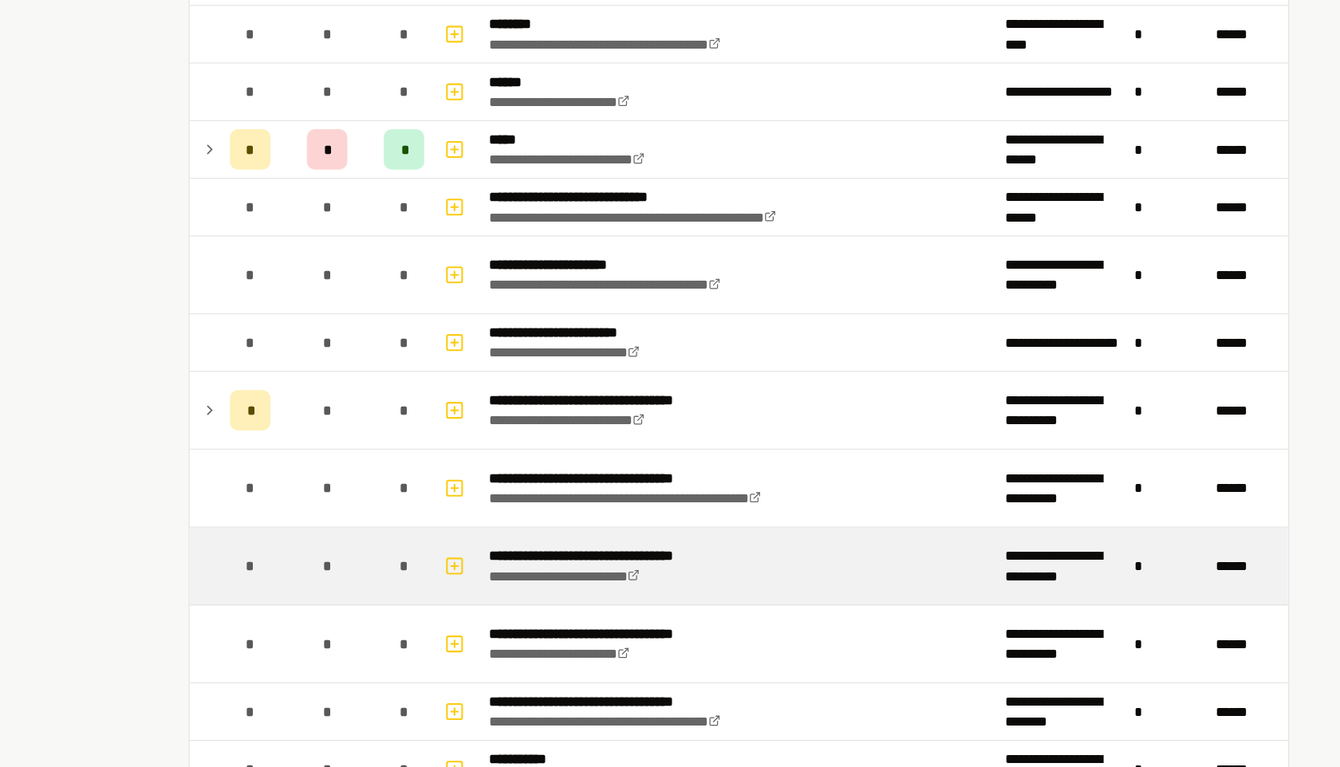
scroll to position [709, 0]
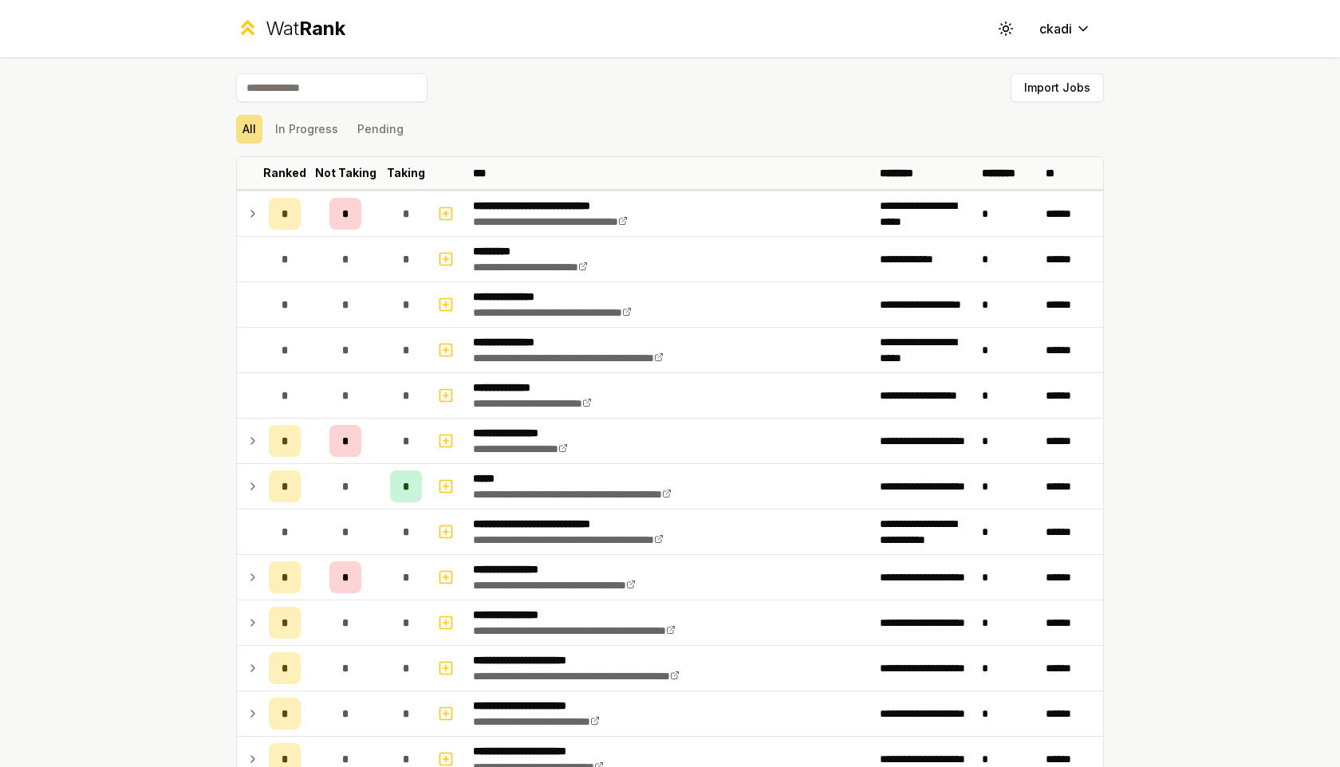
click at [159, 153] on div "**********" at bounding box center [670, 383] width 1340 height 767
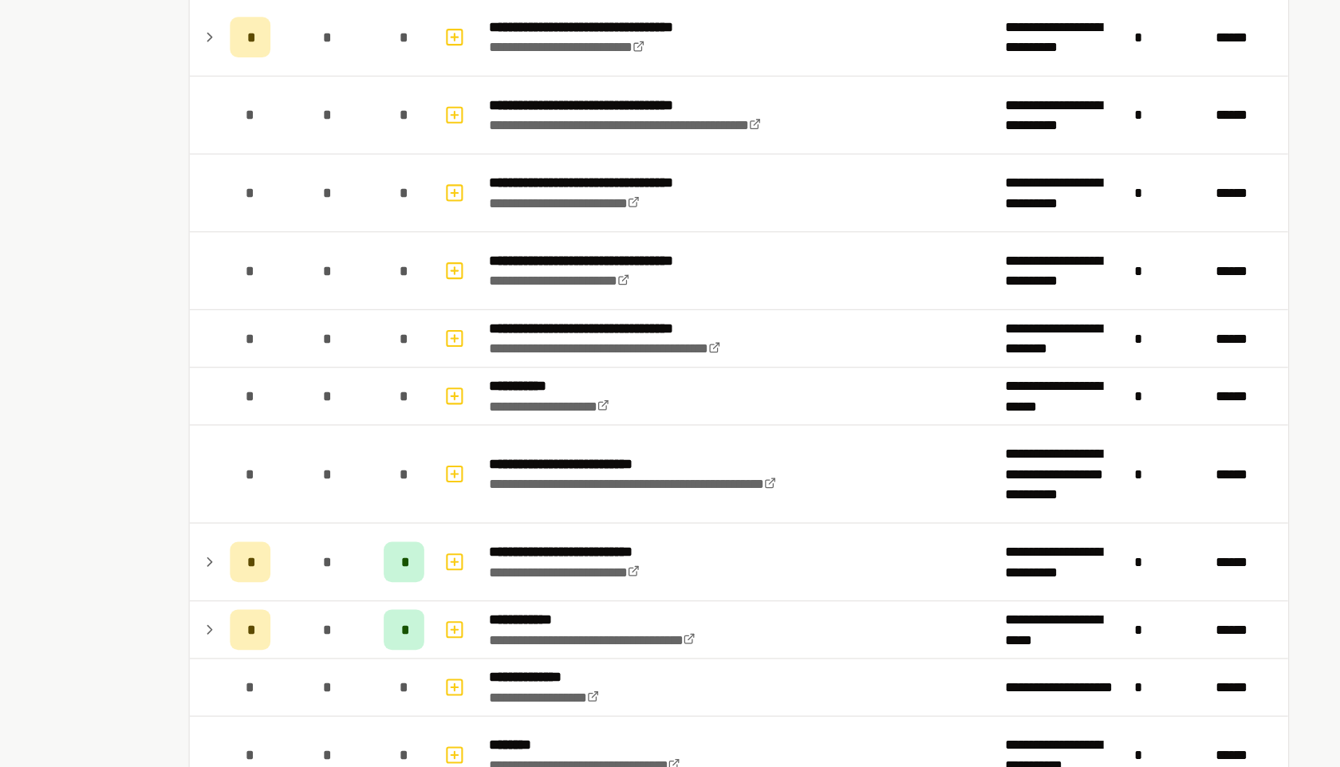
scroll to position [1012, 0]
click at [213, 176] on div "**********" at bounding box center [670, 284] width 919 height 2476
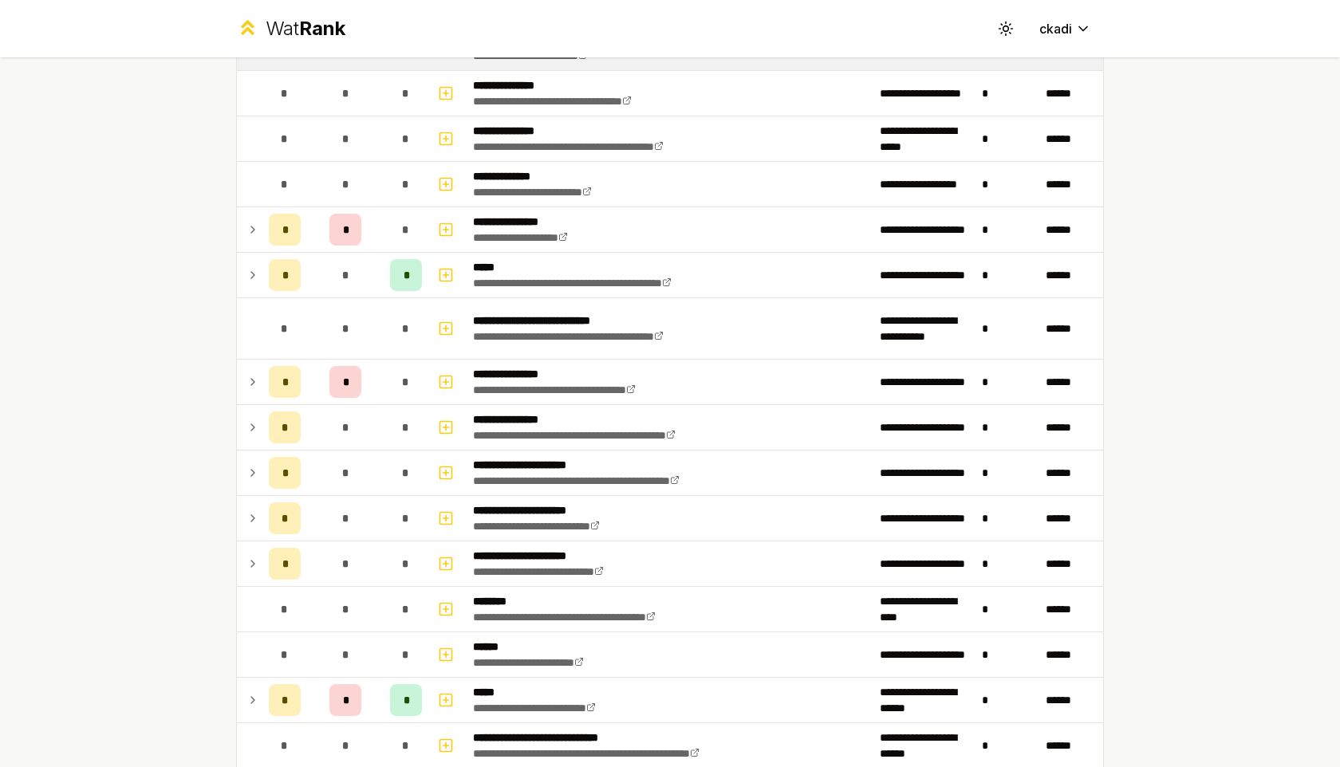
scroll to position [250, 0]
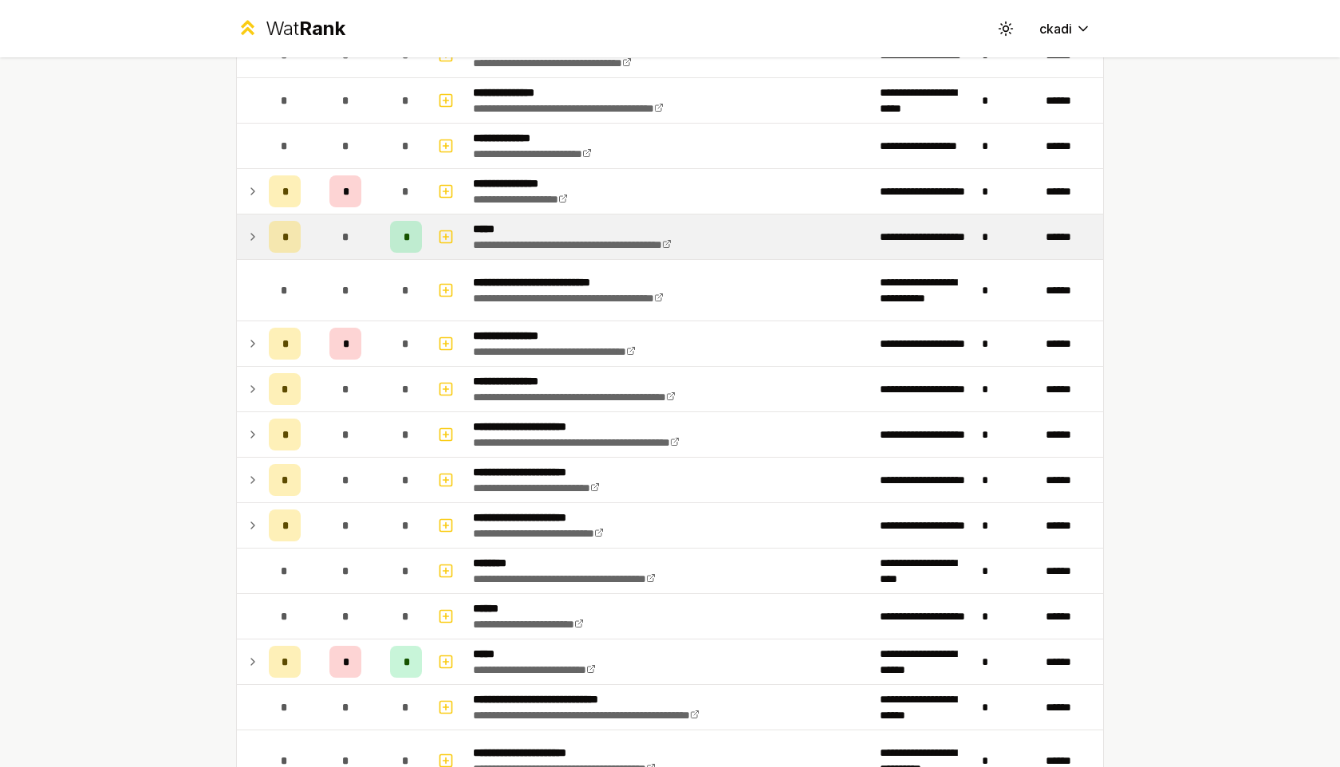
click at [261, 234] on td at bounding box center [250, 237] width 26 height 45
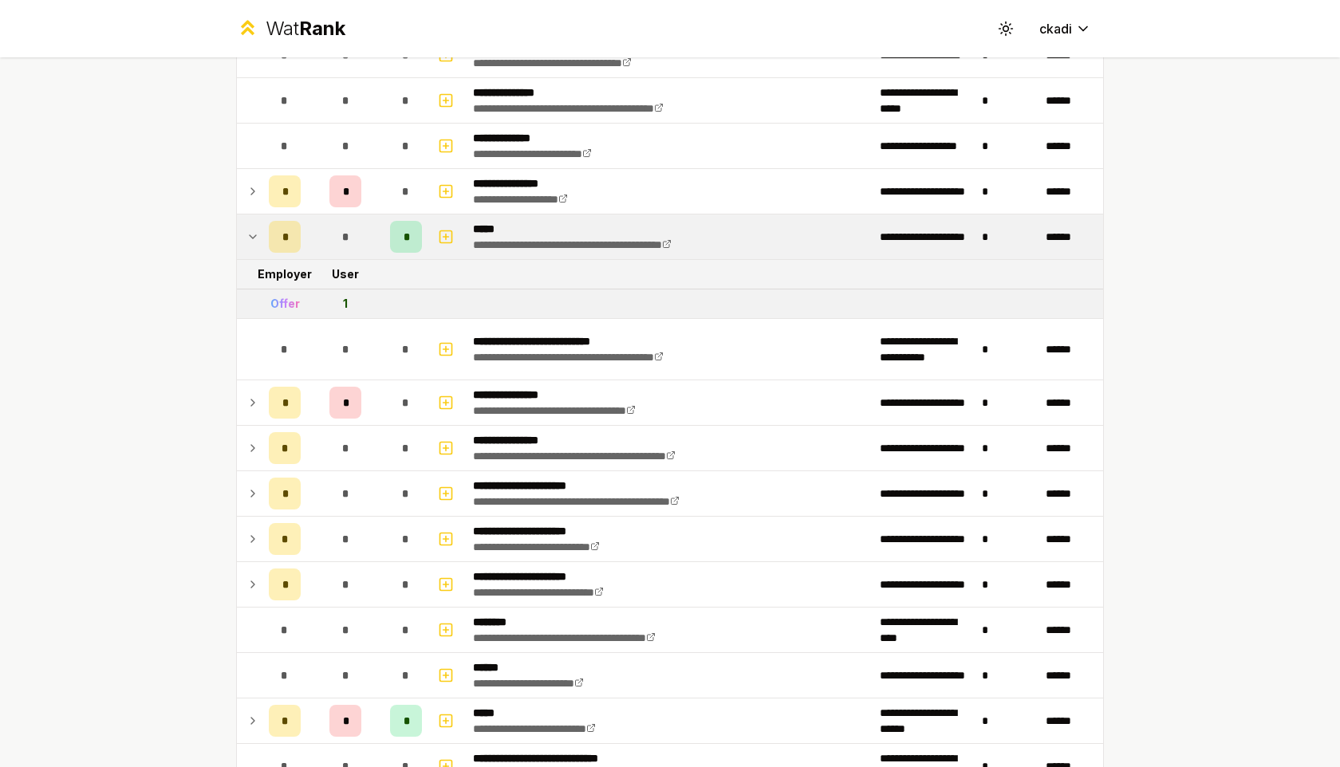
click at [261, 234] on td at bounding box center [250, 237] width 26 height 45
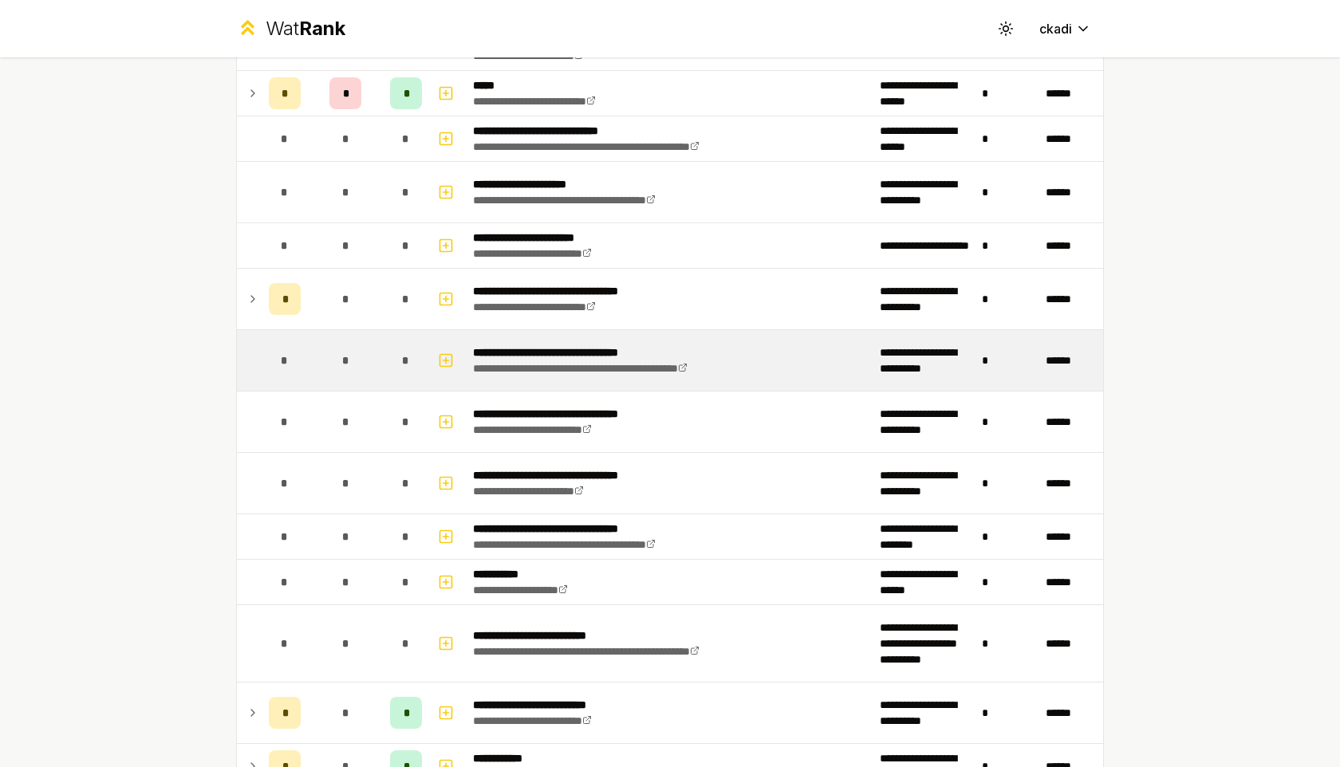
scroll to position [819, 0]
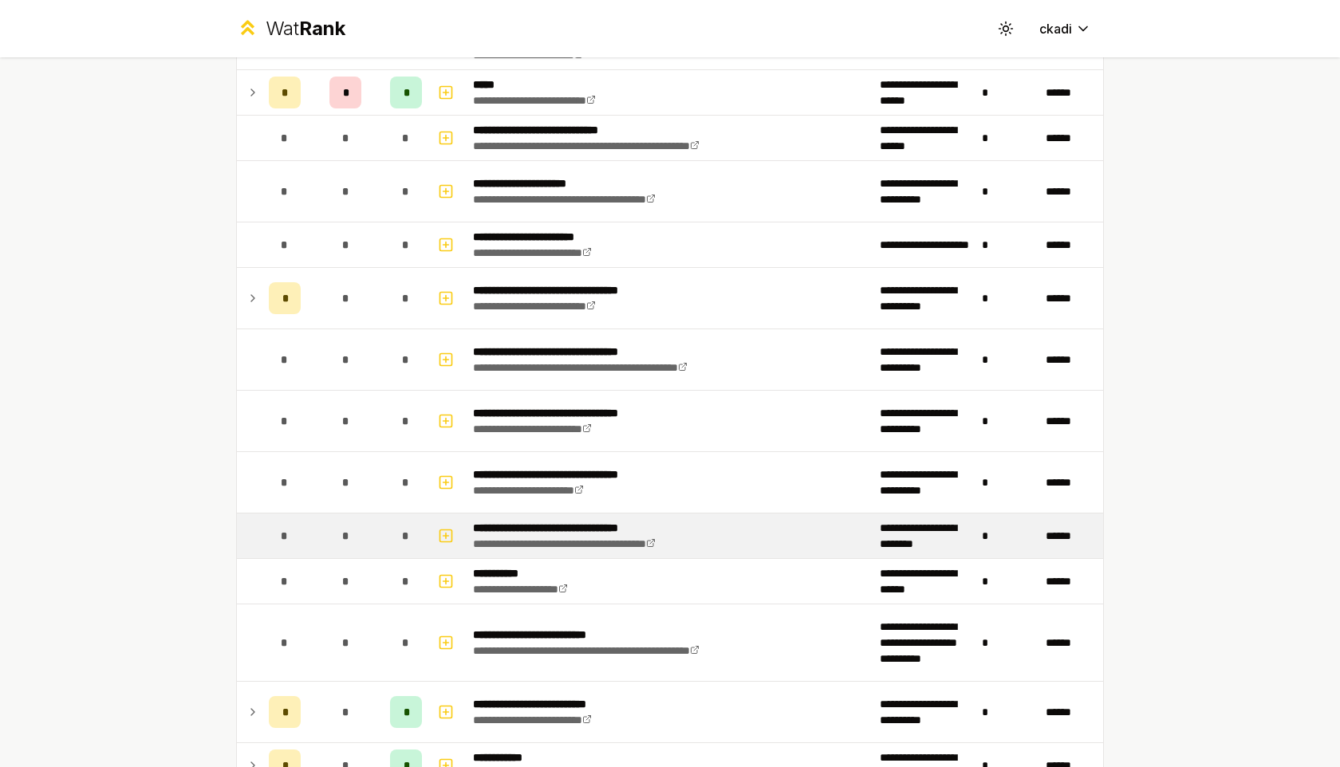
click at [545, 525] on p "**********" at bounding box center [597, 528] width 248 height 16
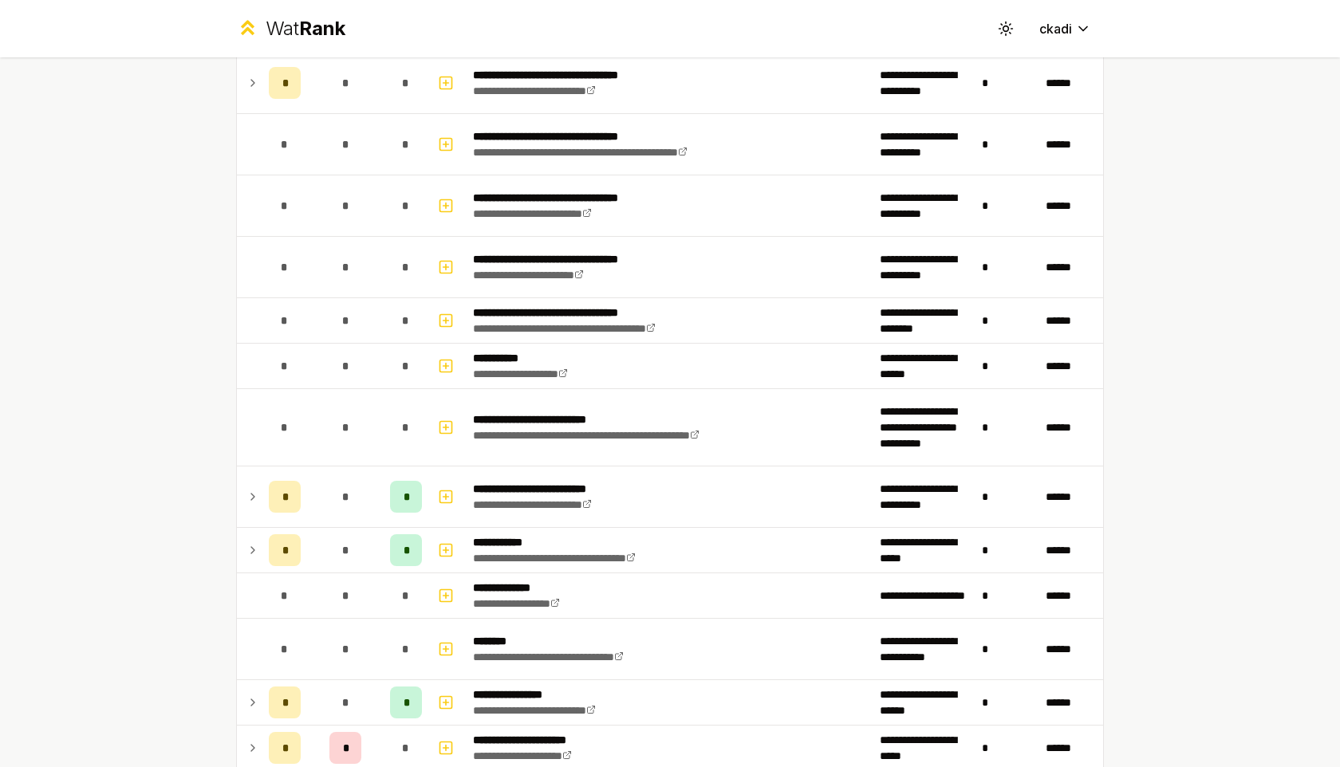
scroll to position [992, 0]
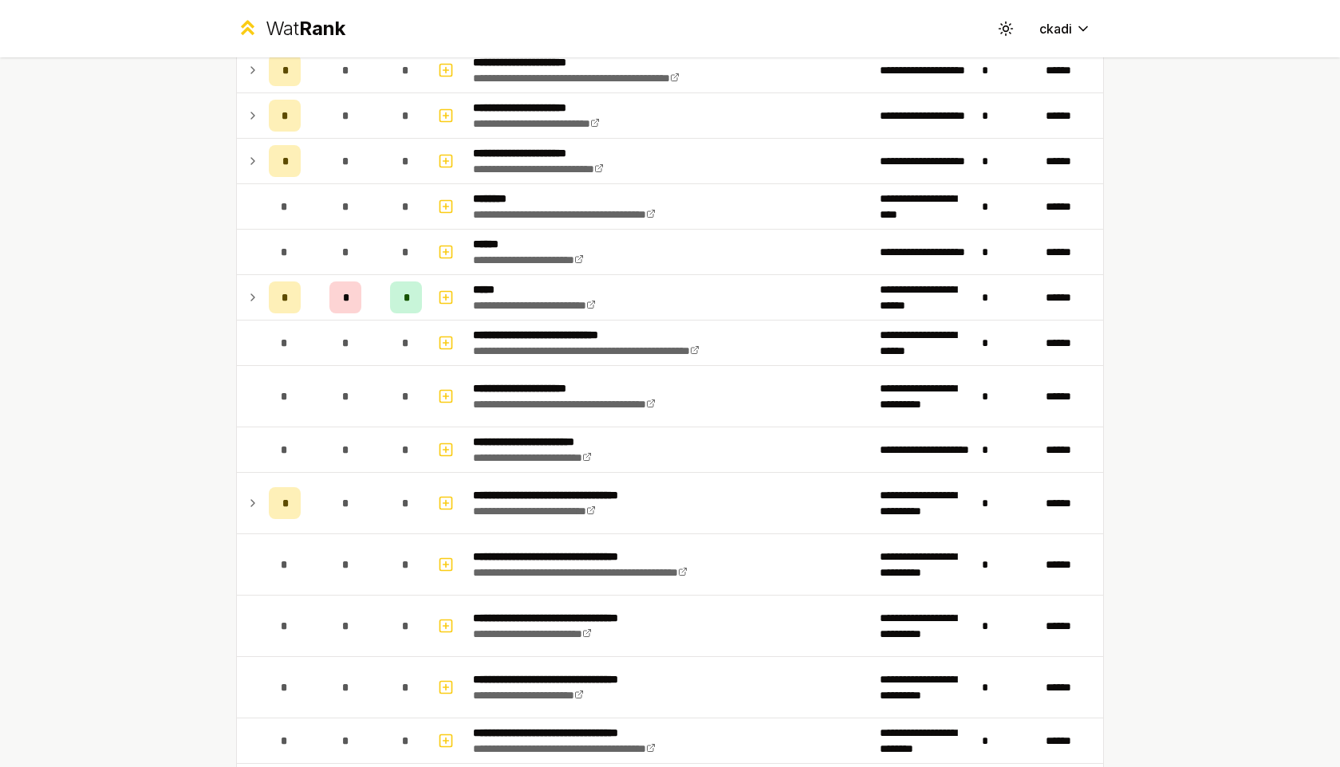
scroll to position [777, 0]
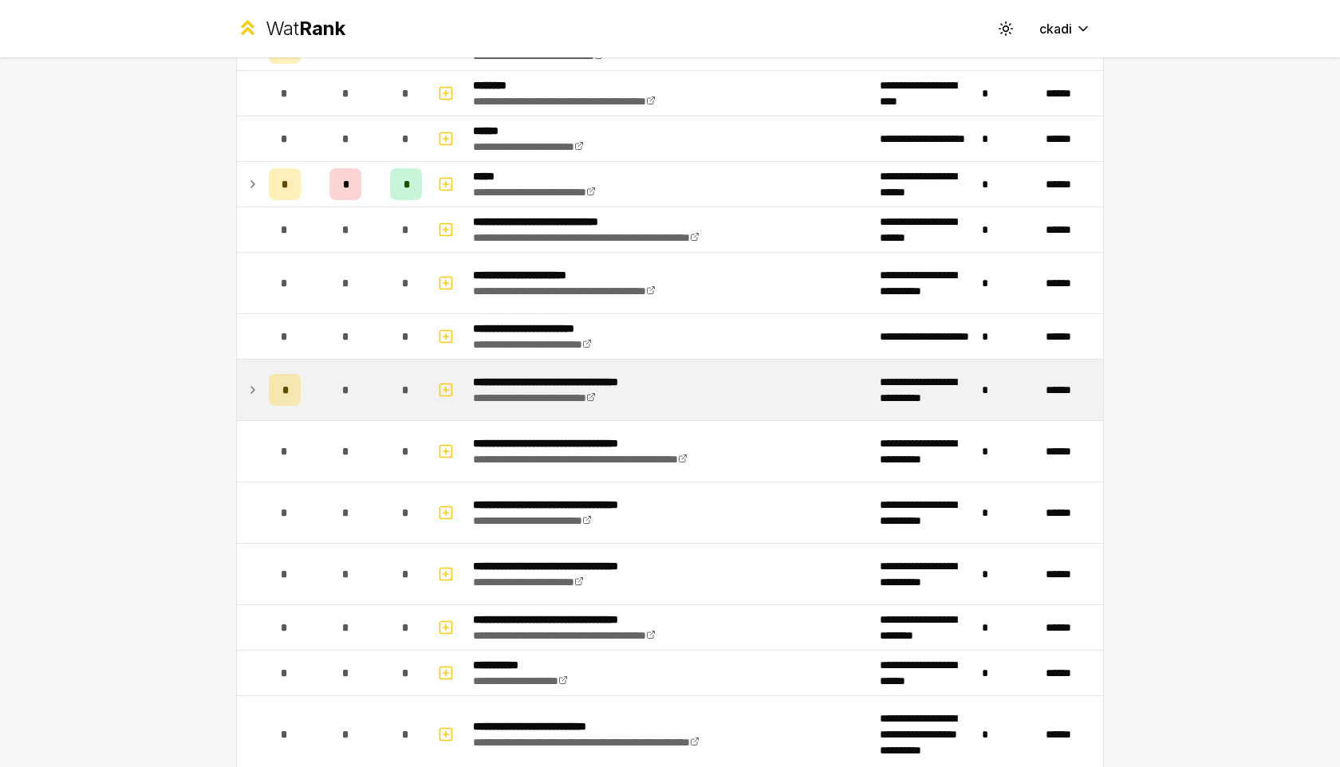
scroll to position [671, 0]
